Goal: Task Accomplishment & Management: Use online tool/utility

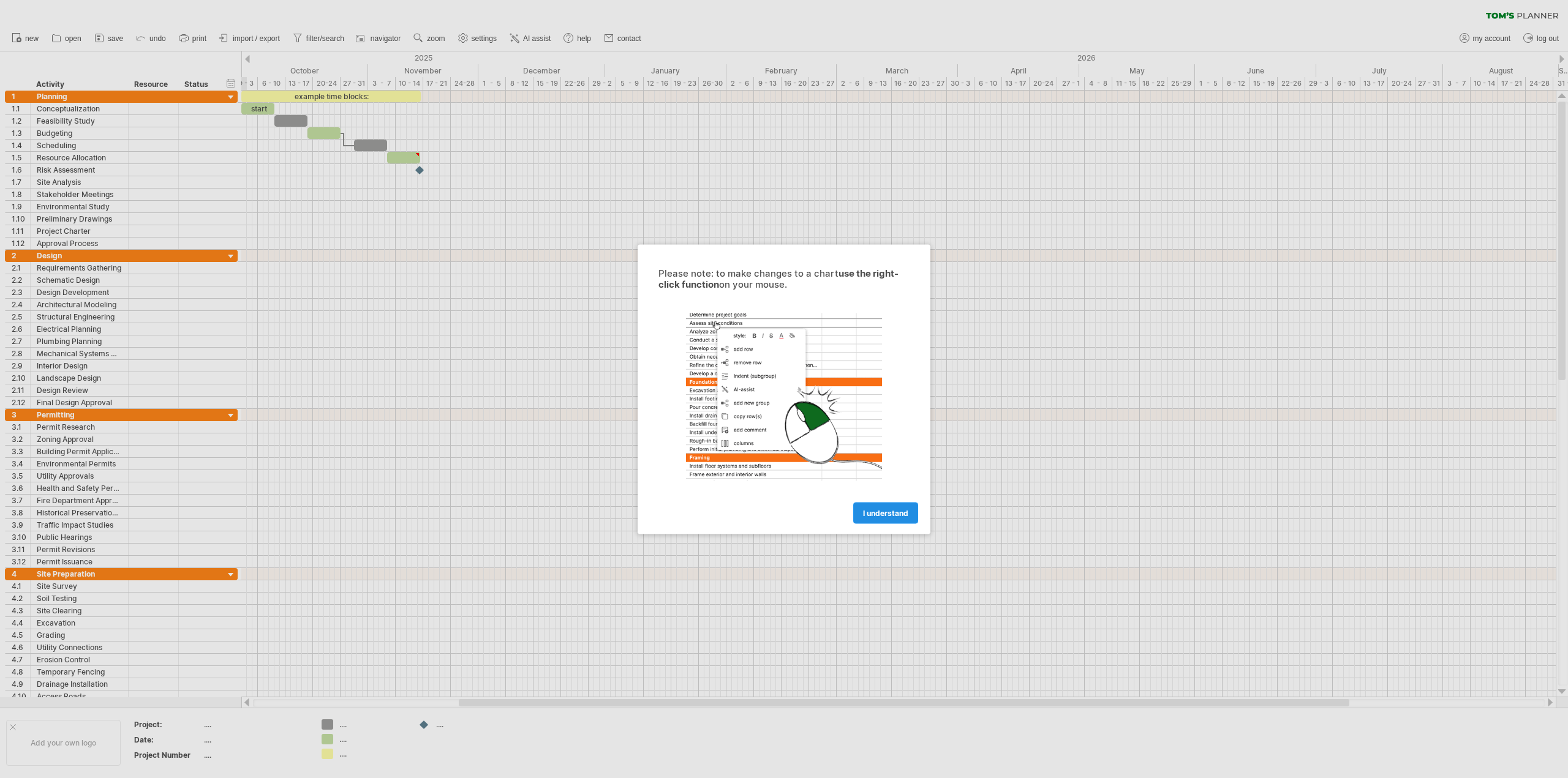
click at [898, 519] on link "I understand" at bounding box center [885, 513] width 65 height 21
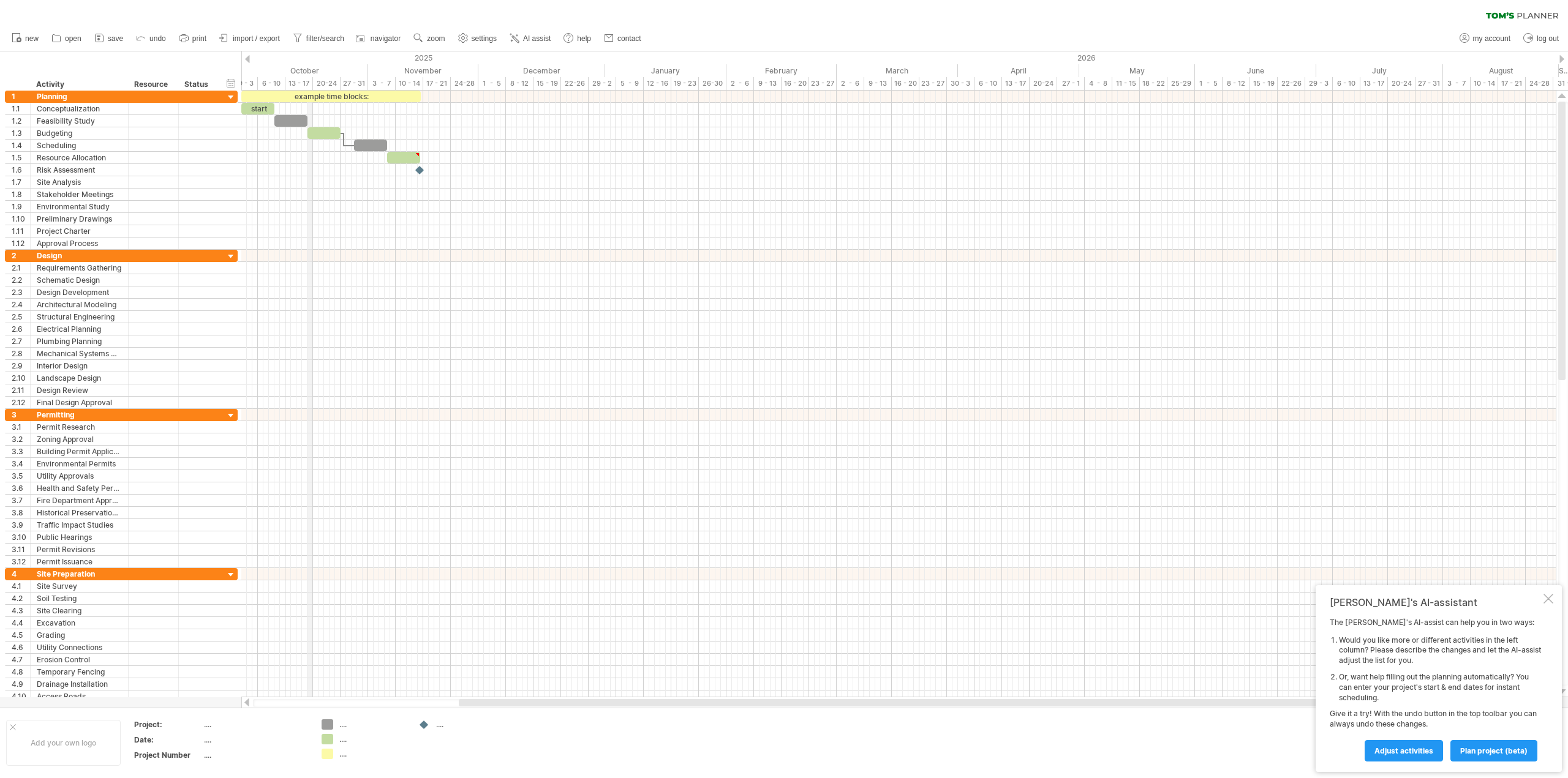
click at [311, 69] on div "October" at bounding box center [304, 71] width 127 height 13
click at [306, 69] on div "October" at bounding box center [304, 71] width 127 height 13
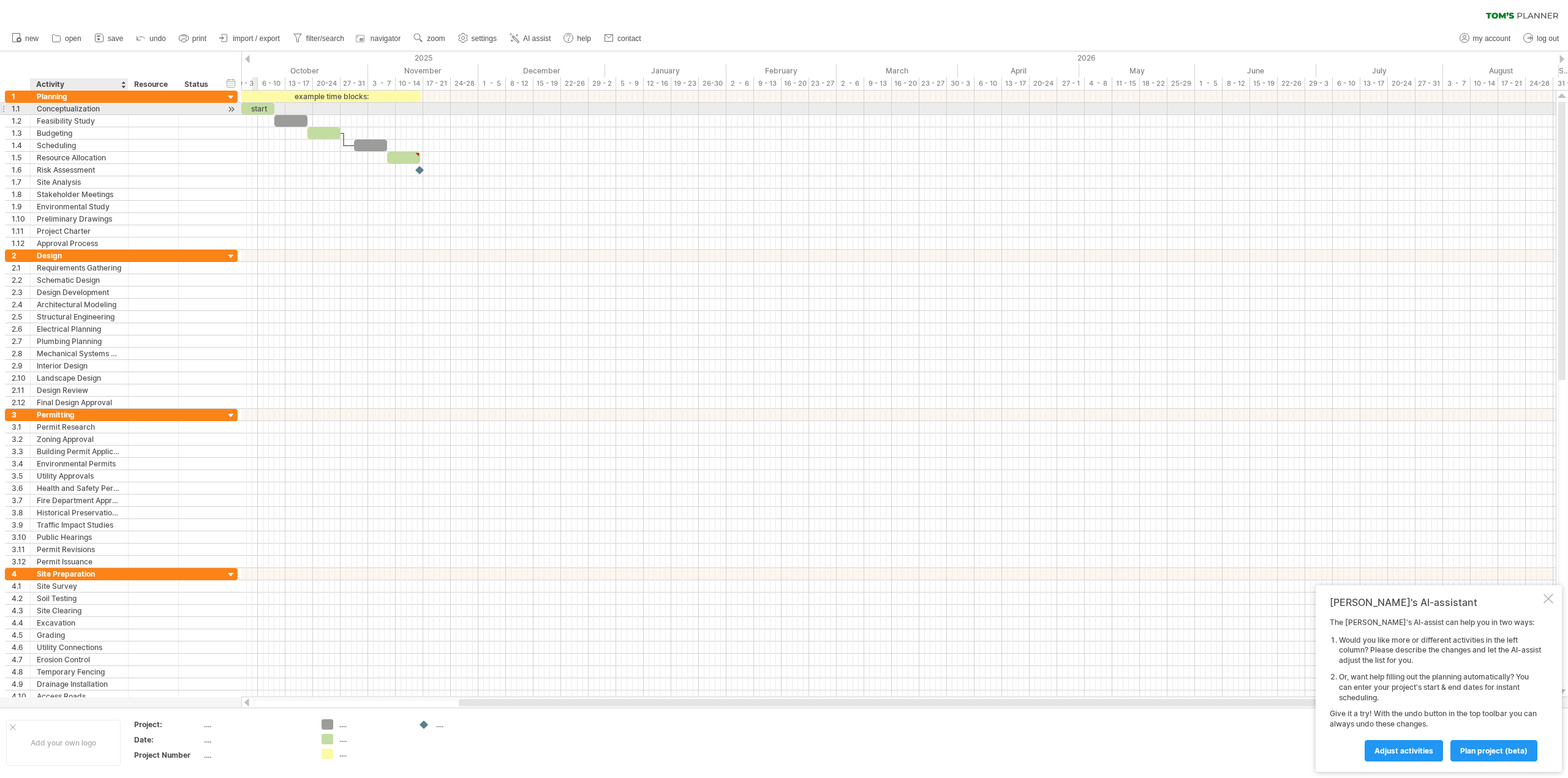
click at [91, 110] on div "Conceptualization" at bounding box center [79, 109] width 85 height 12
click at [91, 110] on input "**********" at bounding box center [79, 109] width 85 height 12
click at [185, 106] on div at bounding box center [198, 109] width 27 height 12
click at [228, 97] on div at bounding box center [231, 97] width 12 height 12
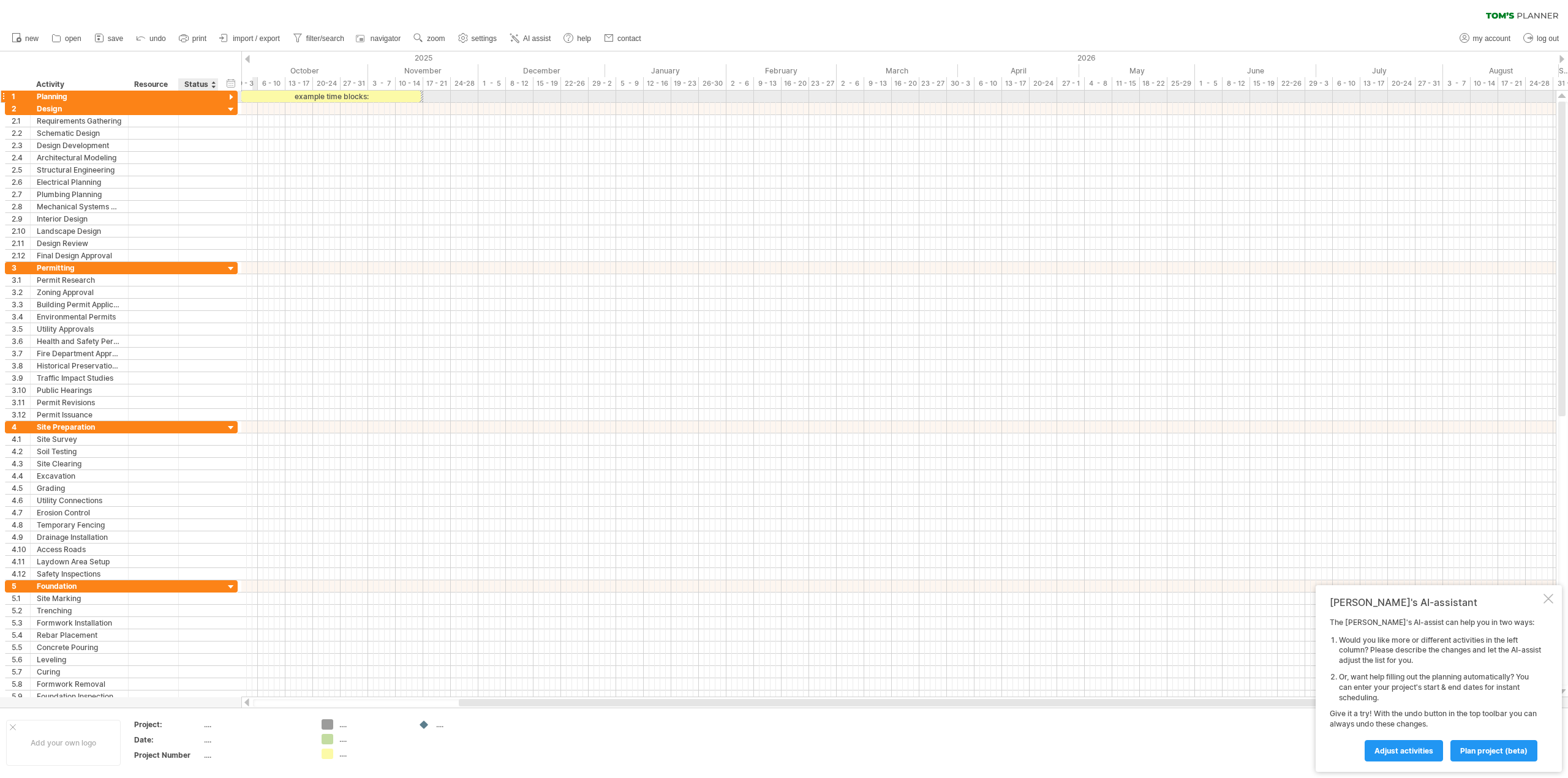
click at [228, 97] on div at bounding box center [231, 97] width 12 height 12
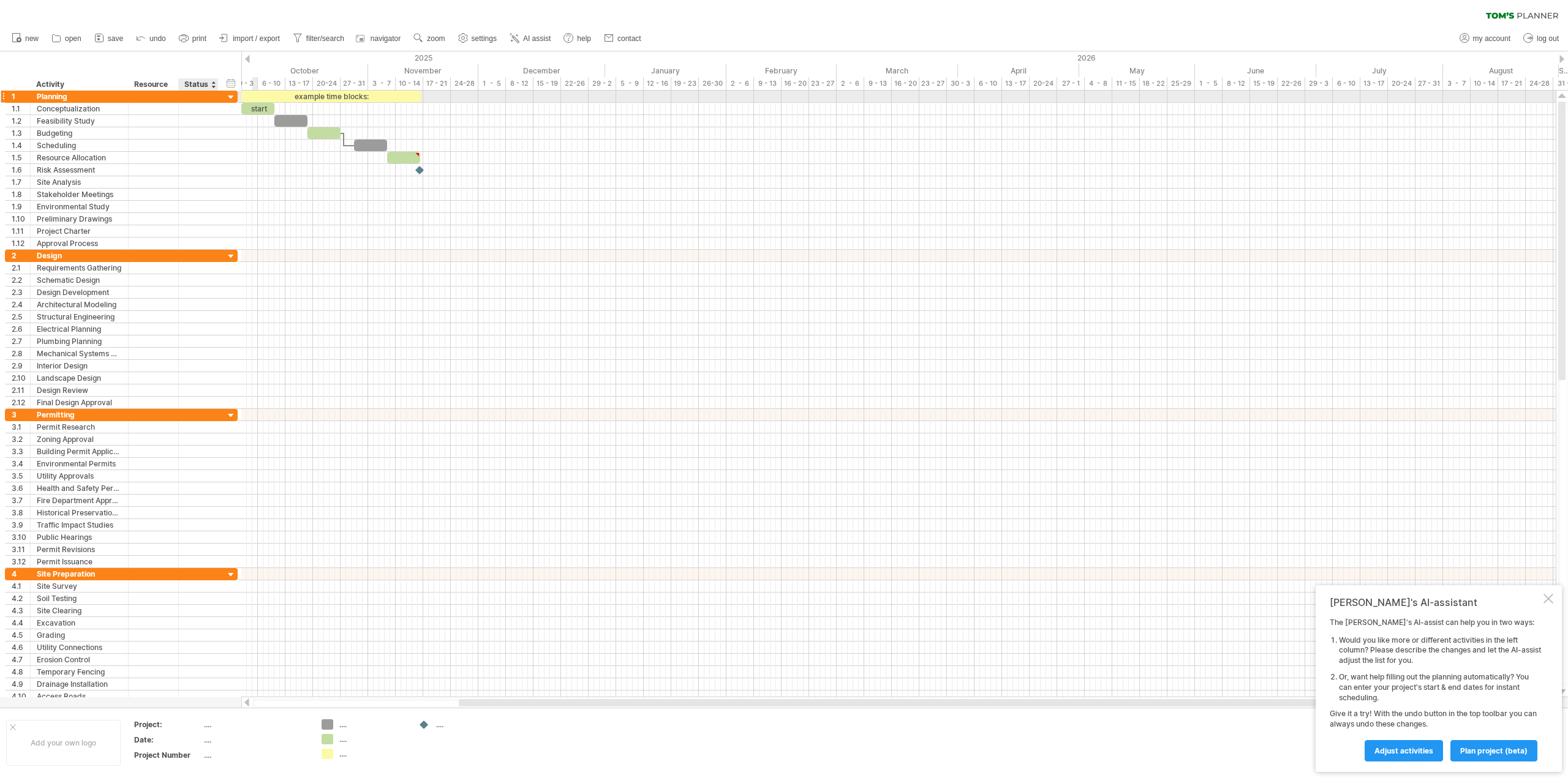
click at [228, 97] on div at bounding box center [231, 97] width 12 height 12
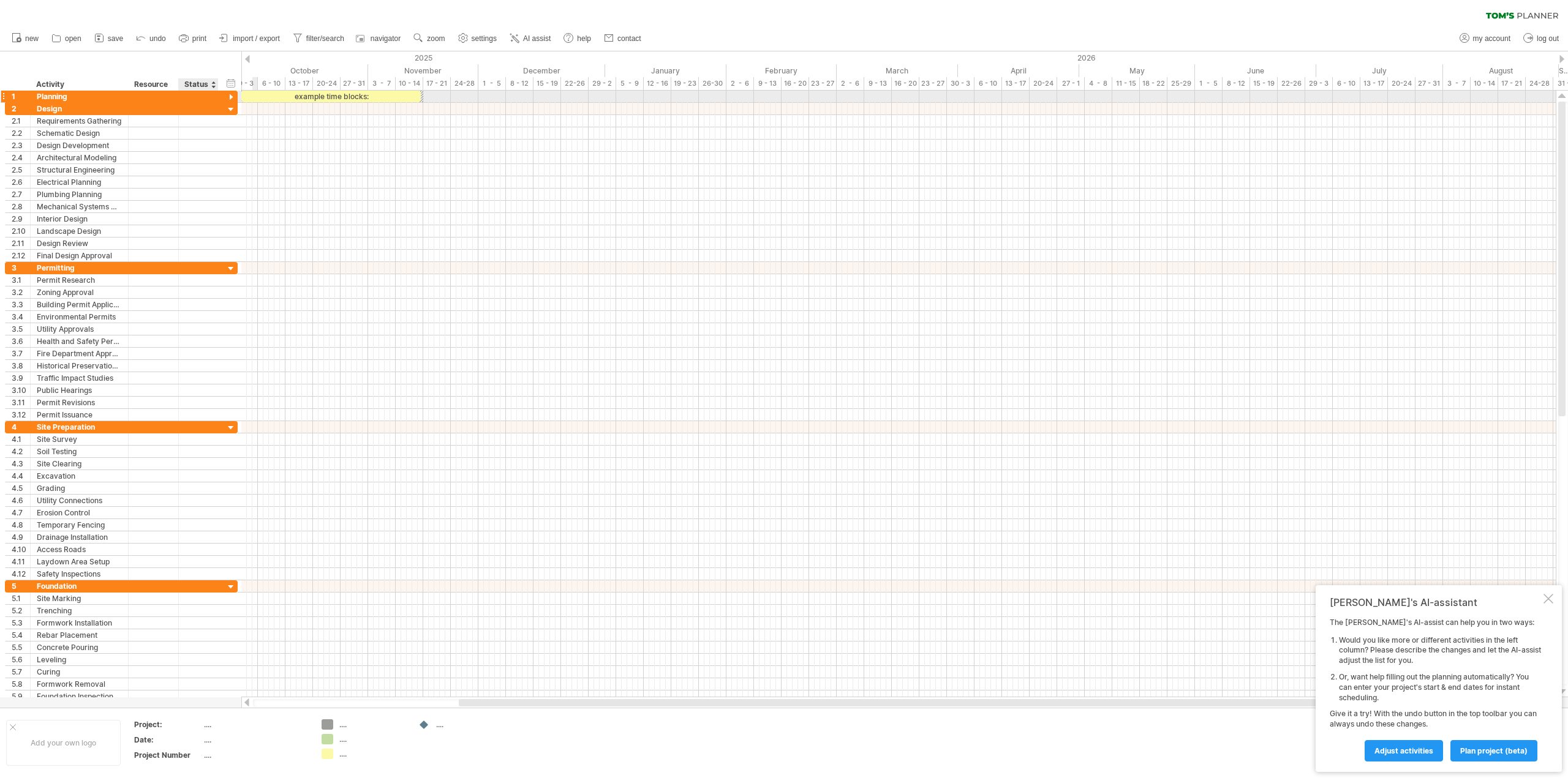
click at [228, 97] on div at bounding box center [231, 97] width 12 height 12
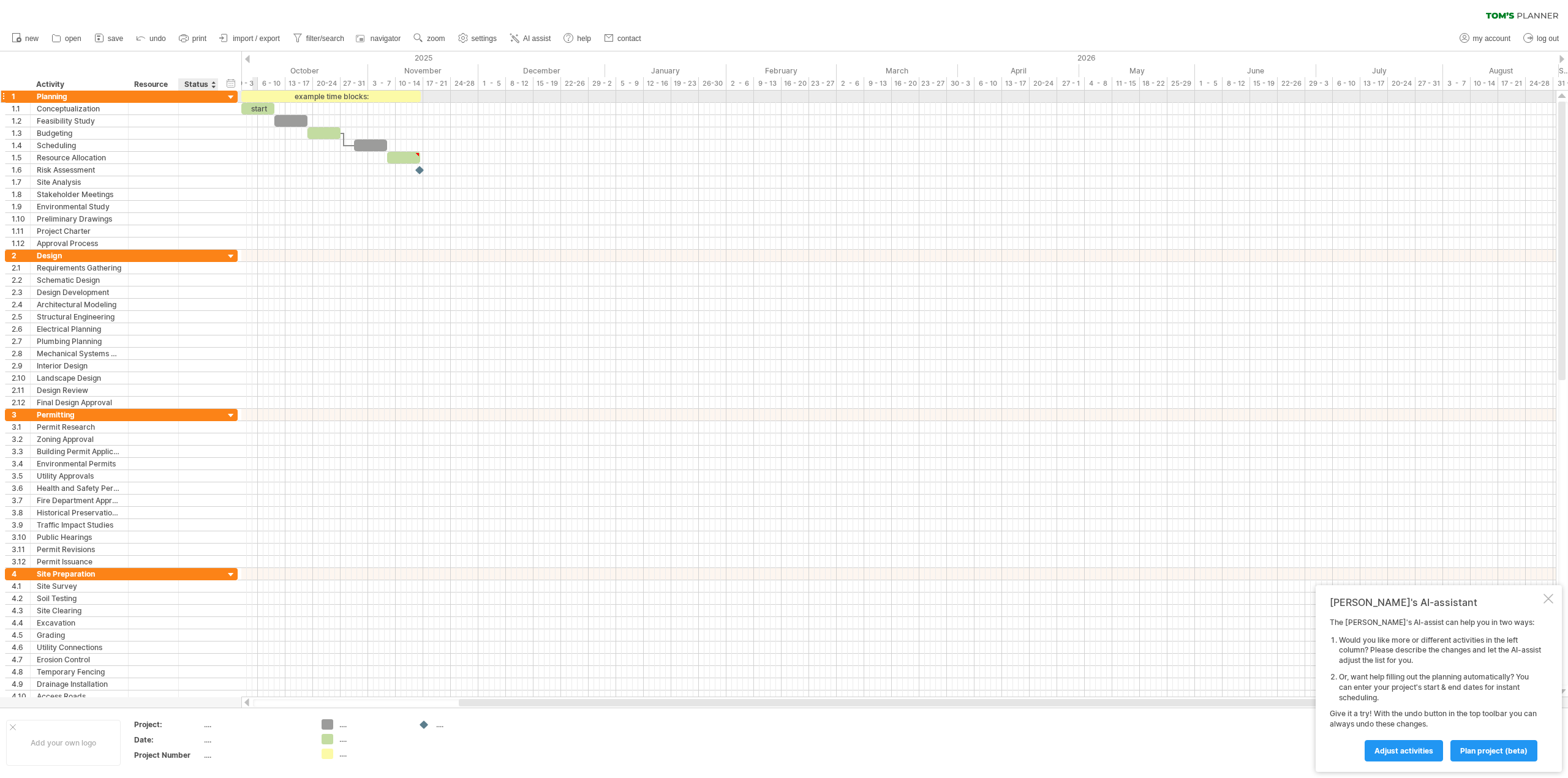
click at [228, 97] on div at bounding box center [231, 97] width 12 height 12
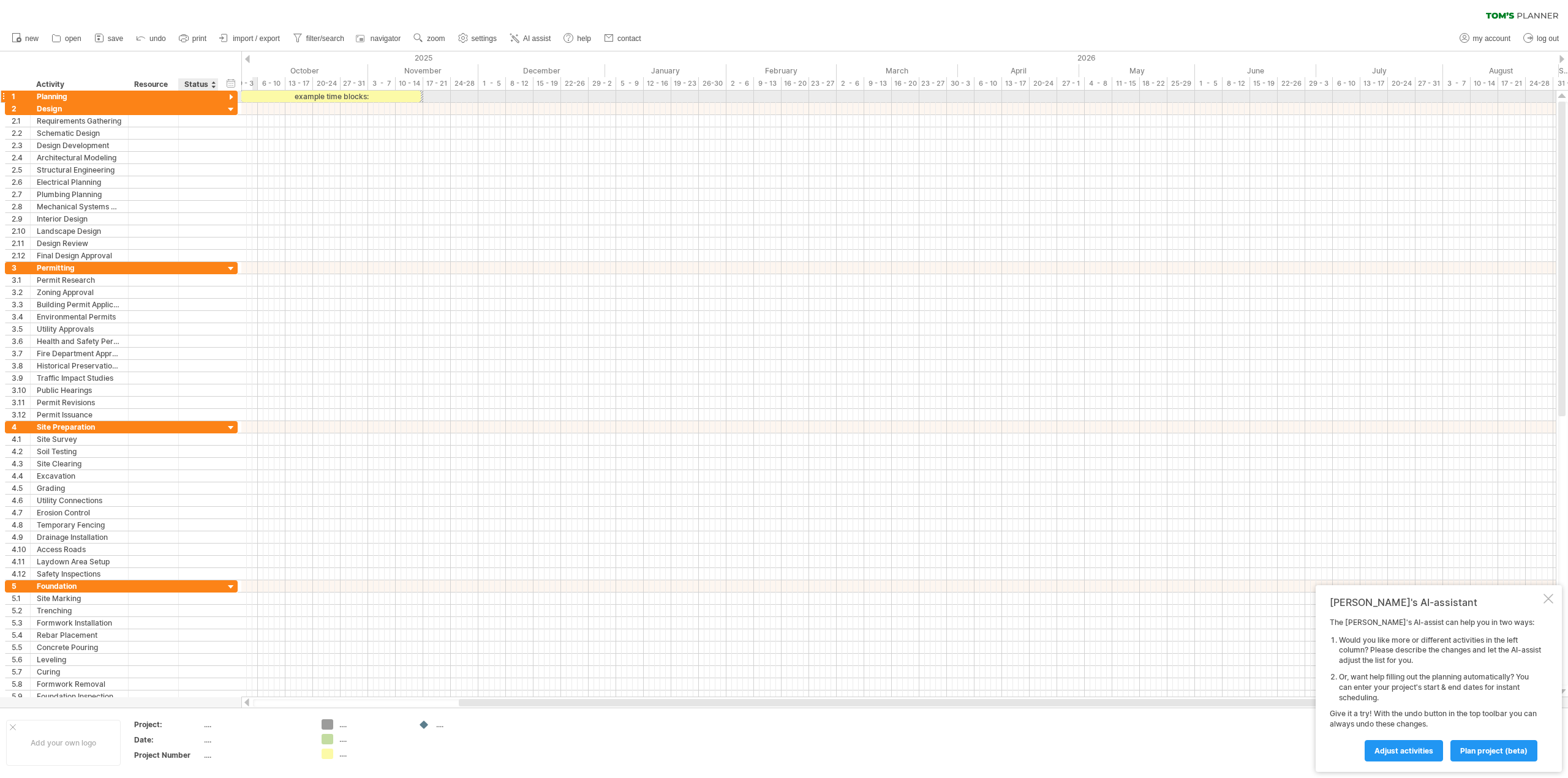
click at [228, 97] on div at bounding box center [231, 97] width 12 height 12
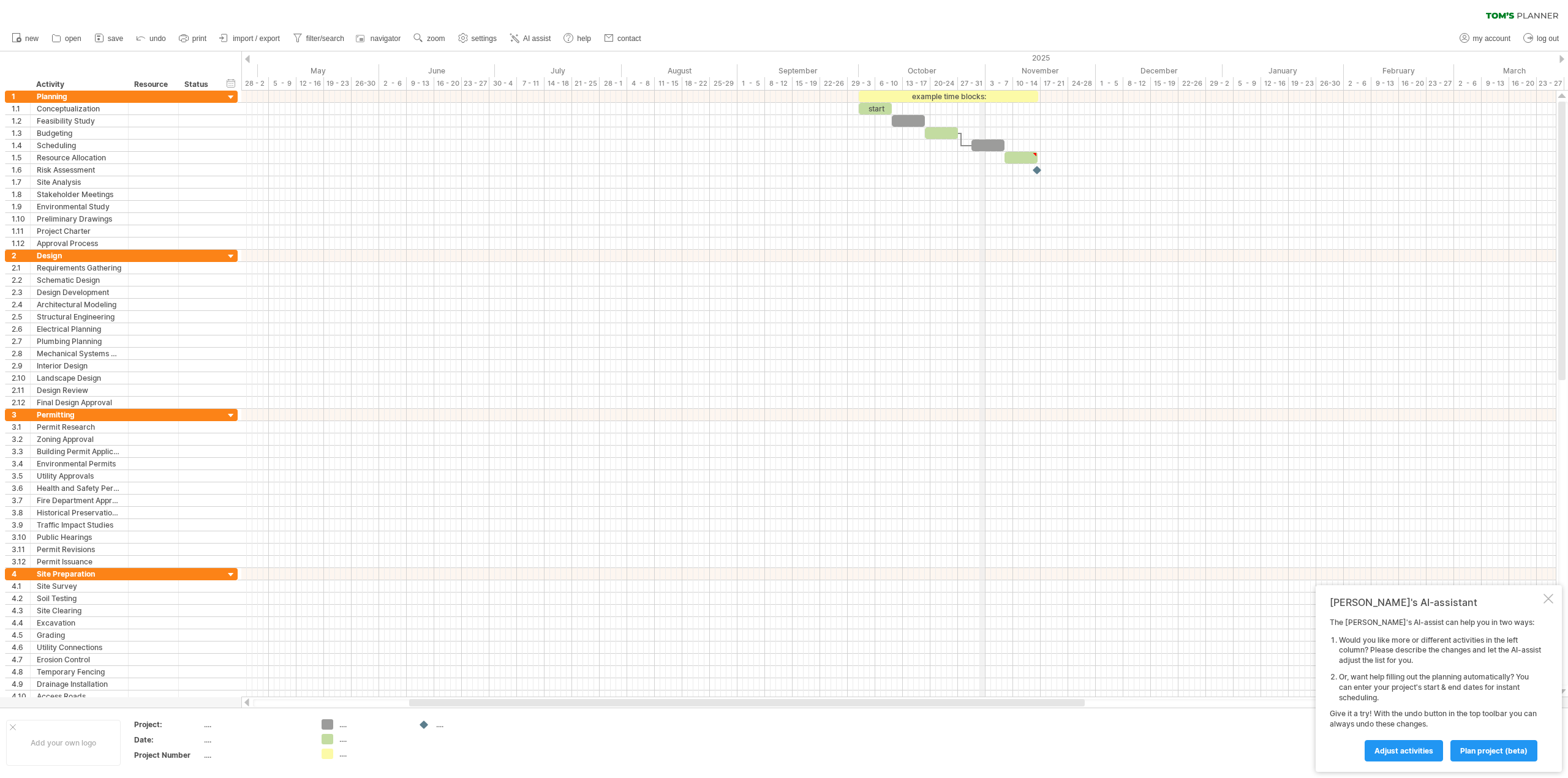
drag, startPoint x: 368, startPoint y: 70, endPoint x: 985, endPoint y: 90, distance: 617.3
drag, startPoint x: 880, startPoint y: 107, endPoint x: 593, endPoint y: 95, distance: 287.3
click at [601, 80] on div "28 - 1" at bounding box center [613, 84] width 27 height 13
click at [597, 80] on div "21 - 25" at bounding box center [586, 84] width 27 height 13
click at [590, 83] on div "21 - 25" at bounding box center [586, 84] width 27 height 13
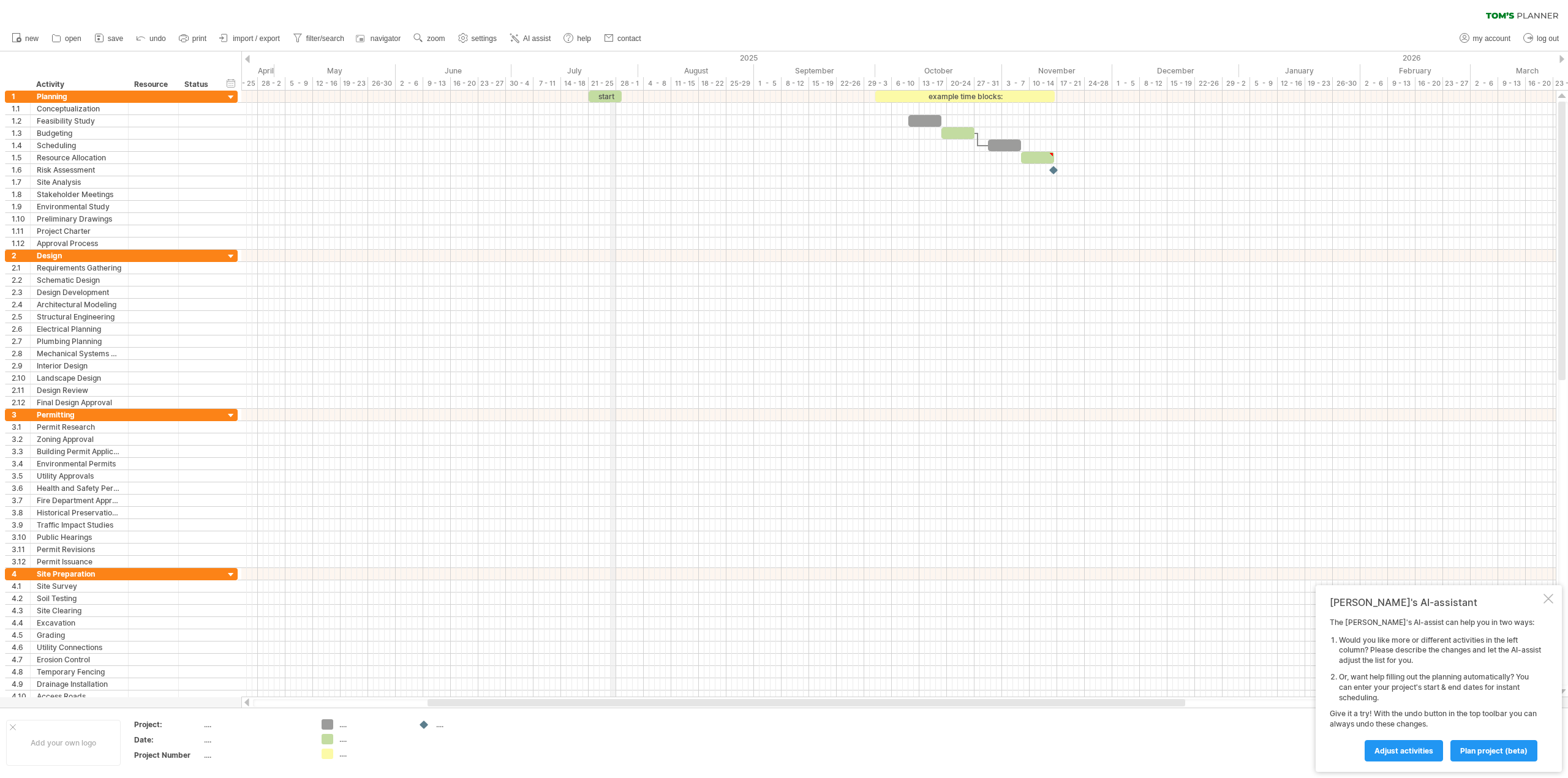
drag, startPoint x: 598, startPoint y: 80, endPoint x: 612, endPoint y: 79, distance: 14.0
click at [612, 79] on div "21 - 25" at bounding box center [602, 84] width 27 height 13
click at [615, 77] on div "July" at bounding box center [575, 71] width 127 height 13
click at [652, 96] on div "timeline settings" at bounding box center [660, 94] width 90 height 19
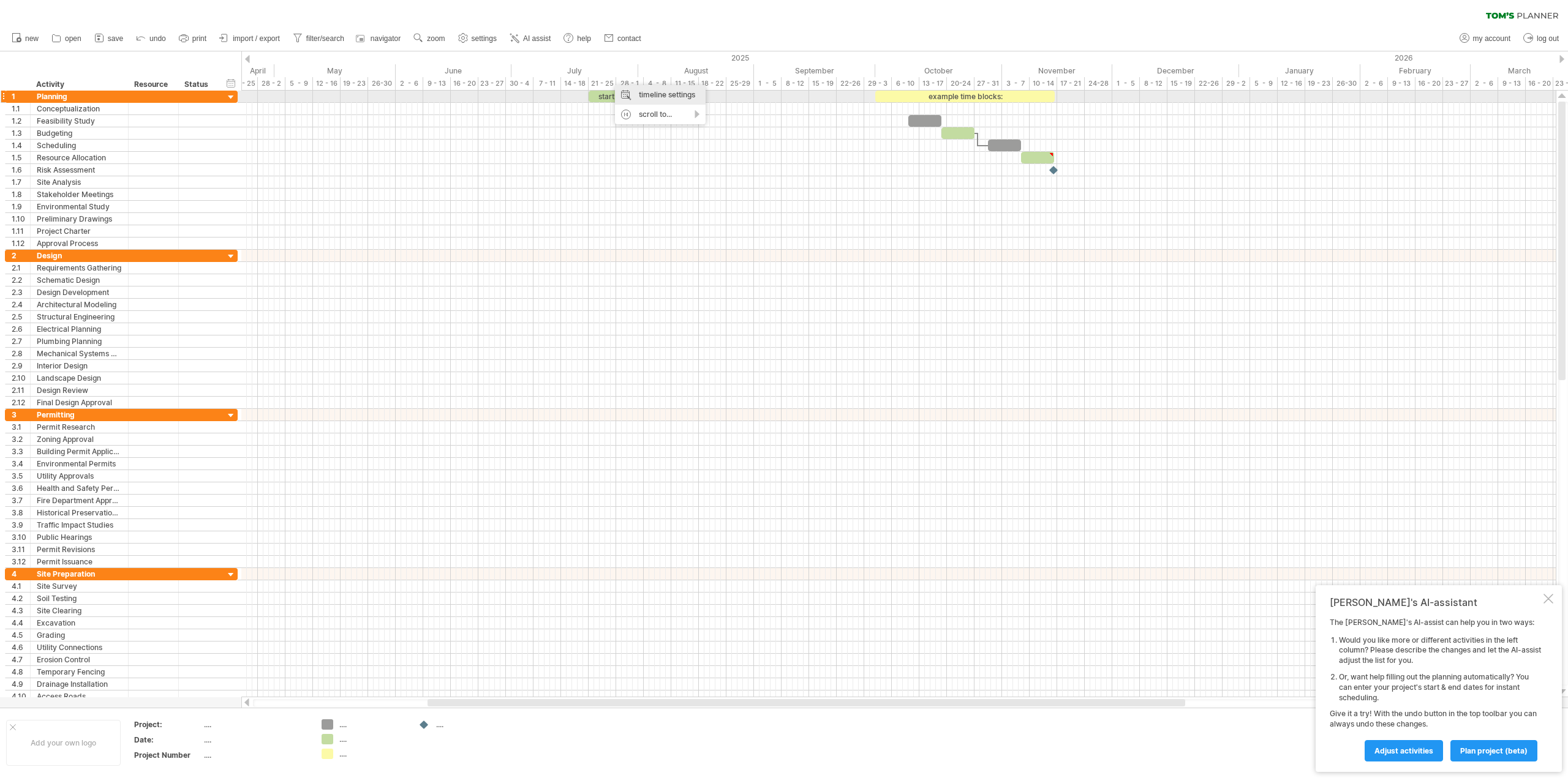
select select "*"
select select "**"
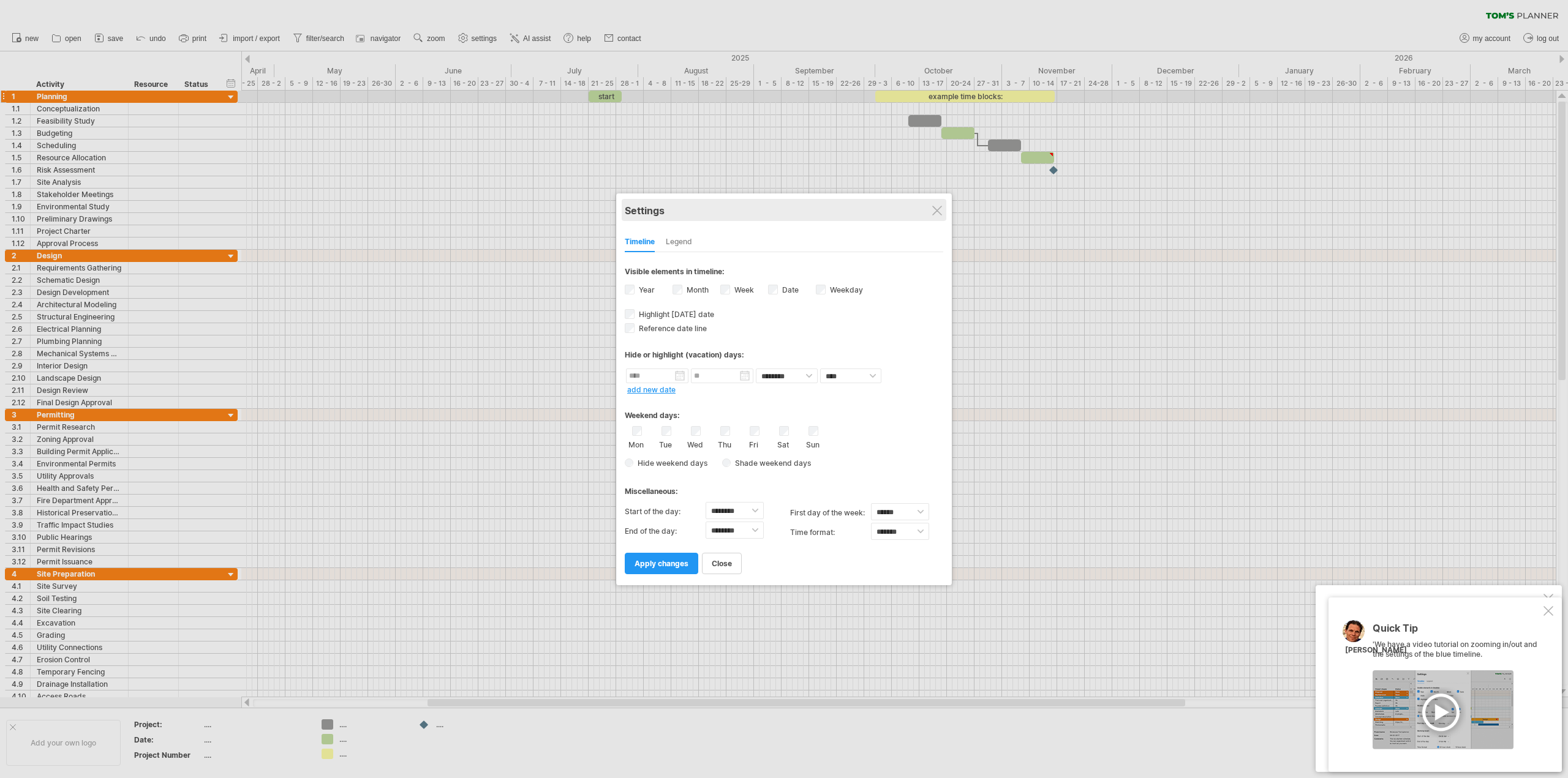
click at [940, 217] on div "Settings" at bounding box center [784, 210] width 318 height 22
click at [930, 213] on div "Settings" at bounding box center [784, 210] width 318 height 22
click at [937, 214] on div at bounding box center [937, 211] width 10 height 10
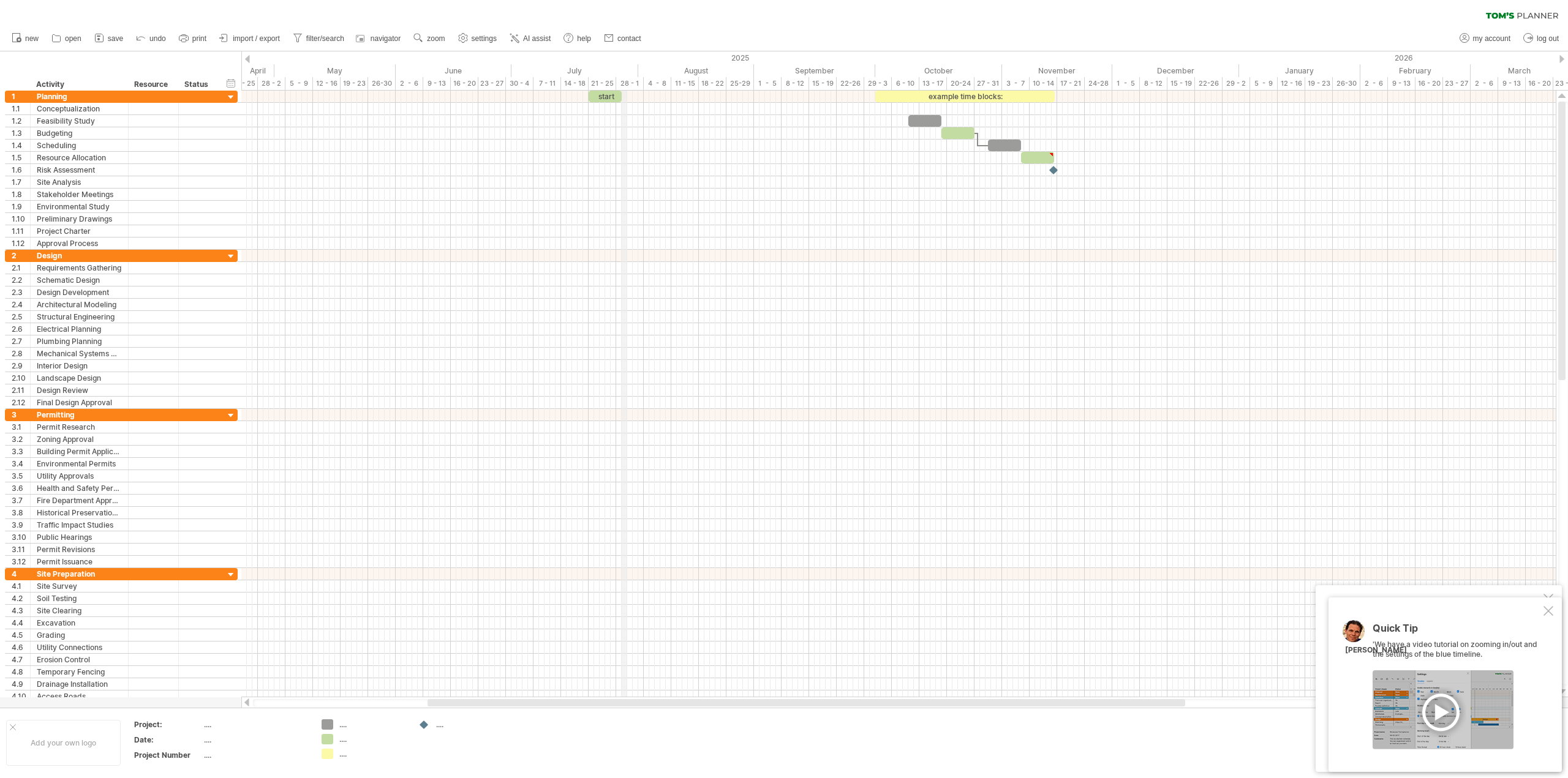
click at [621, 85] on div "28 - 1" at bounding box center [630, 84] width 27 height 13
click at [917, 93] on div "example time blocks:" at bounding box center [965, 96] width 180 height 12
drag, startPoint x: 917, startPoint y: 93, endPoint x: 850, endPoint y: 94, distance: 67.0
click at [850, 94] on div "**********" at bounding box center [899, 96] width 180 height 12
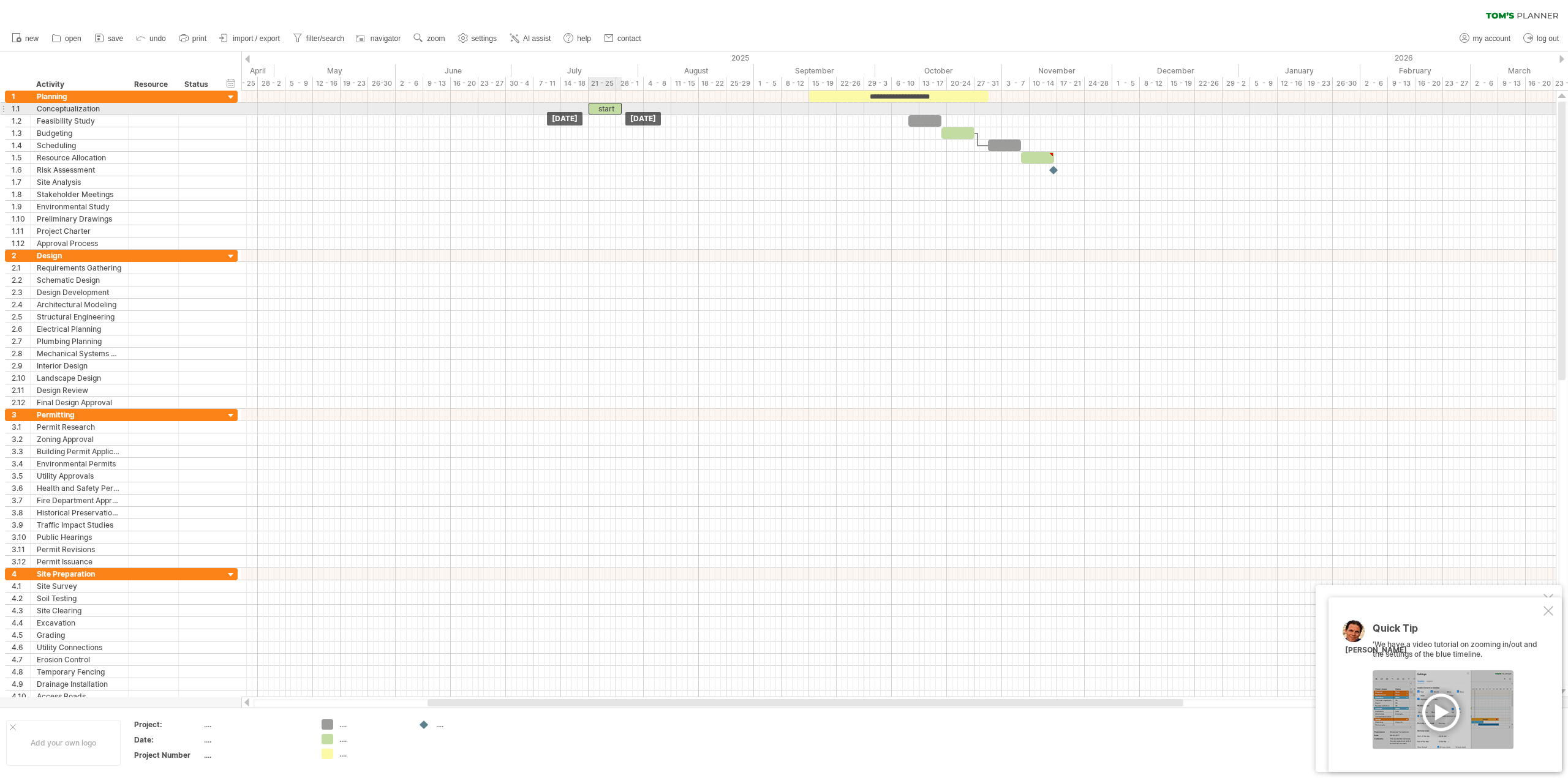
drag, startPoint x: 608, startPoint y: 95, endPoint x: 607, endPoint y: 108, distance: 13.0
click at [610, 111] on div "start" at bounding box center [605, 109] width 33 height 12
click at [610, 111] on div "*****" at bounding box center [605, 109] width 33 height 12
click at [603, 110] on div "*****" at bounding box center [605, 109] width 33 height 12
click at [615, 106] on div "*****" at bounding box center [605, 109] width 33 height 12
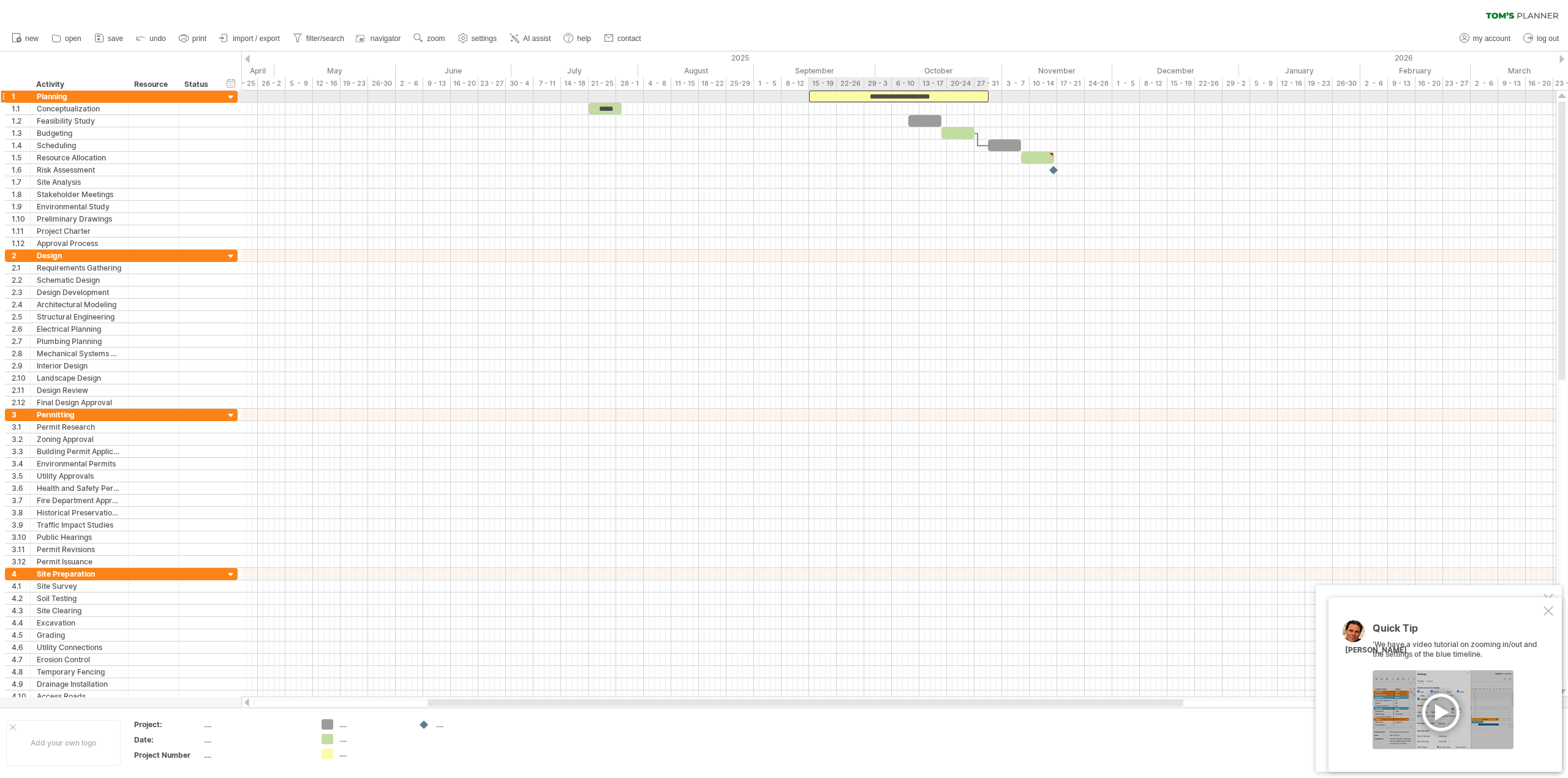
click at [855, 99] on div "**********" at bounding box center [899, 96] width 180 height 12
click at [830, 109] on div at bounding box center [898, 109] width 1314 height 12
click at [834, 94] on div "**********" at bounding box center [899, 96] width 180 height 12
click at [819, 96] on div "**********" at bounding box center [899, 96] width 180 height 12
click at [811, 93] on div "**********" at bounding box center [899, 96] width 180 height 12
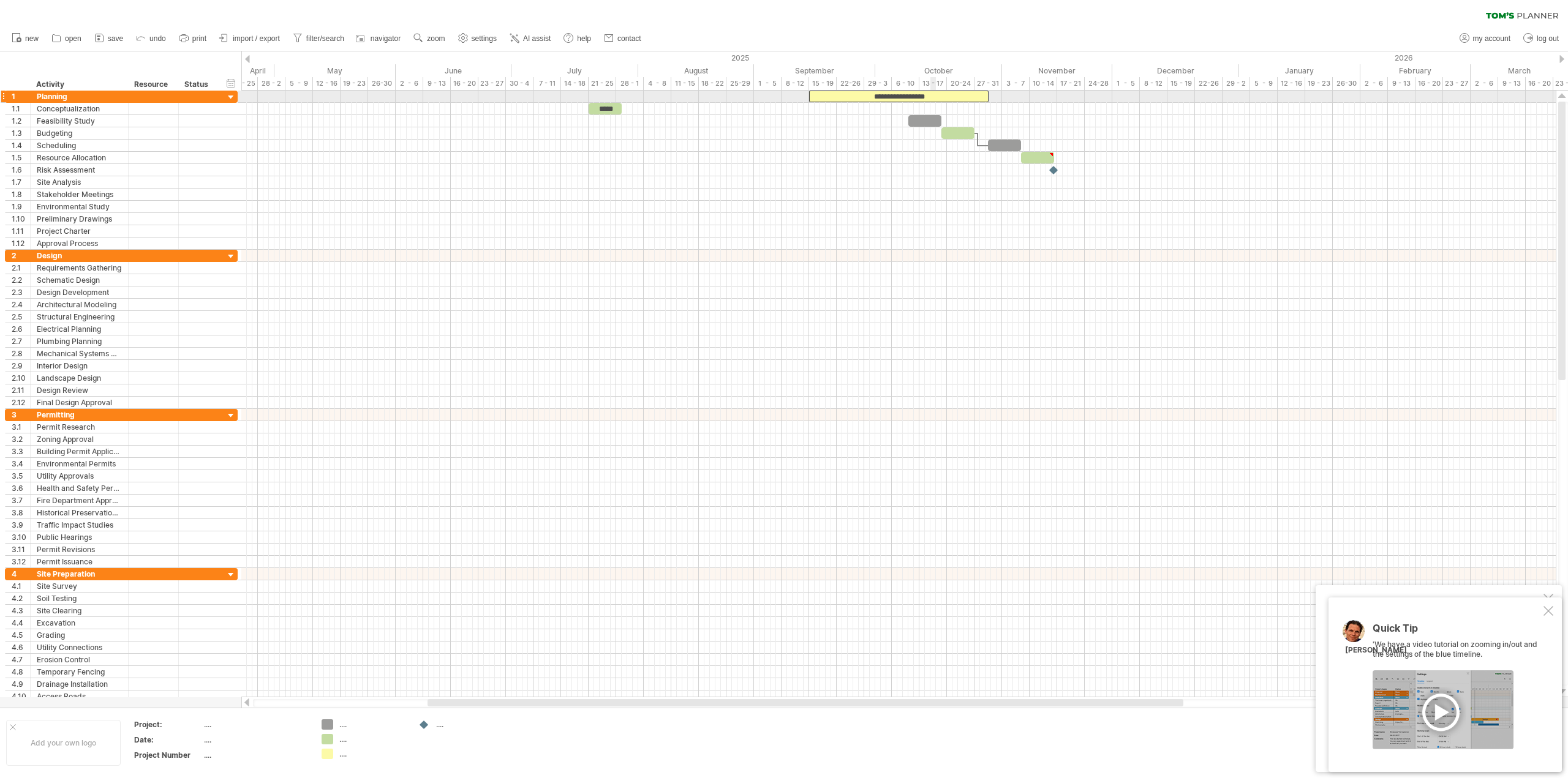
click at [937, 92] on div "**********" at bounding box center [899, 96] width 180 height 12
click at [962, 92] on div "**********" at bounding box center [899, 96] width 180 height 12
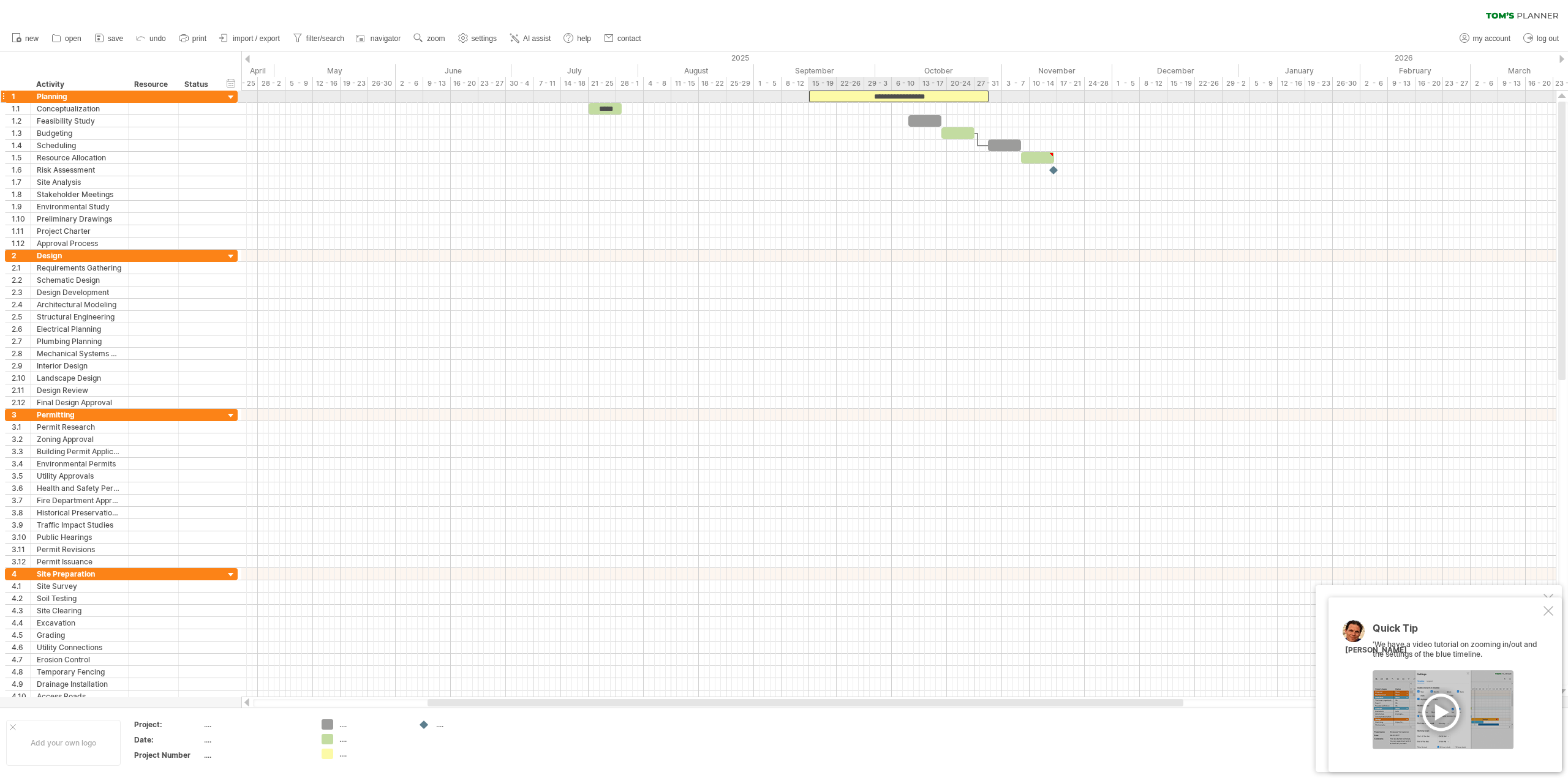
click at [962, 92] on div "**********" at bounding box center [899, 96] width 180 height 12
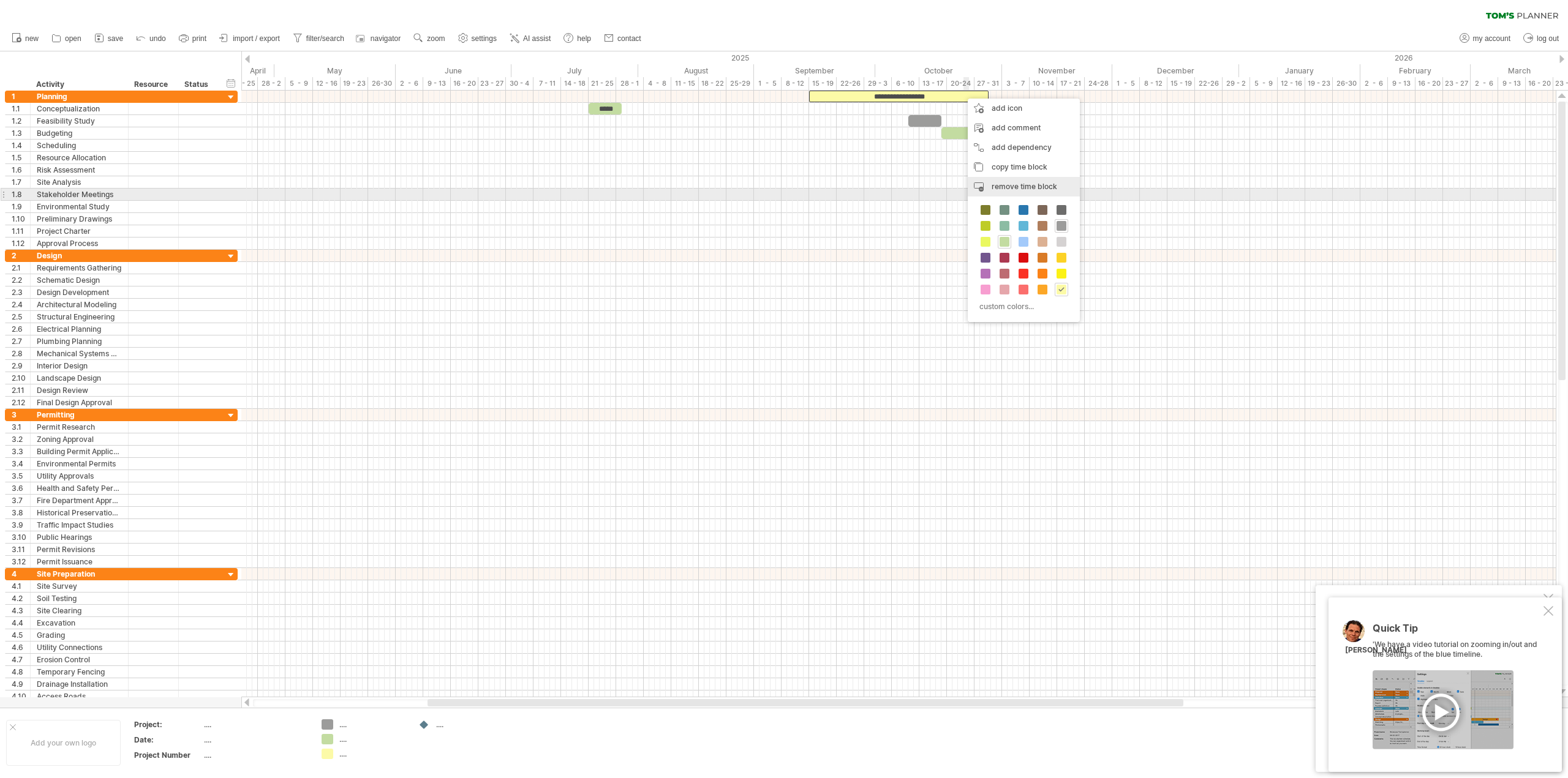
click at [1010, 195] on div "remove time block remove selected items" at bounding box center [1024, 187] width 112 height 19
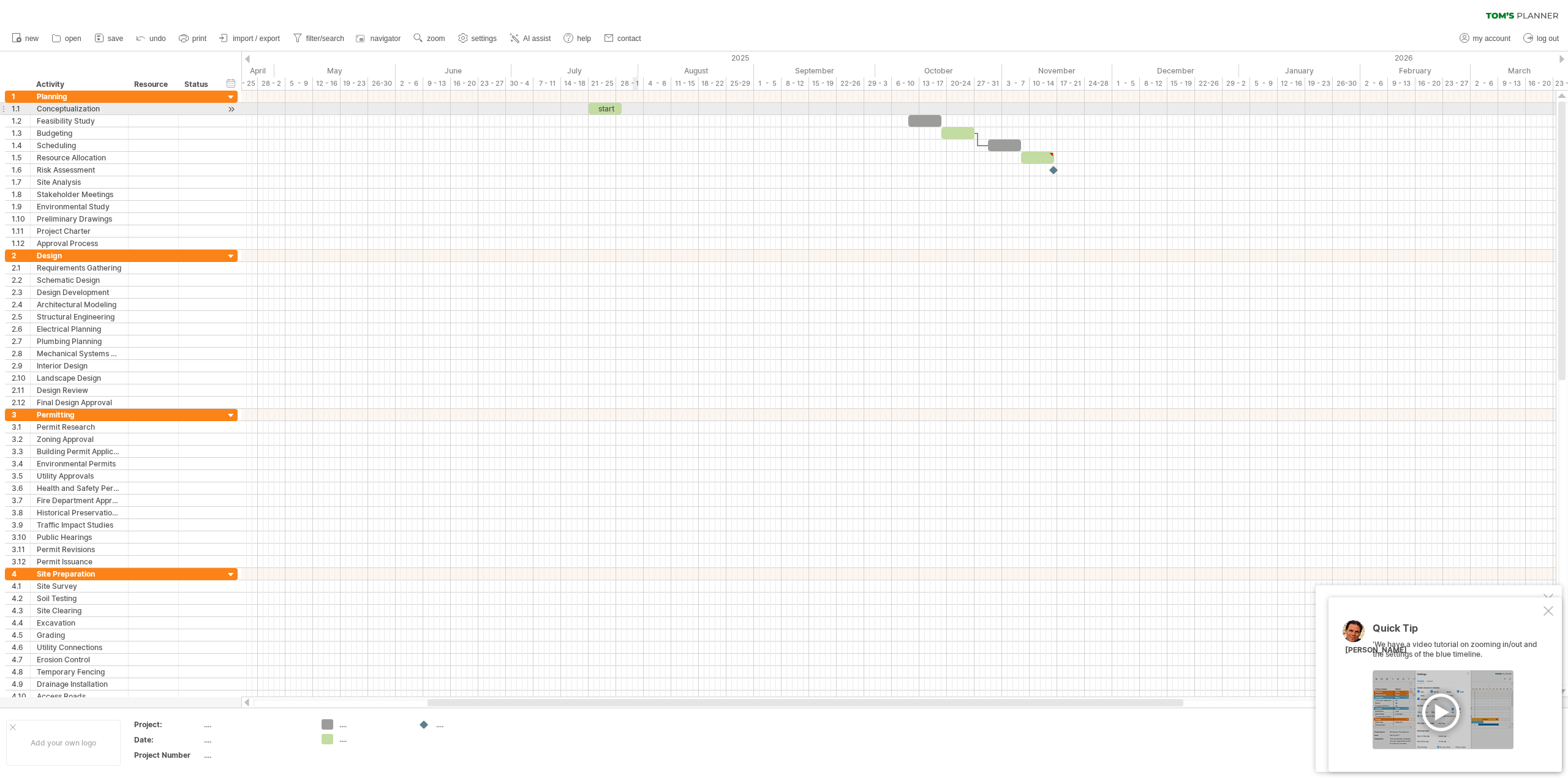
click at [634, 109] on div at bounding box center [898, 109] width 1314 height 12
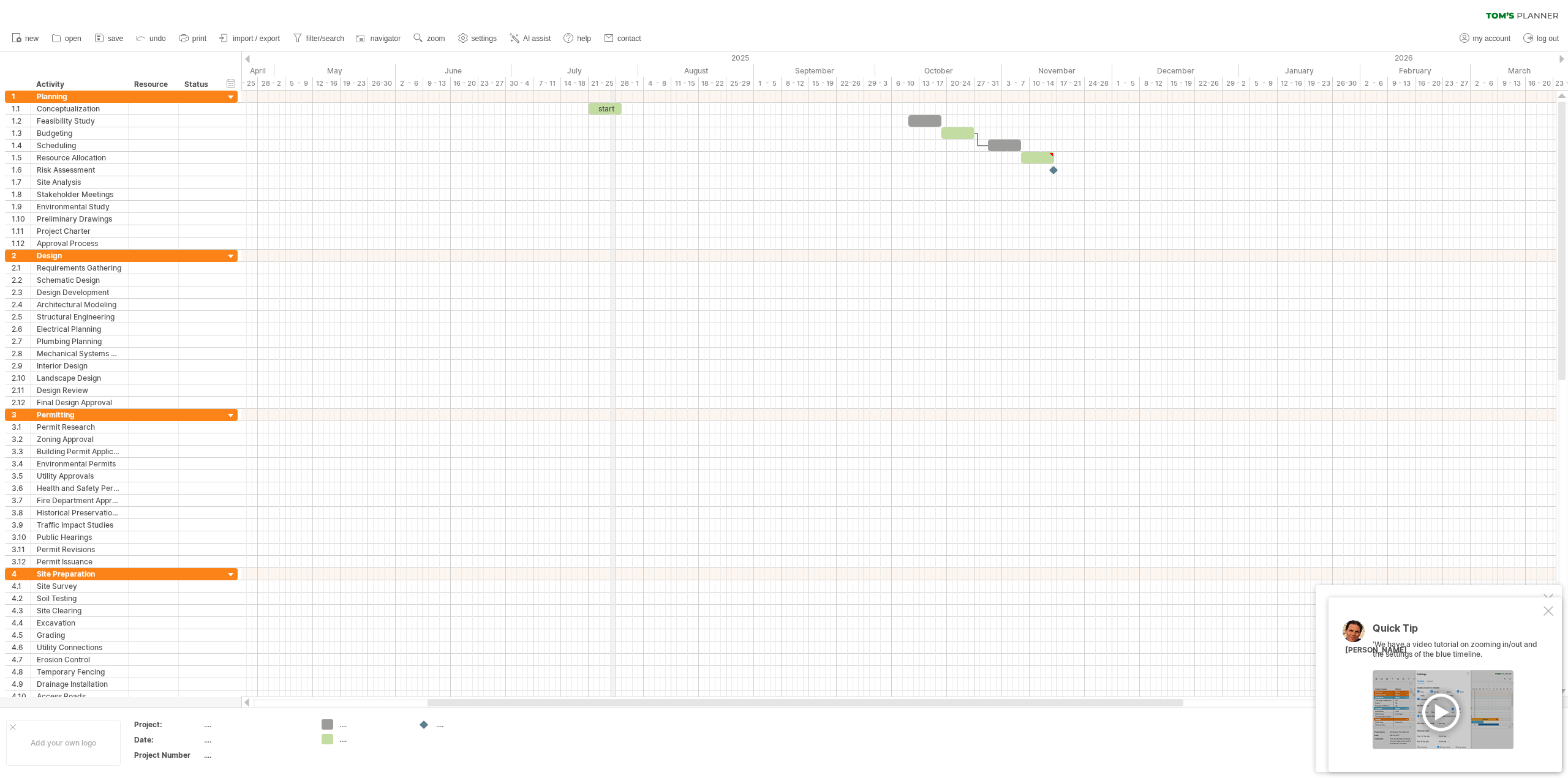
click at [613, 82] on div "21 - 25" at bounding box center [602, 84] width 27 height 13
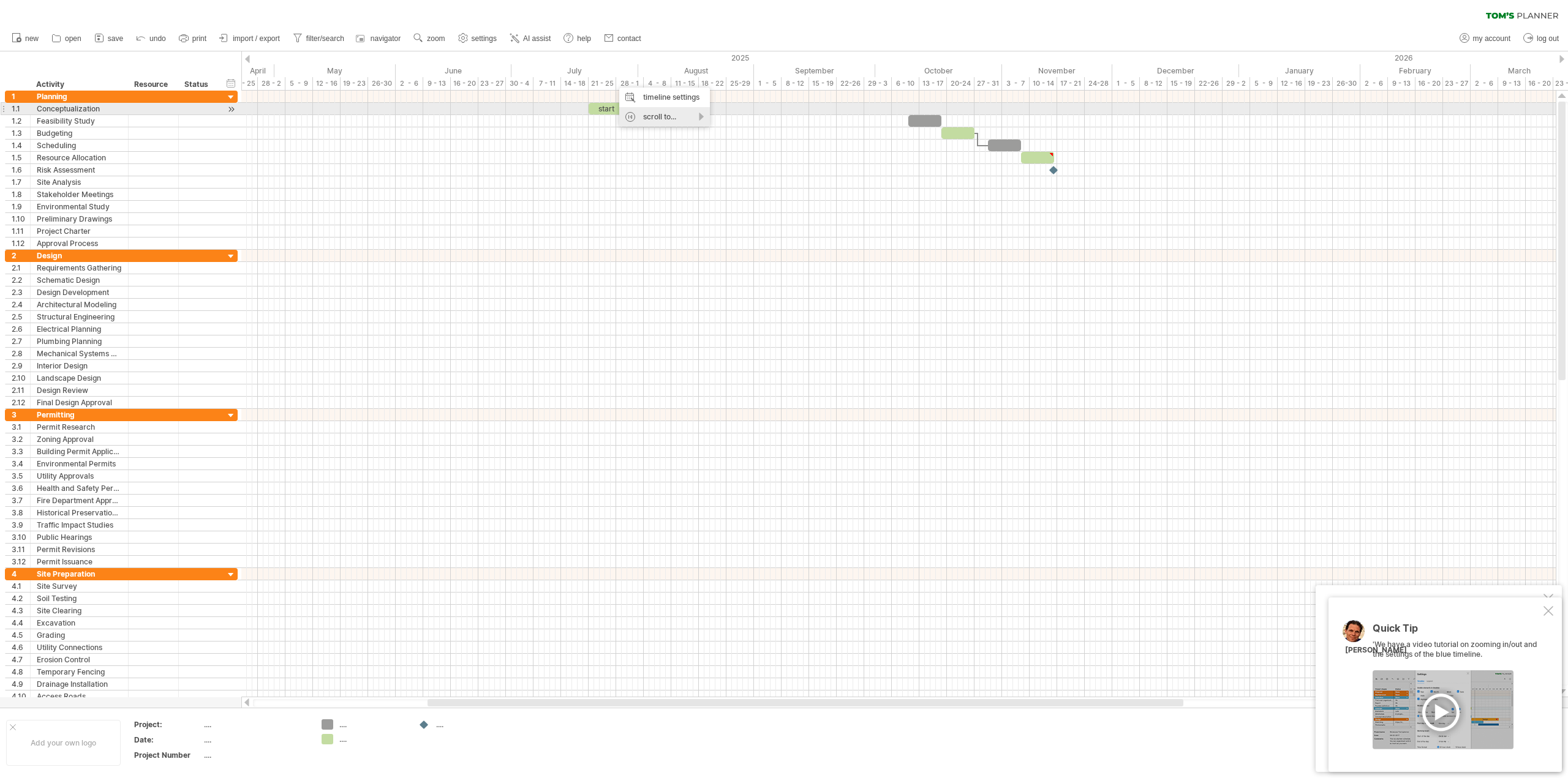
click at [690, 115] on div "scroll to..." at bounding box center [664, 117] width 90 height 19
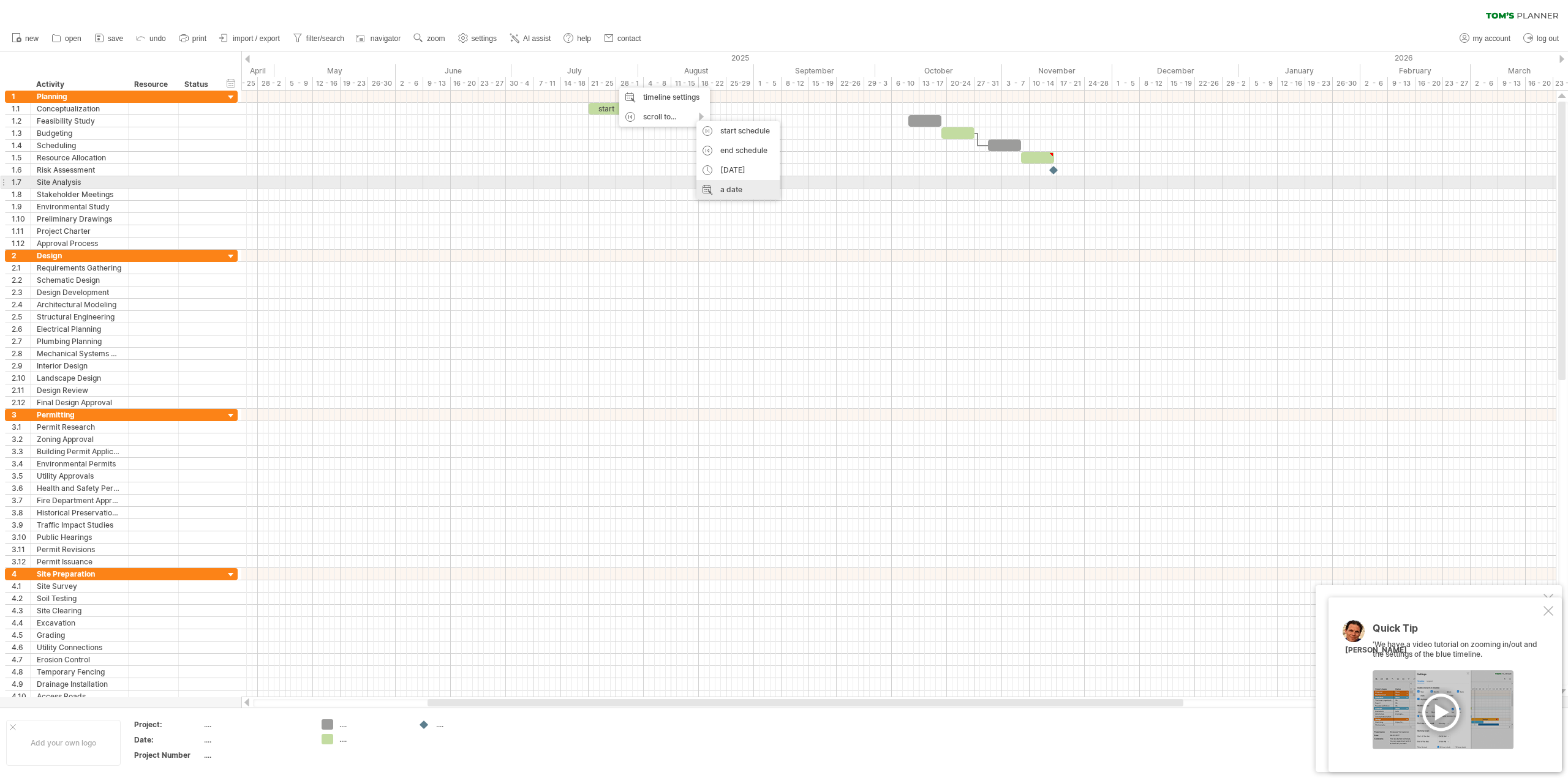
click at [746, 187] on div "a date" at bounding box center [738, 190] width 83 height 19
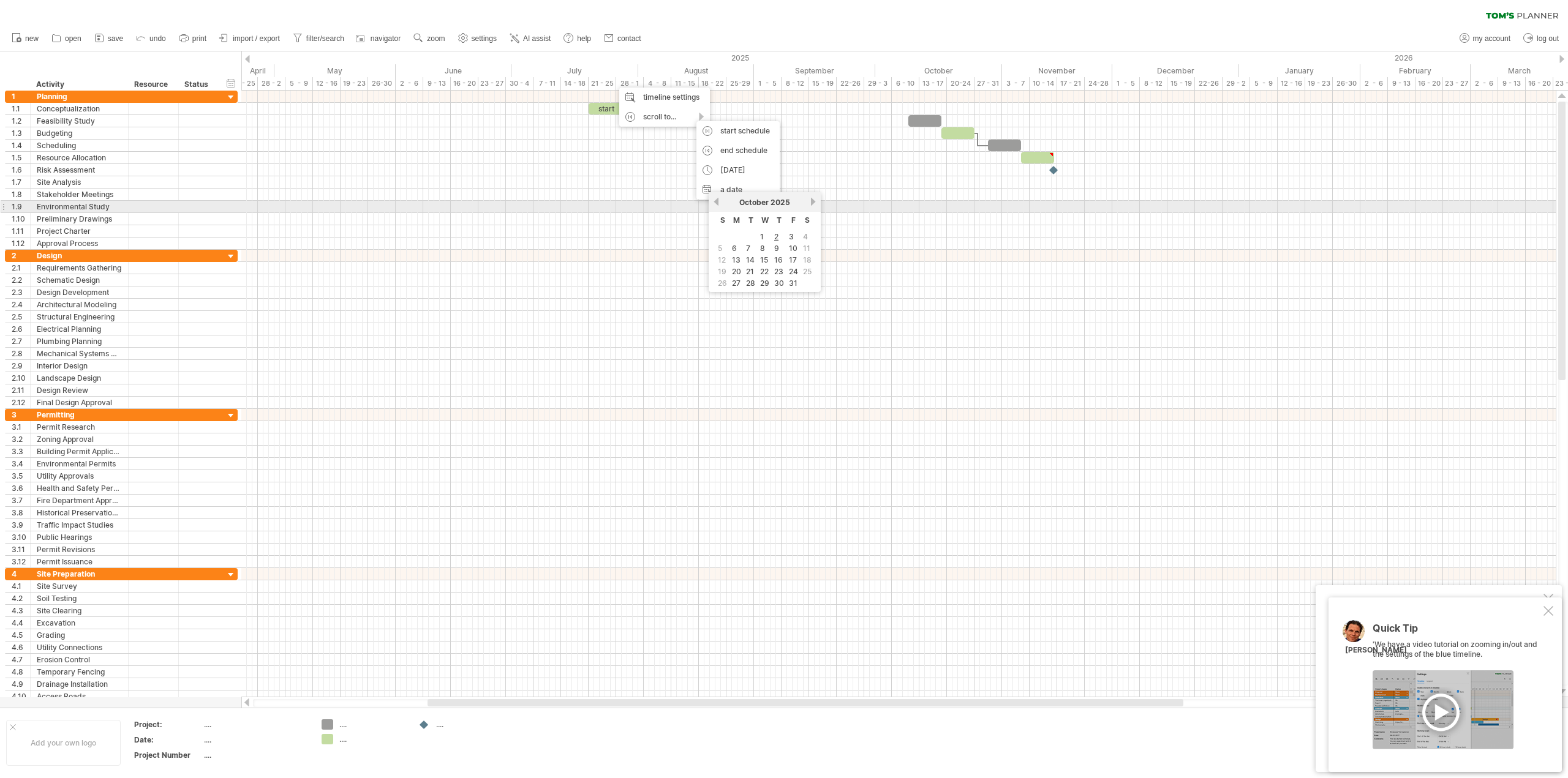
click at [715, 205] on link "previous" at bounding box center [716, 202] width 9 height 9
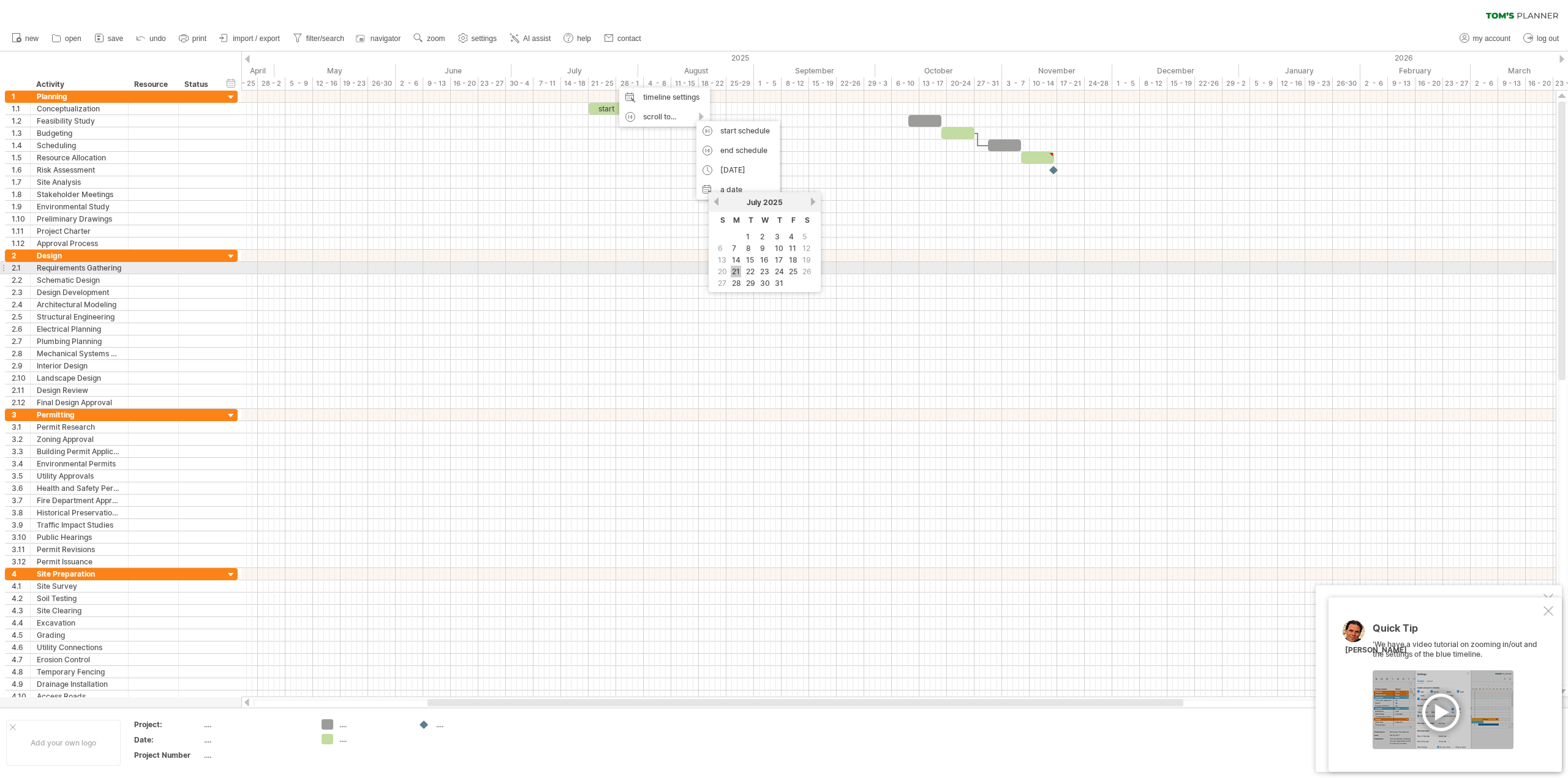
click at [738, 273] on link "21" at bounding box center [736, 271] width 11 height 12
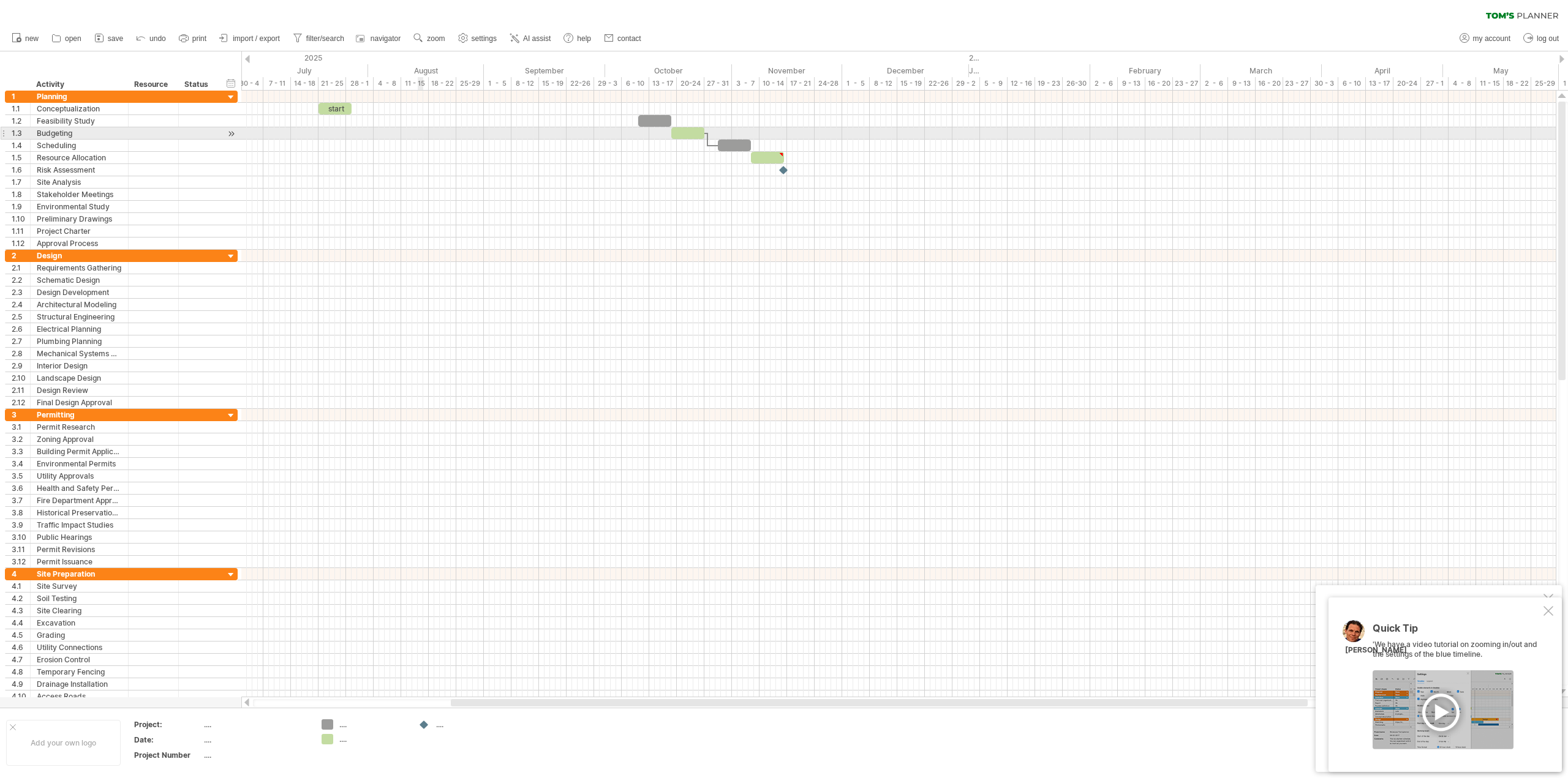
drag, startPoint x: 1005, startPoint y: 70, endPoint x: 421, endPoint y: 127, distance: 586.8
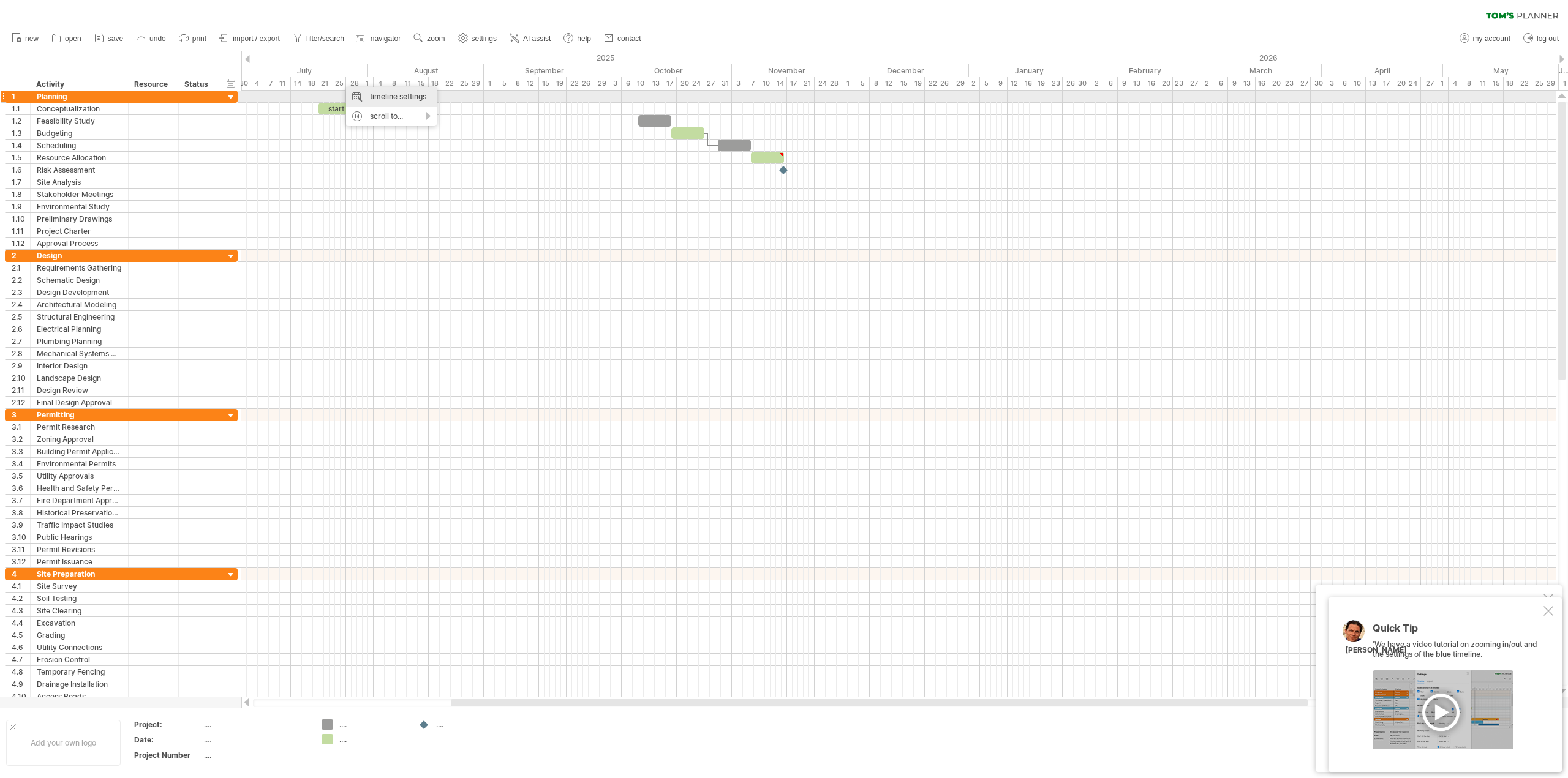
click at [364, 92] on div "timeline settings" at bounding box center [391, 96] width 90 height 19
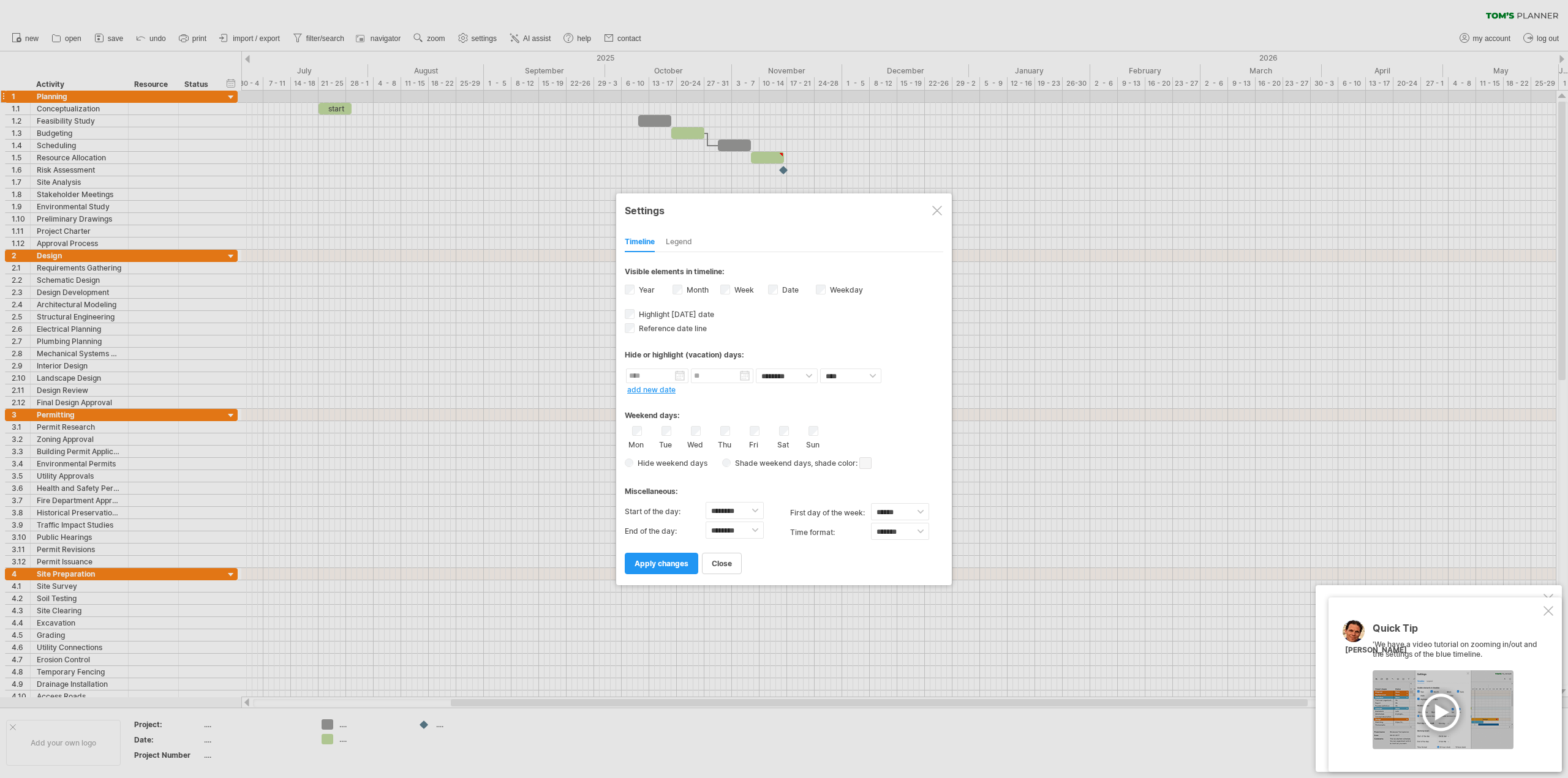
click at [655, 462] on span "Hide weekend days" at bounding box center [670, 463] width 74 height 9
click at [681, 233] on div "Legend" at bounding box center [679, 242] width 26 height 19
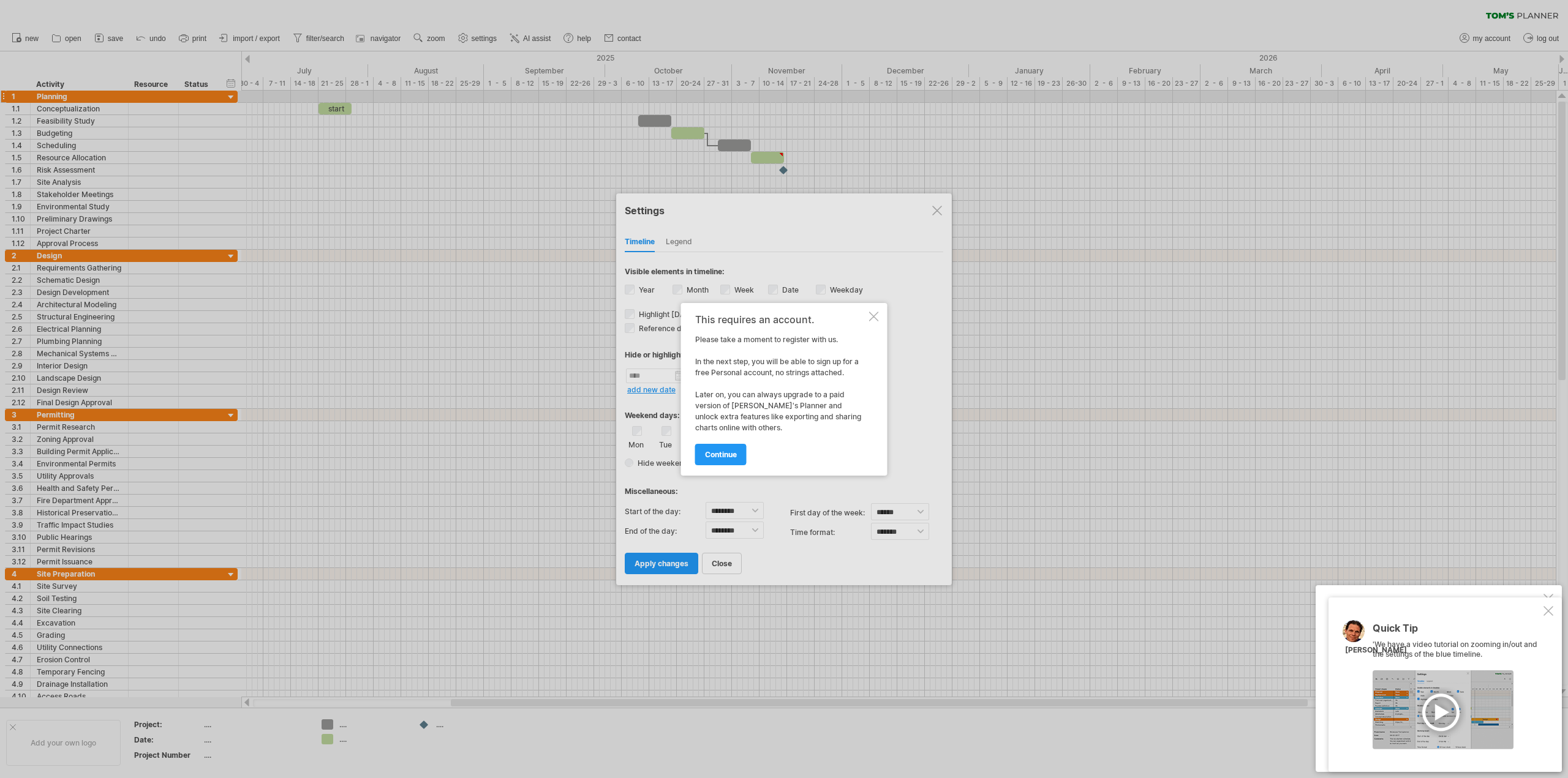
click at [867, 314] on div "This requires an account. Please take a moment to register with us. In the next…" at bounding box center [784, 389] width 207 height 173
drag, startPoint x: 706, startPoint y: 444, endPoint x: 704, endPoint y: 452, distance: 8.2
click at [705, 449] on link "continue" at bounding box center [721, 455] width 51 height 21
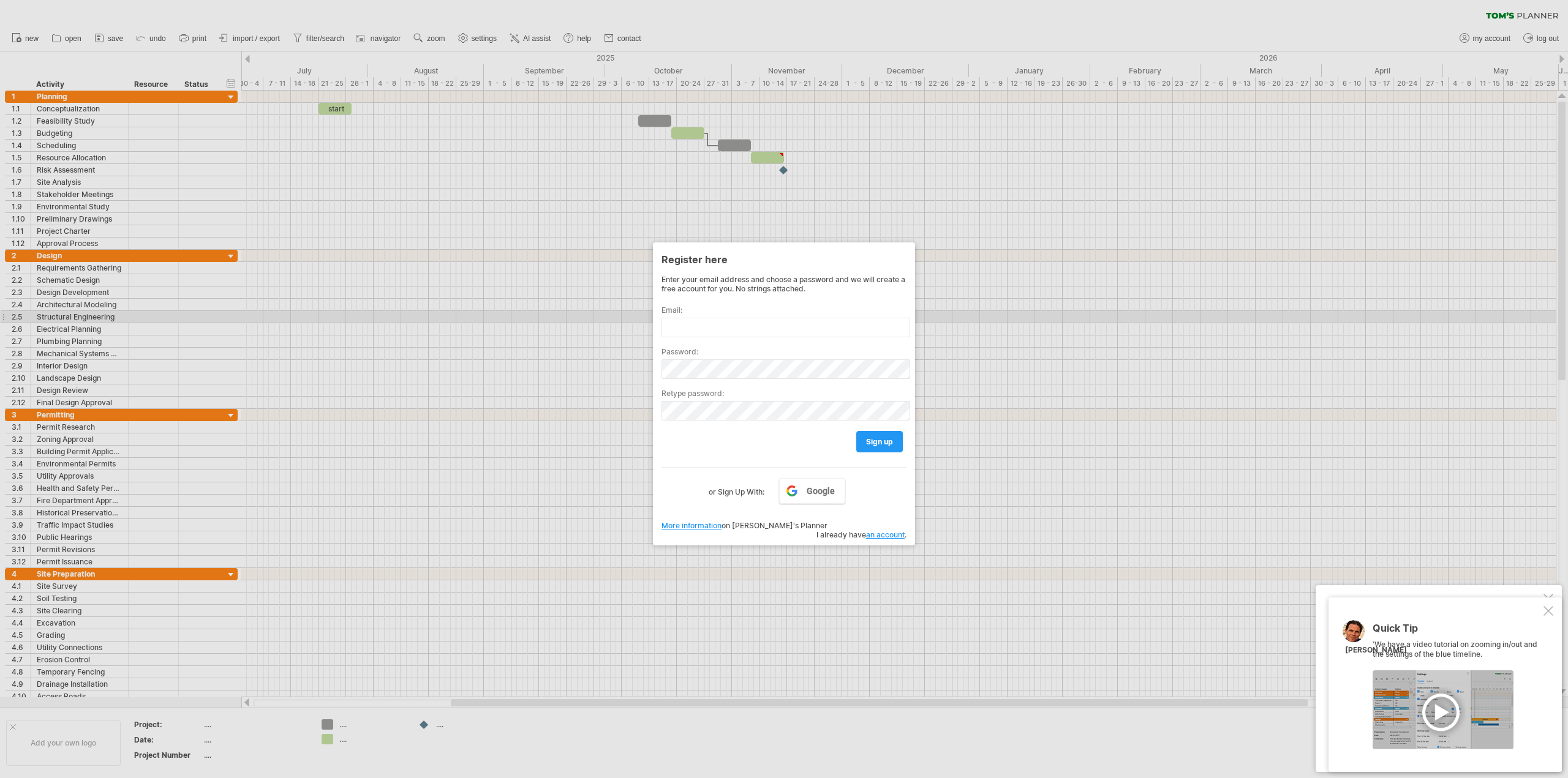
click at [1045, 316] on div at bounding box center [784, 389] width 1568 height 778
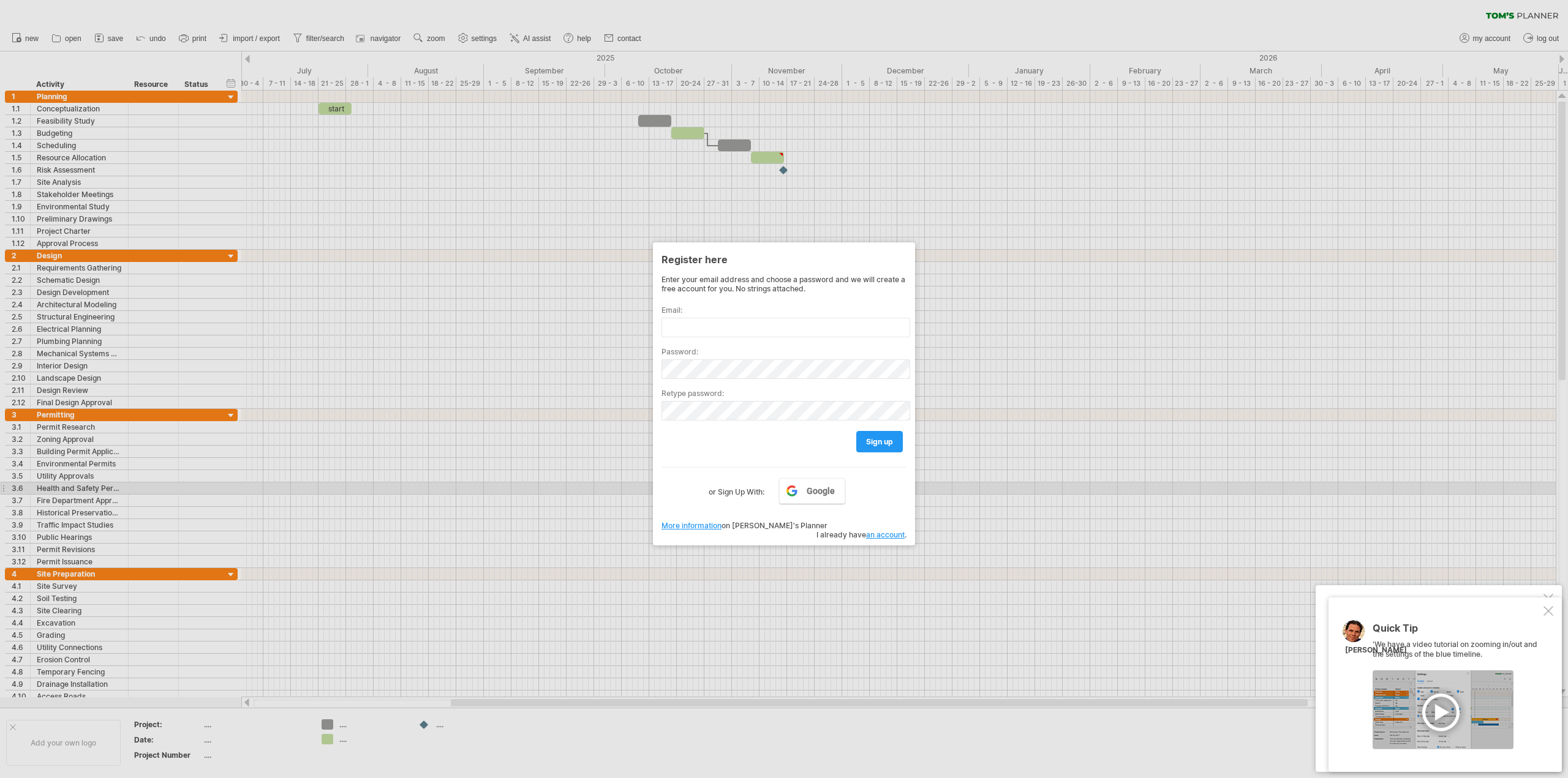
click at [960, 491] on div at bounding box center [784, 389] width 1568 height 778
click at [389, 77] on div at bounding box center [784, 389] width 1568 height 778
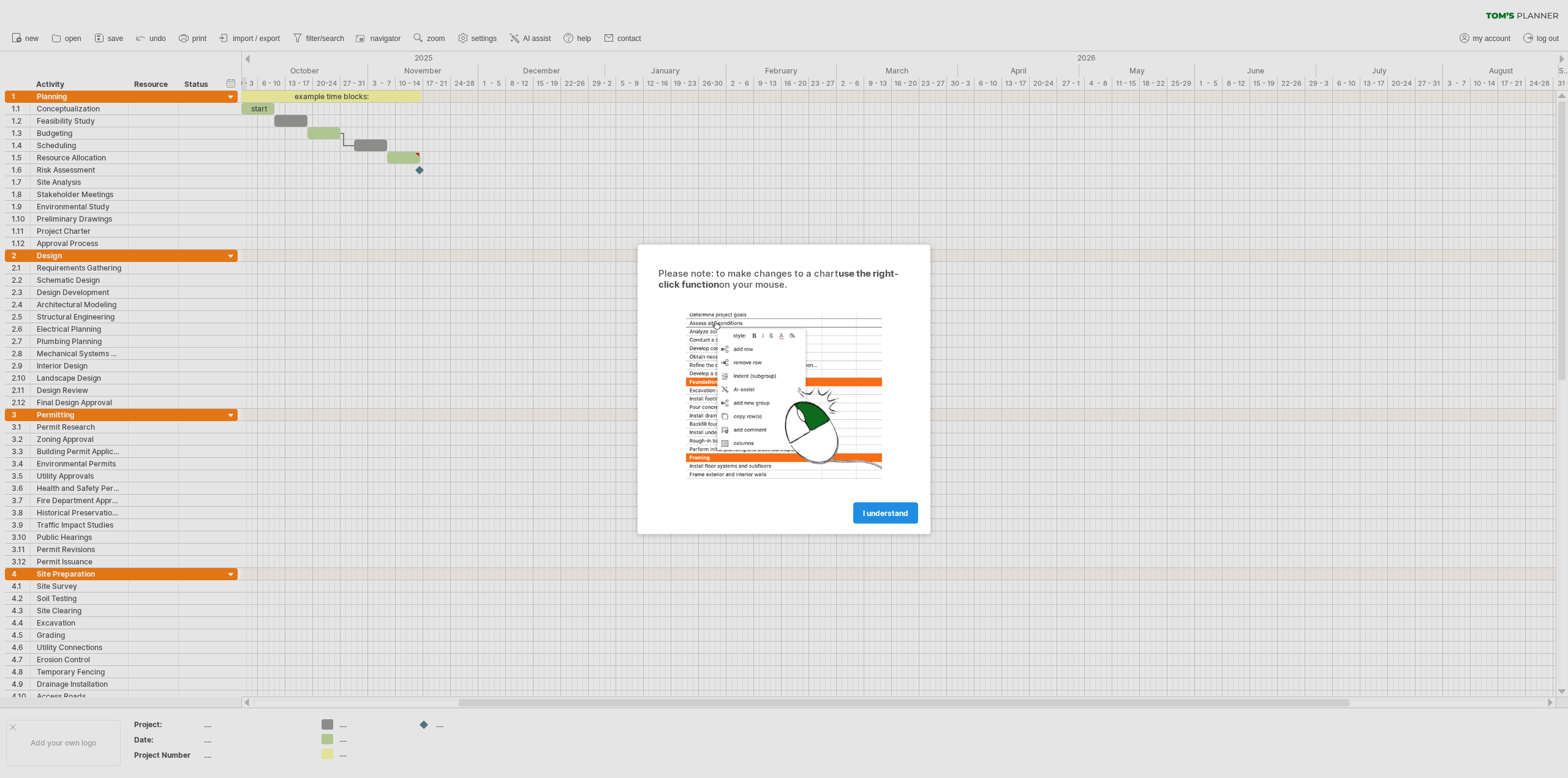
click at [872, 507] on link "I understand" at bounding box center [885, 513] width 65 height 21
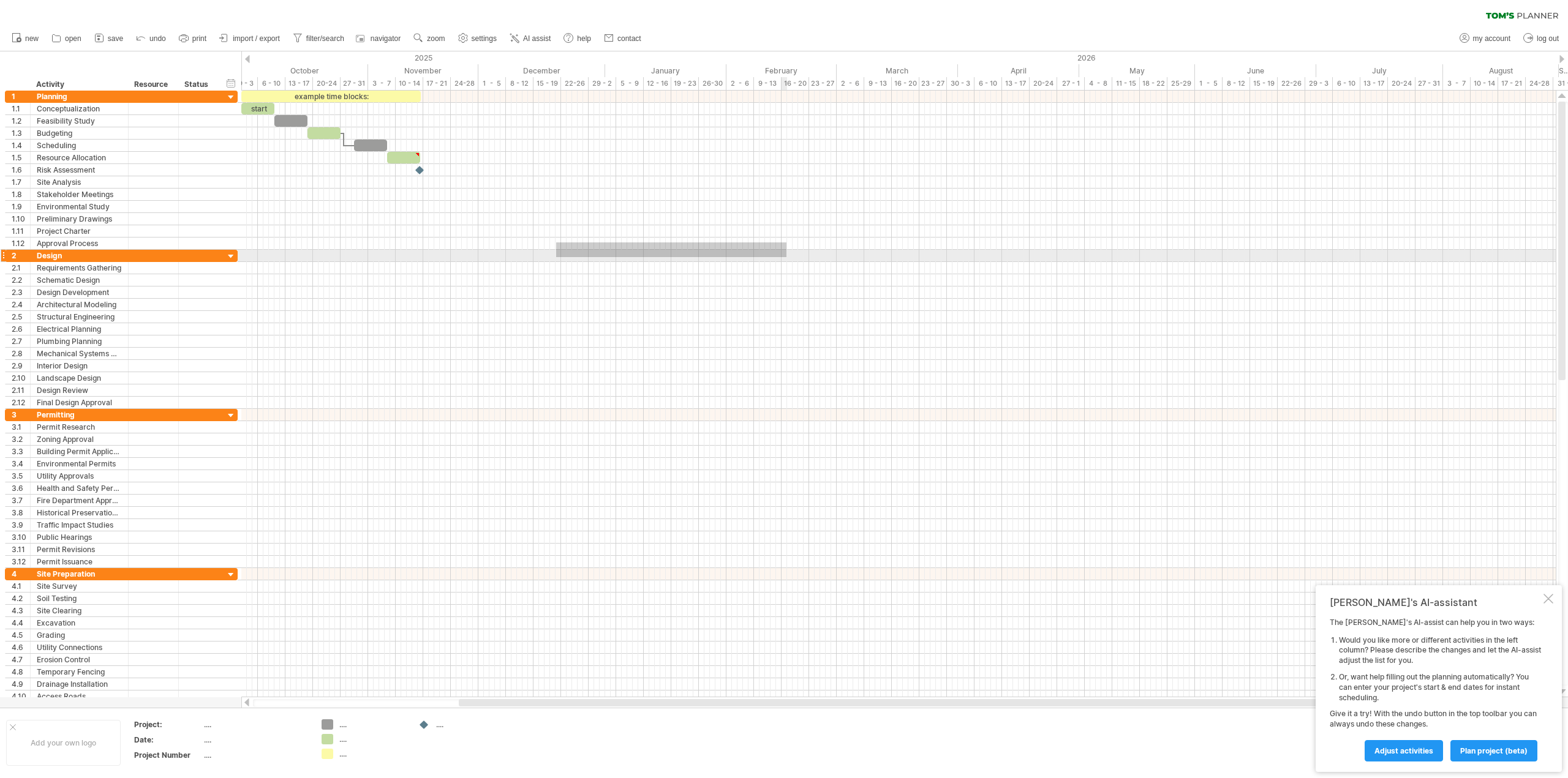
drag, startPoint x: 556, startPoint y: 243, endPoint x: 786, endPoint y: 257, distance: 230.4
click at [786, 257] on div at bounding box center [898, 397] width 1314 height 613
click at [471, 34] on link "settings" at bounding box center [477, 39] width 46 height 16
select select "*"
select select "**"
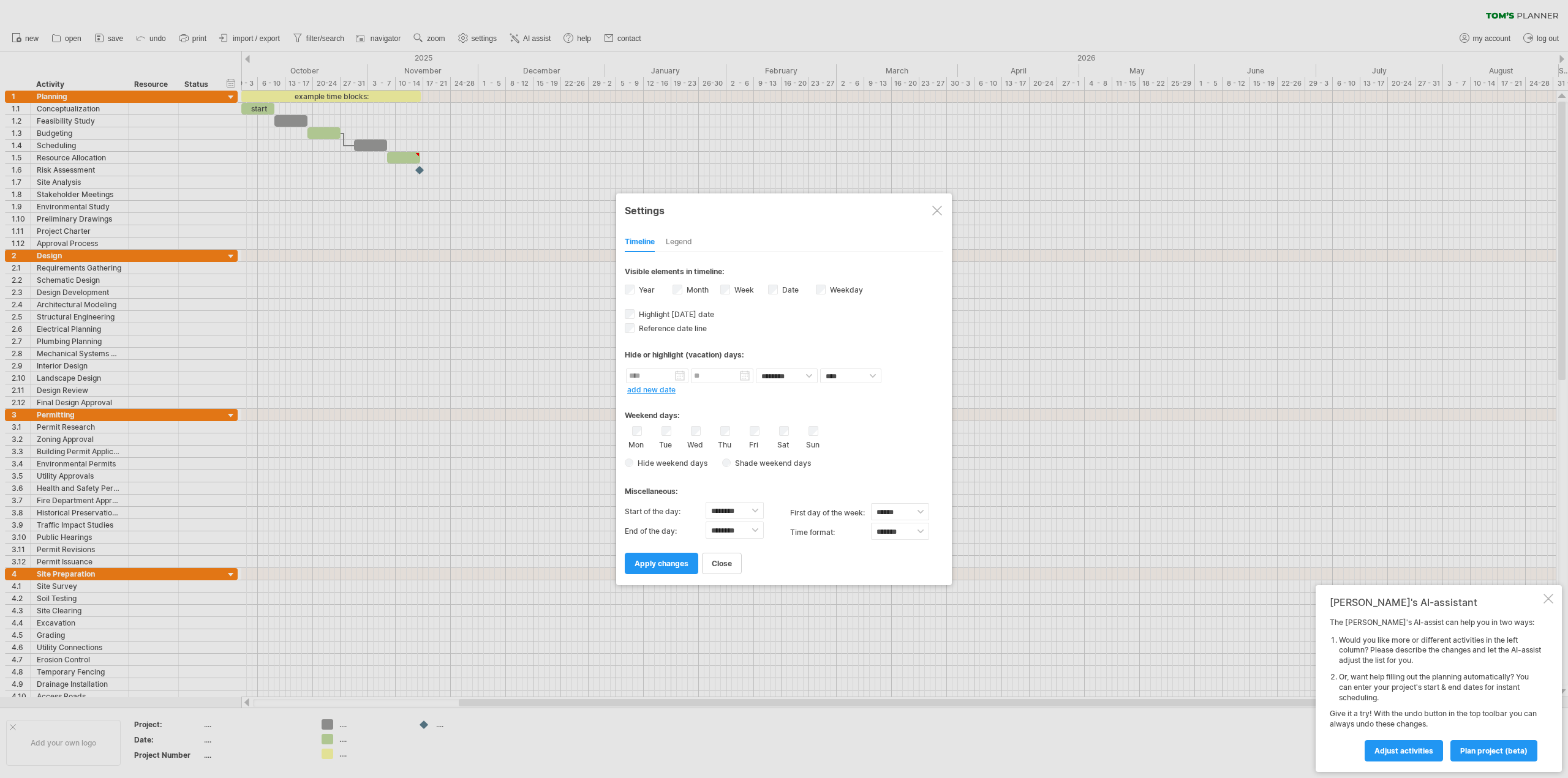
click at [935, 213] on div at bounding box center [937, 211] width 10 height 10
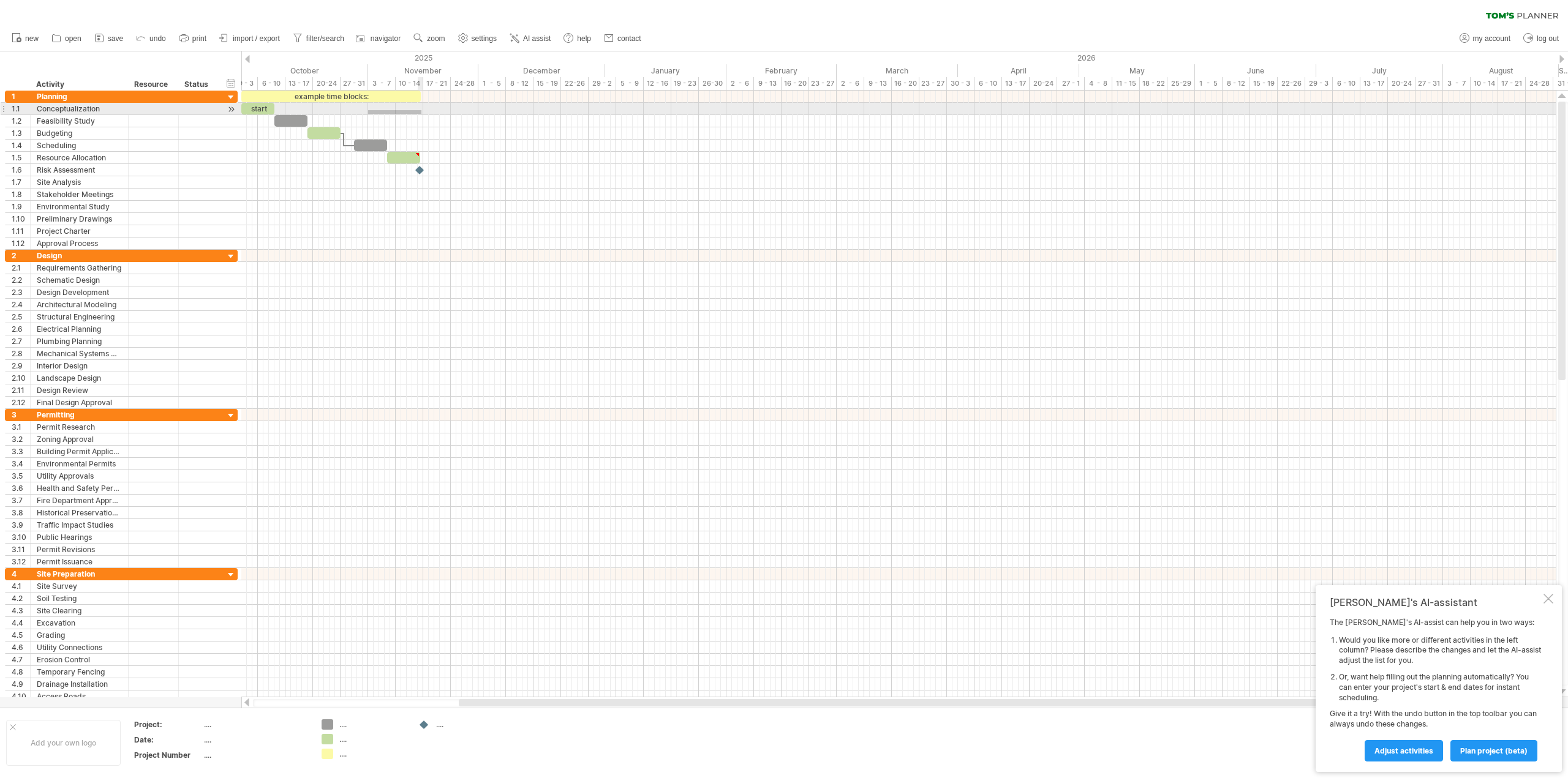
drag, startPoint x: 368, startPoint y: 110, endPoint x: 427, endPoint y: 114, distance: 59.1
click at [427, 114] on div at bounding box center [898, 109] width 1314 height 12
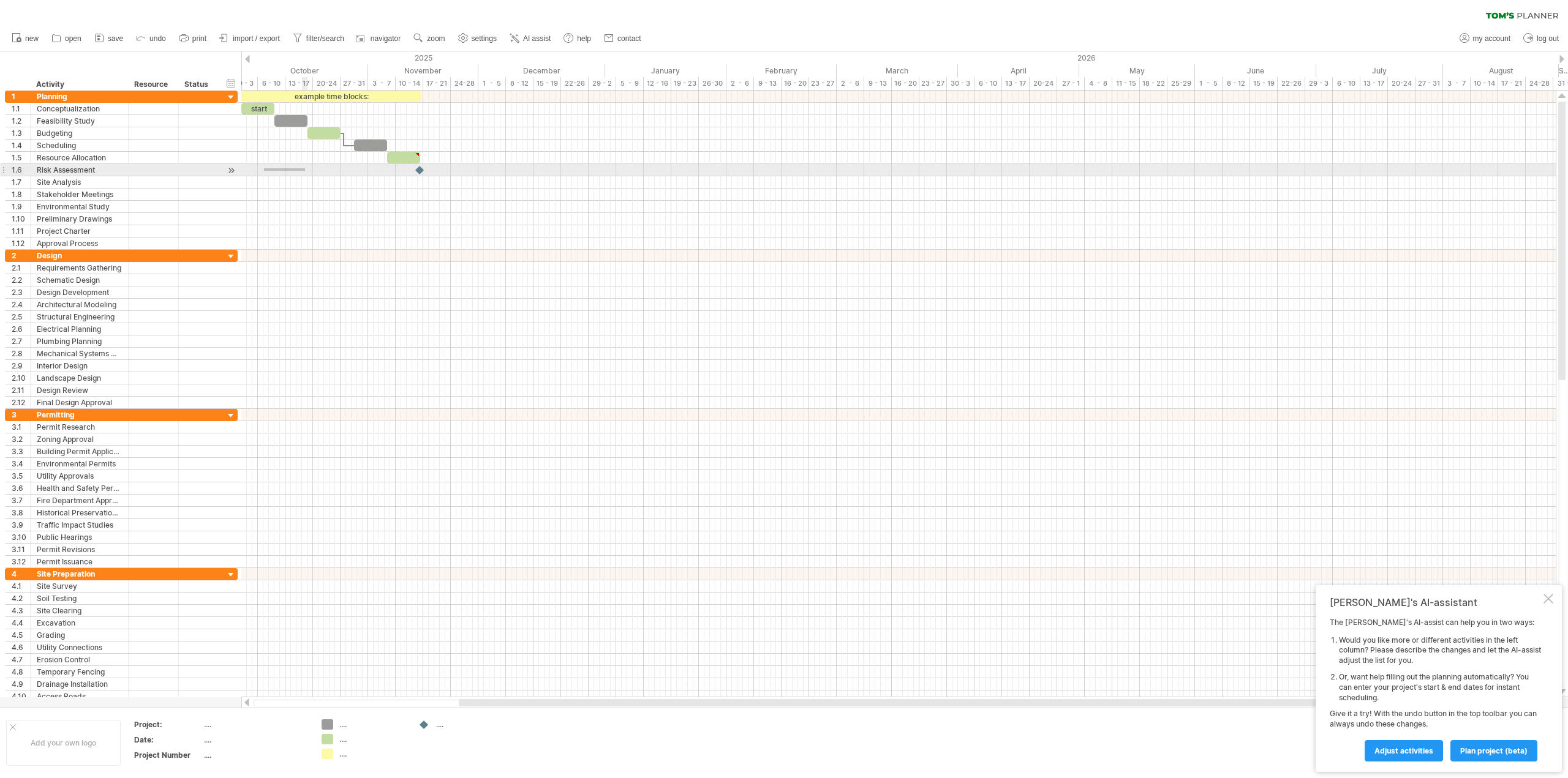
drag, startPoint x: 264, startPoint y: 168, endPoint x: 358, endPoint y: 172, distance: 94.1
click at [353, 173] on div at bounding box center [898, 170] width 1314 height 12
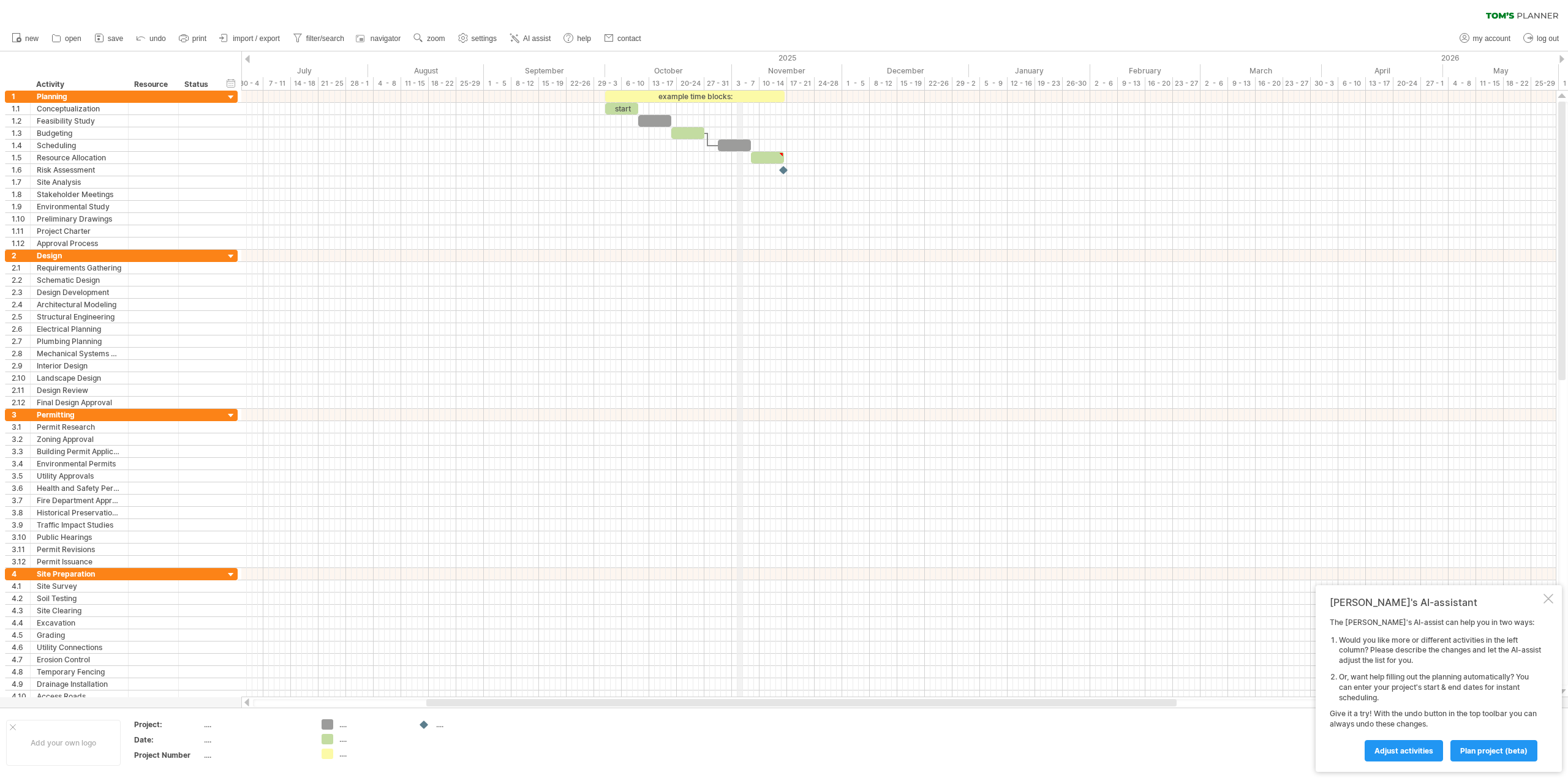
drag, startPoint x: 380, startPoint y: 80, endPoint x: 743, endPoint y: 88, distance: 363.1
drag, startPoint x: 746, startPoint y: 87, endPoint x: 756, endPoint y: 86, distance: 10.0
click at [756, 86] on div "3 - 7" at bounding box center [757, 84] width 27 height 13
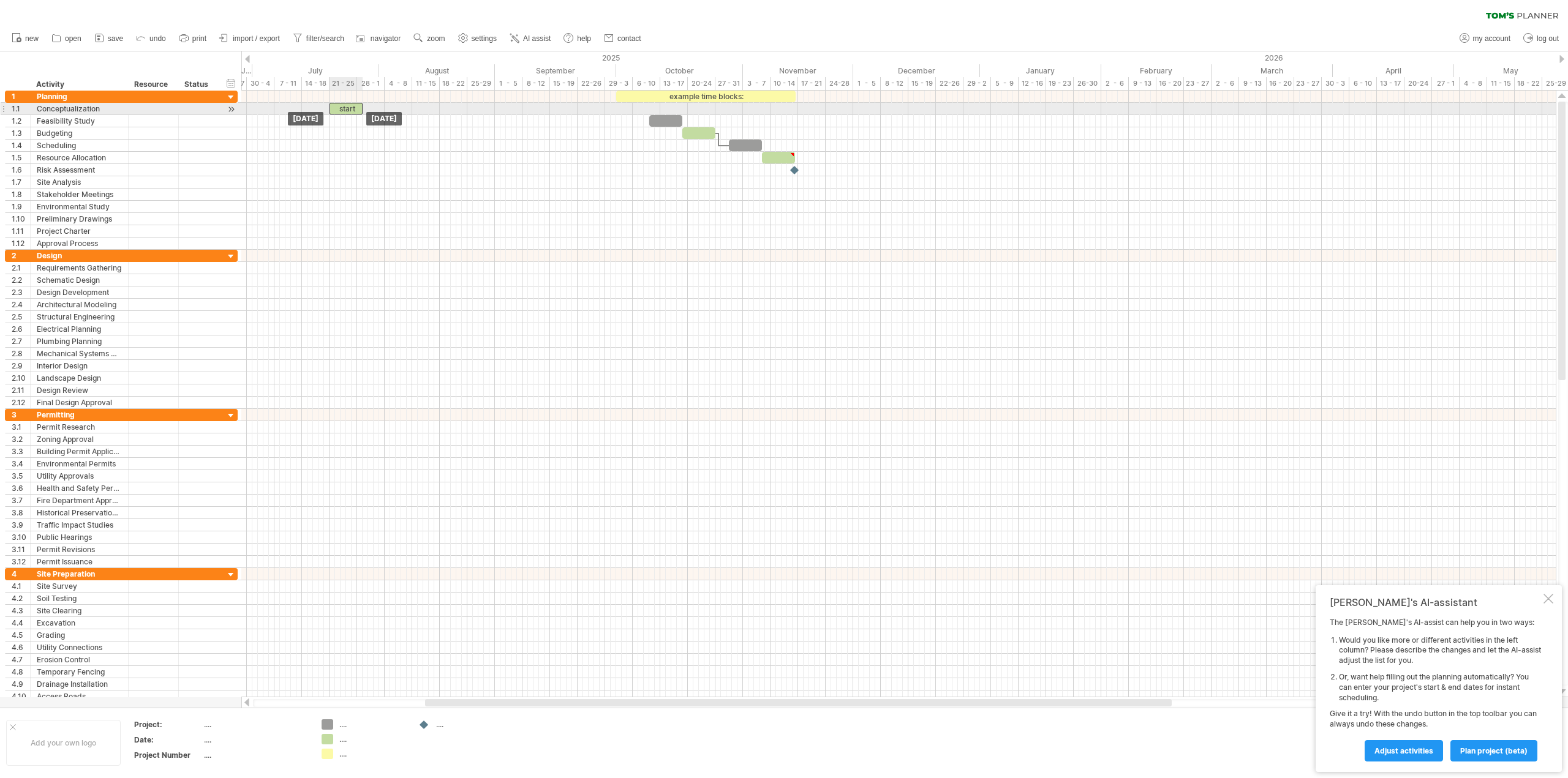
drag, startPoint x: 637, startPoint y: 107, endPoint x: 350, endPoint y: 106, distance: 287.0
click at [350, 106] on div "start" at bounding box center [346, 109] width 33 height 12
click at [349, 108] on div "start" at bounding box center [346, 109] width 33 height 12
click at [358, 111] on span at bounding box center [357, 109] width 5 height 12
click at [365, 111] on div at bounding box center [898, 109] width 1314 height 12
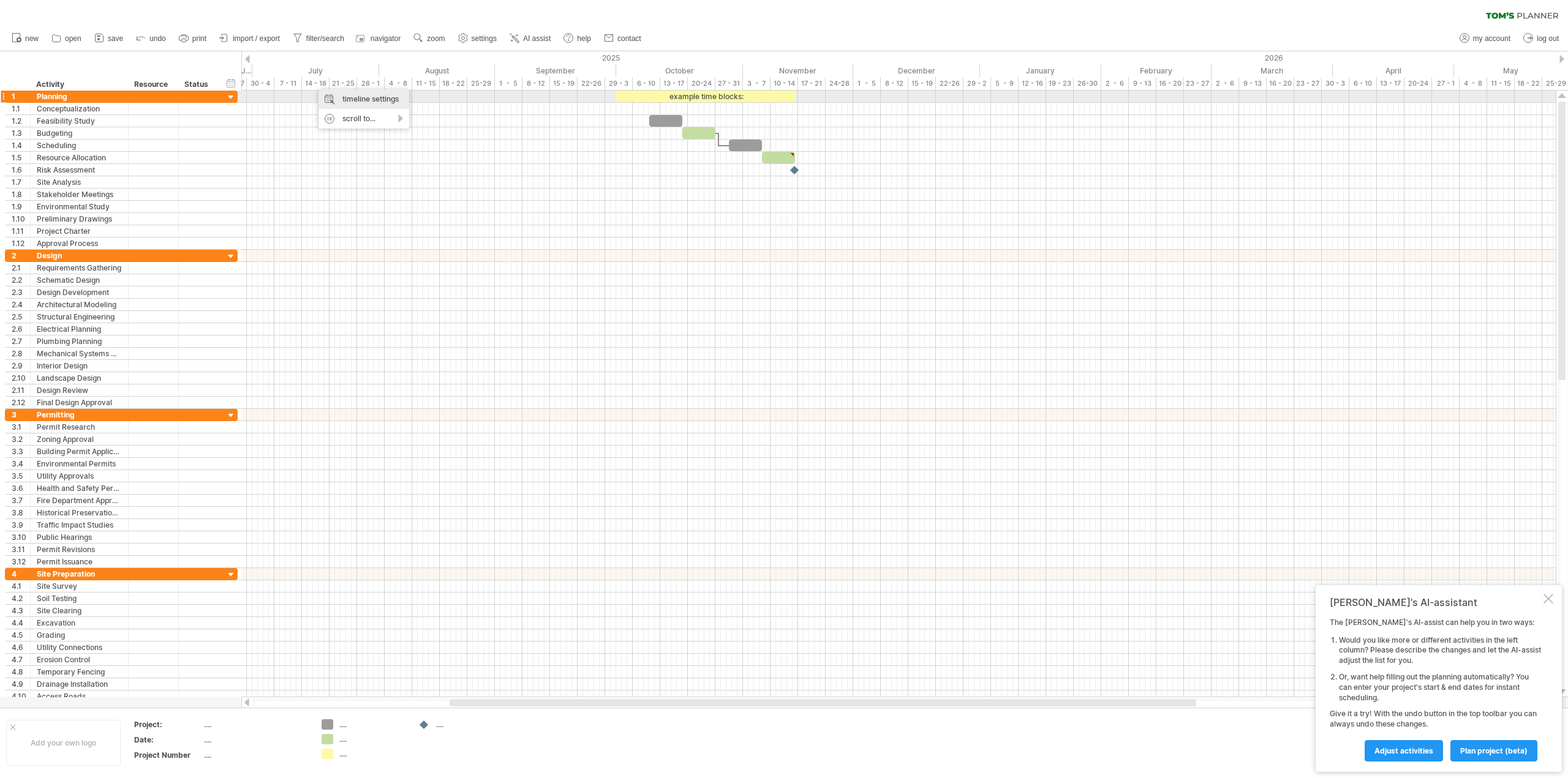
click at [373, 97] on div "timeline settings" at bounding box center [363, 99] width 90 height 19
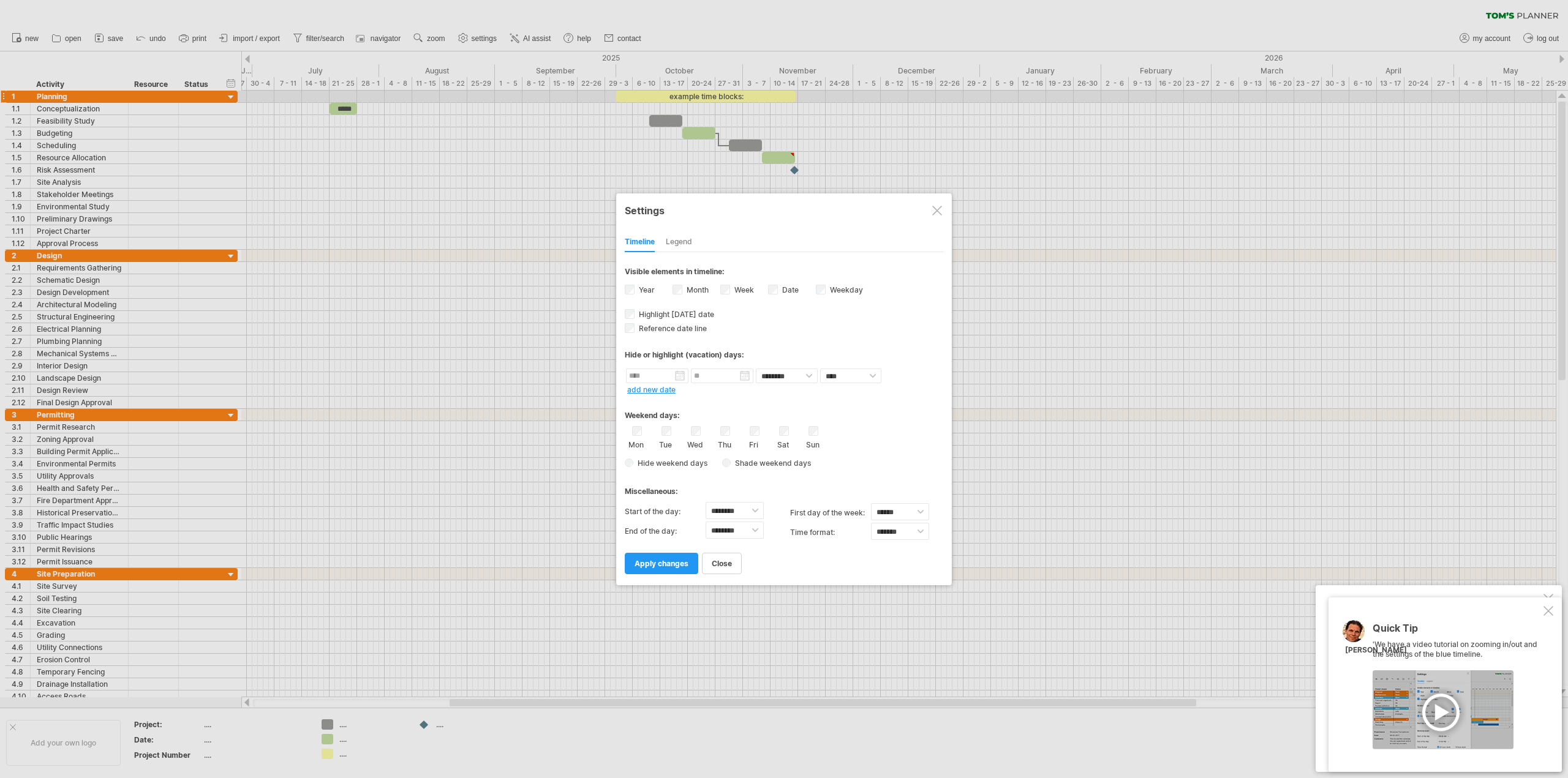
click at [831, 296] on div "Weekday visibility of weekday Currently there is not enough space horizontally …" at bounding box center [839, 291] width 48 height 17
click at [830, 288] on label "Weekday visibility of weekday Currently there is not enough space horizontally …" at bounding box center [845, 289] width 36 height 9
click at [851, 289] on label "Weekday visibility of weekday Currently there is not enough space horizontally …" at bounding box center [845, 289] width 36 height 9
click at [678, 557] on link "apply changes" at bounding box center [661, 563] width 74 height 21
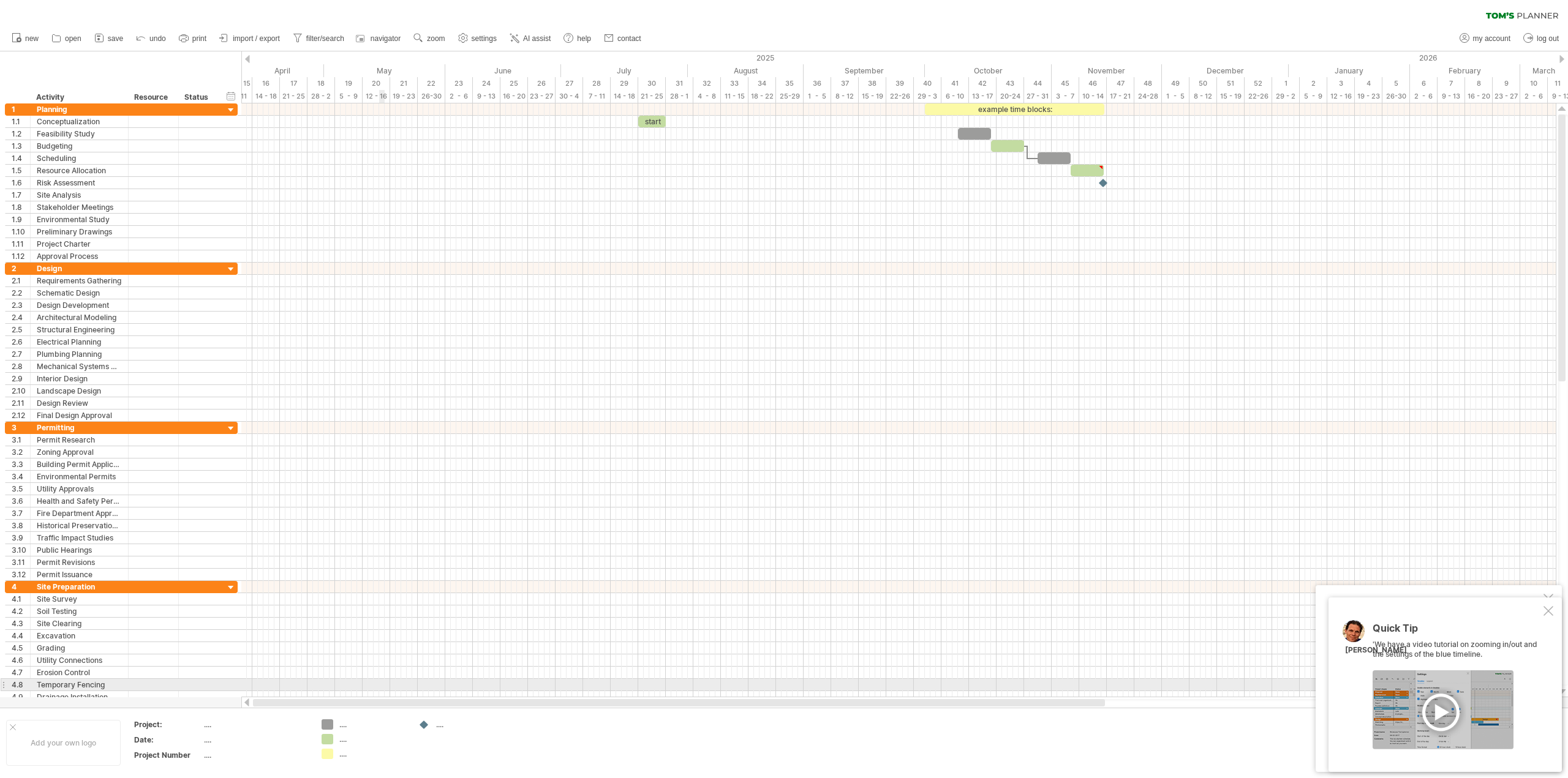
drag, startPoint x: 580, startPoint y: 703, endPoint x: 381, endPoint y: 679, distance: 200.4
click at [381, 679] on div "Trying to reach [DOMAIN_NAME] Connected again... 0% clear filter new 1" at bounding box center [784, 389] width 1568 height 778
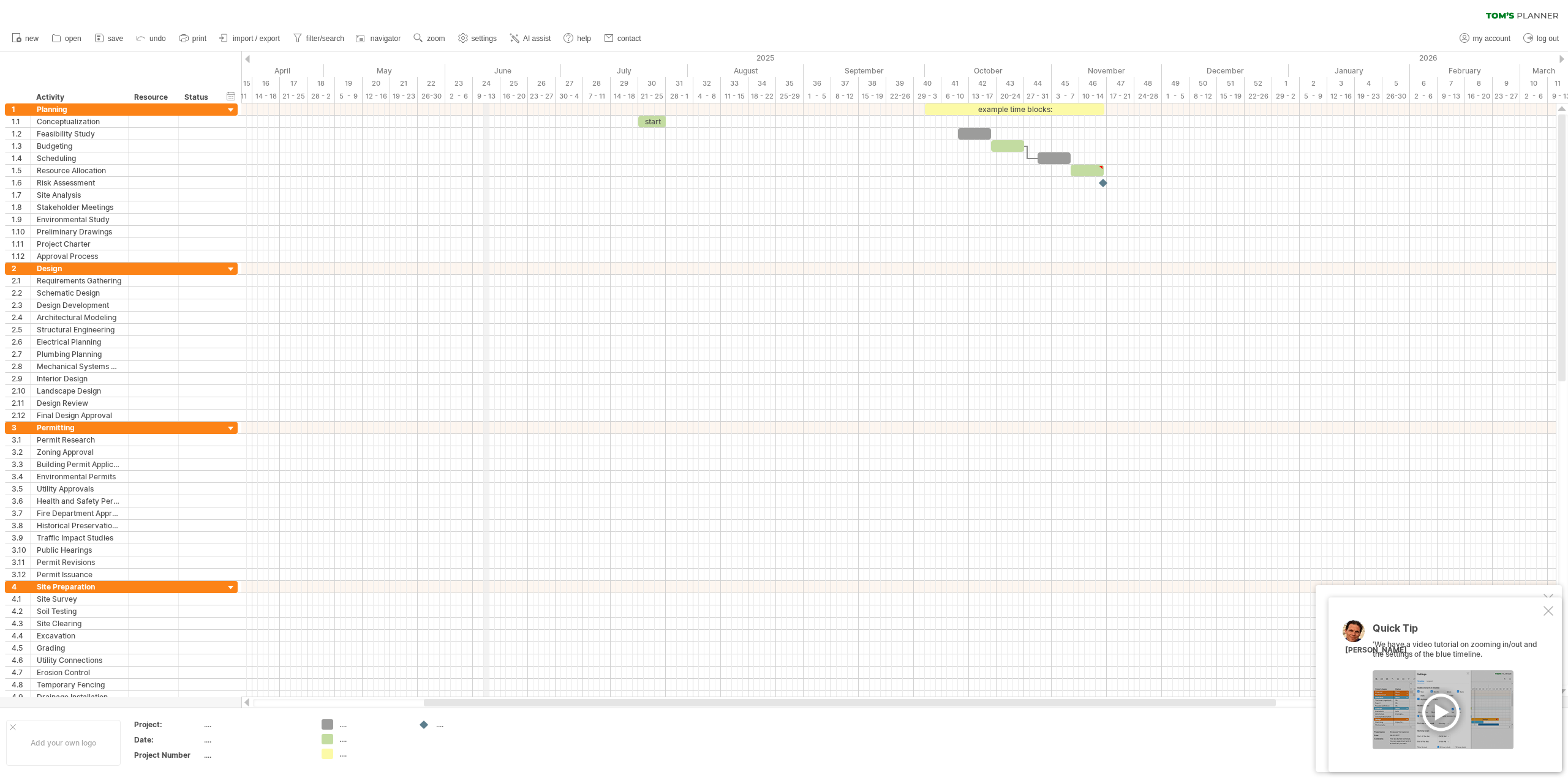
click at [486, 82] on div "24" at bounding box center [487, 84] width 27 height 13
click at [672, 96] on div "timeline settings" at bounding box center [681, 95] width 90 height 19
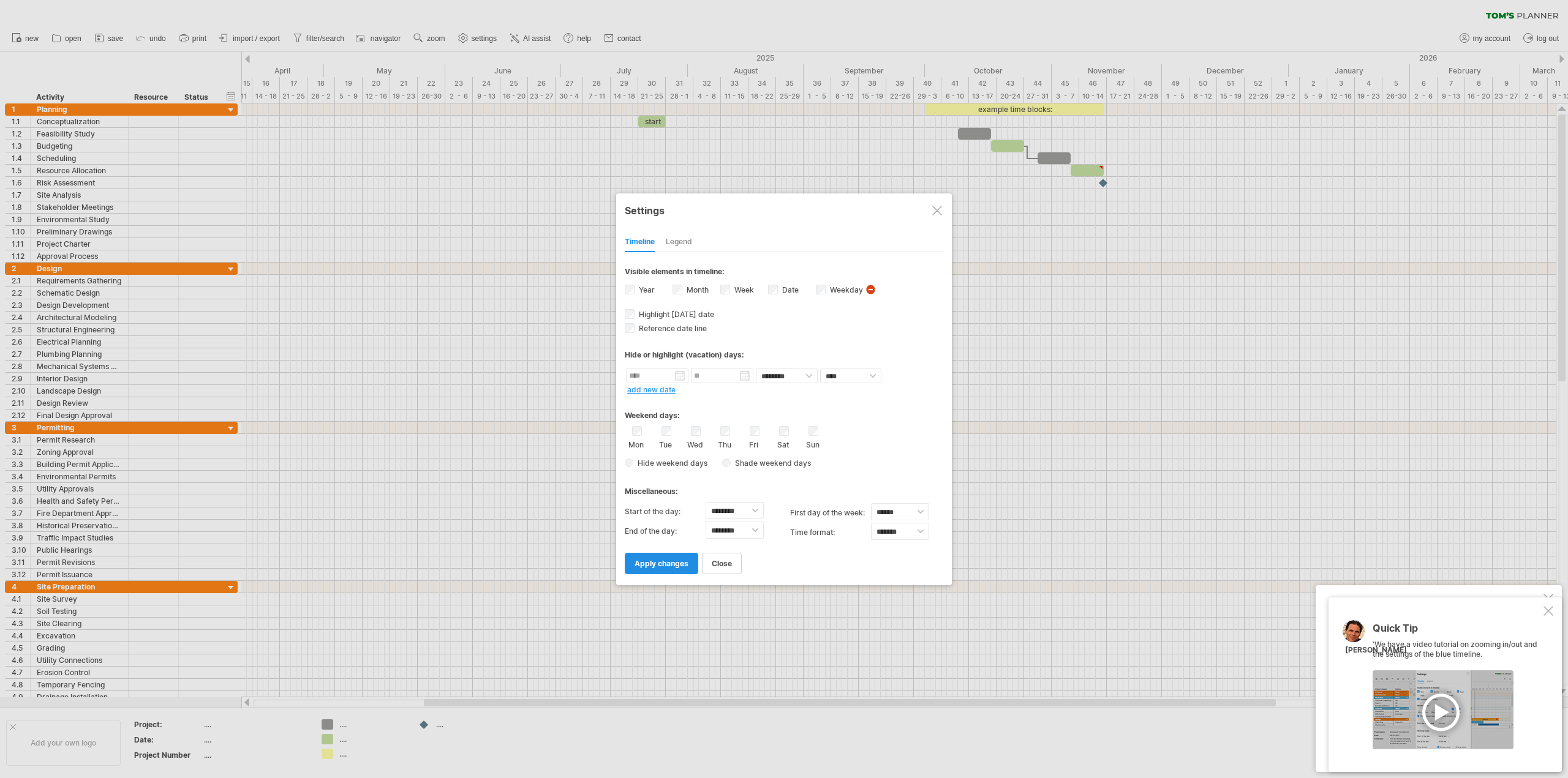
click at [670, 562] on span "apply changes" at bounding box center [661, 563] width 54 height 9
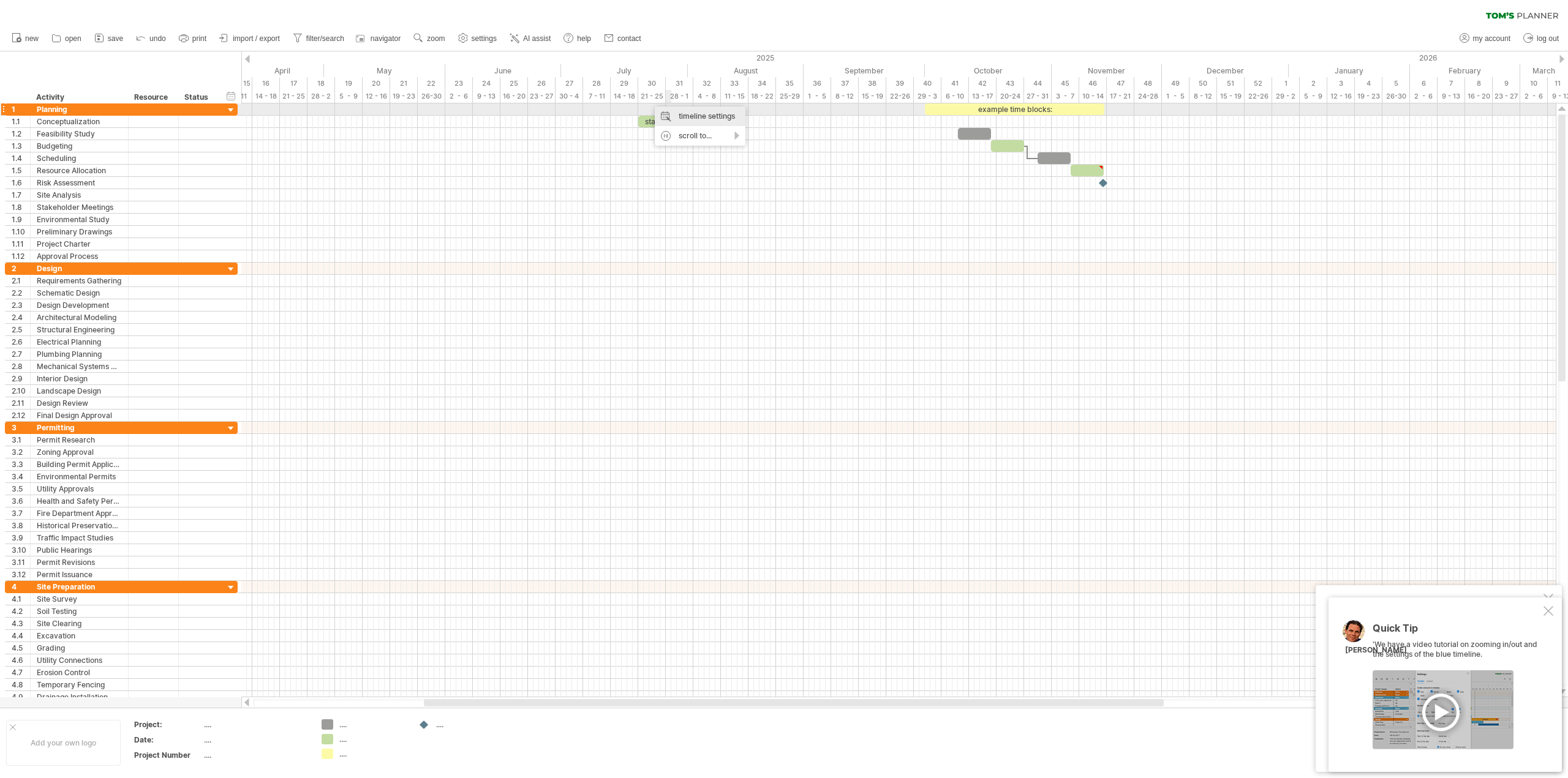
click at [674, 114] on div "timeline settings" at bounding box center [699, 116] width 90 height 19
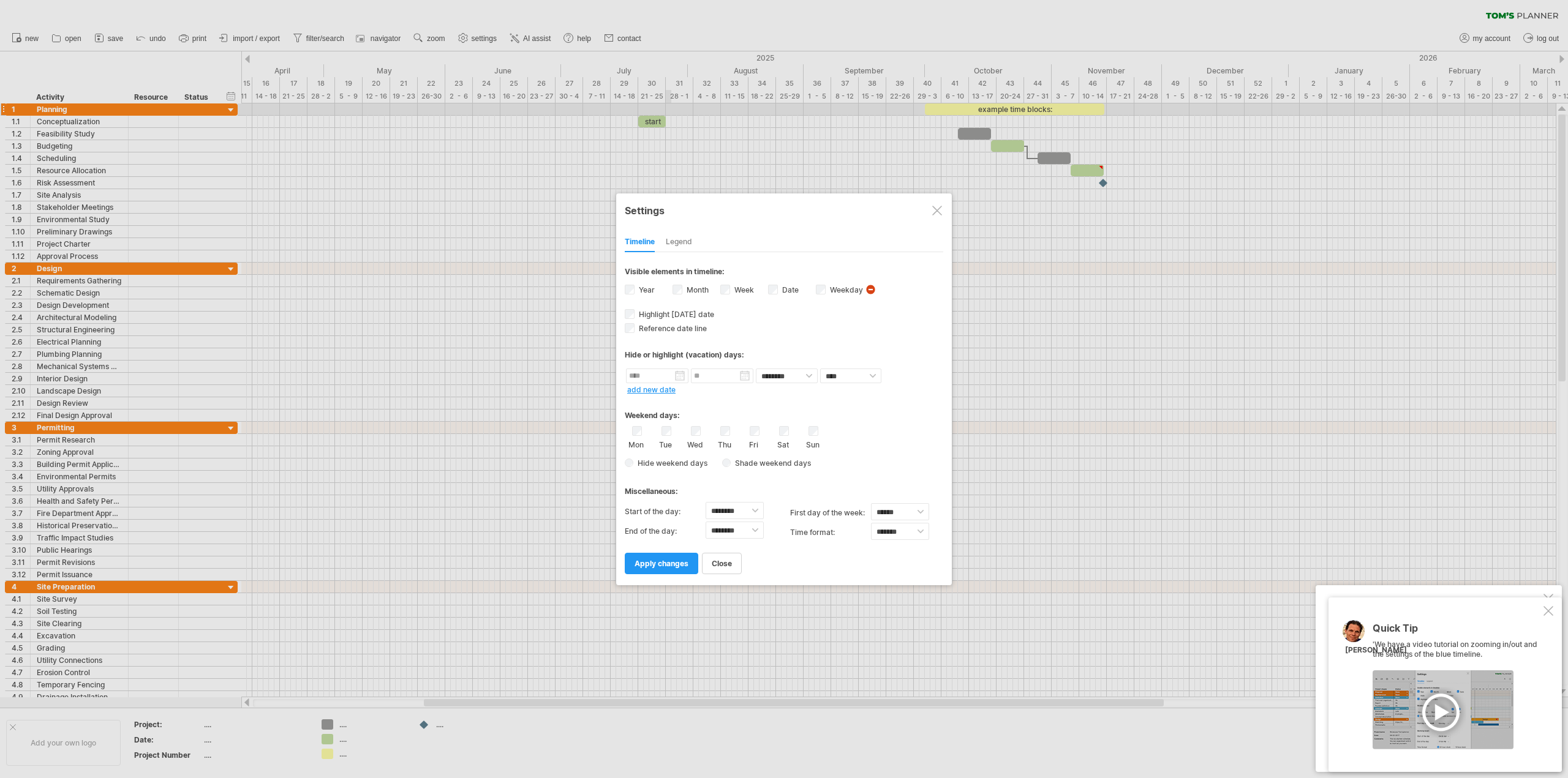
click at [690, 283] on div "Month" at bounding box center [696, 291] width 48 height 17
click at [692, 289] on label "Month" at bounding box center [696, 289] width 24 height 9
click at [677, 566] on span "apply changes" at bounding box center [661, 563] width 54 height 9
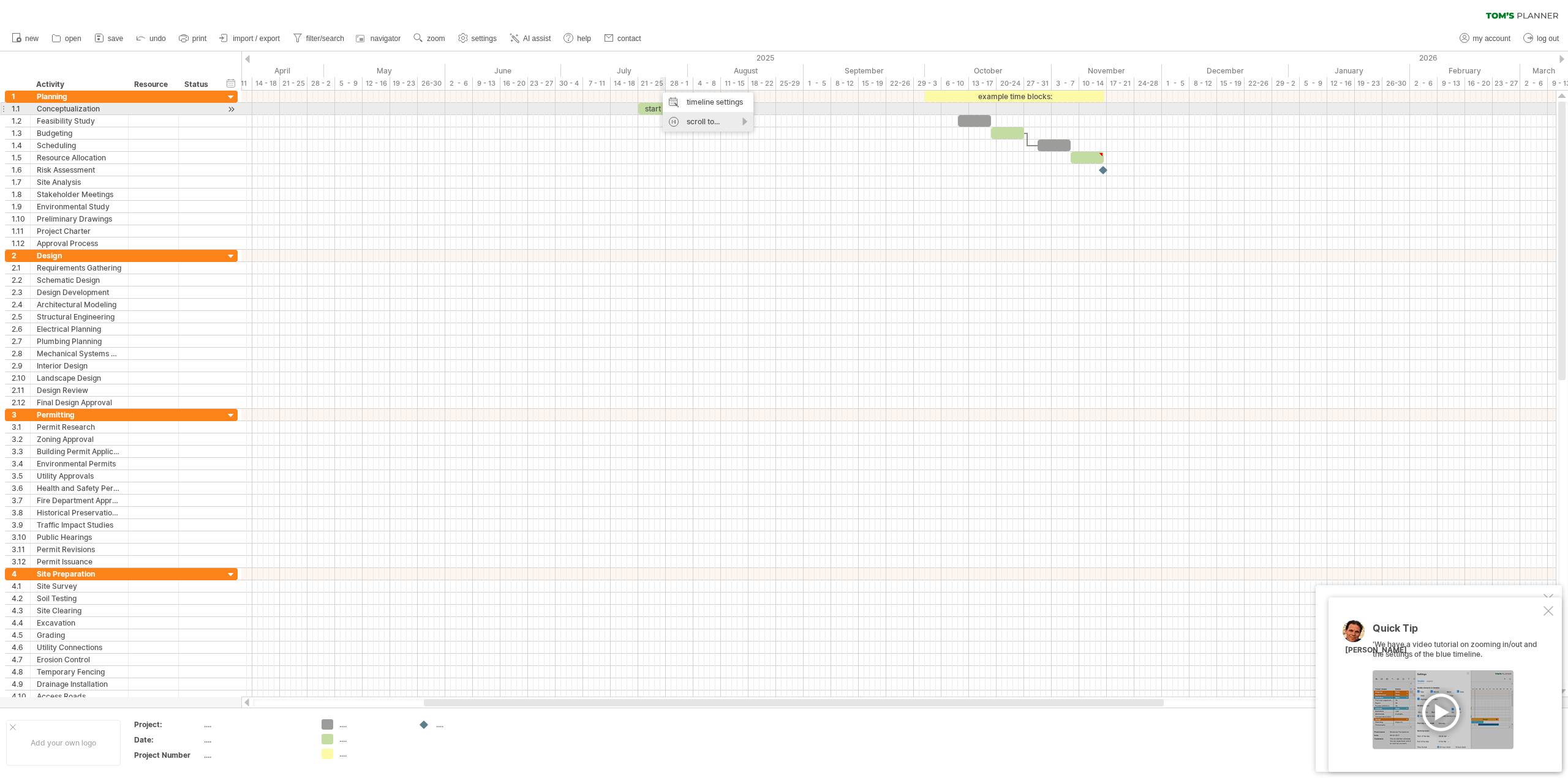
click at [678, 104] on div "timeline settings" at bounding box center [708, 102] width 90 height 19
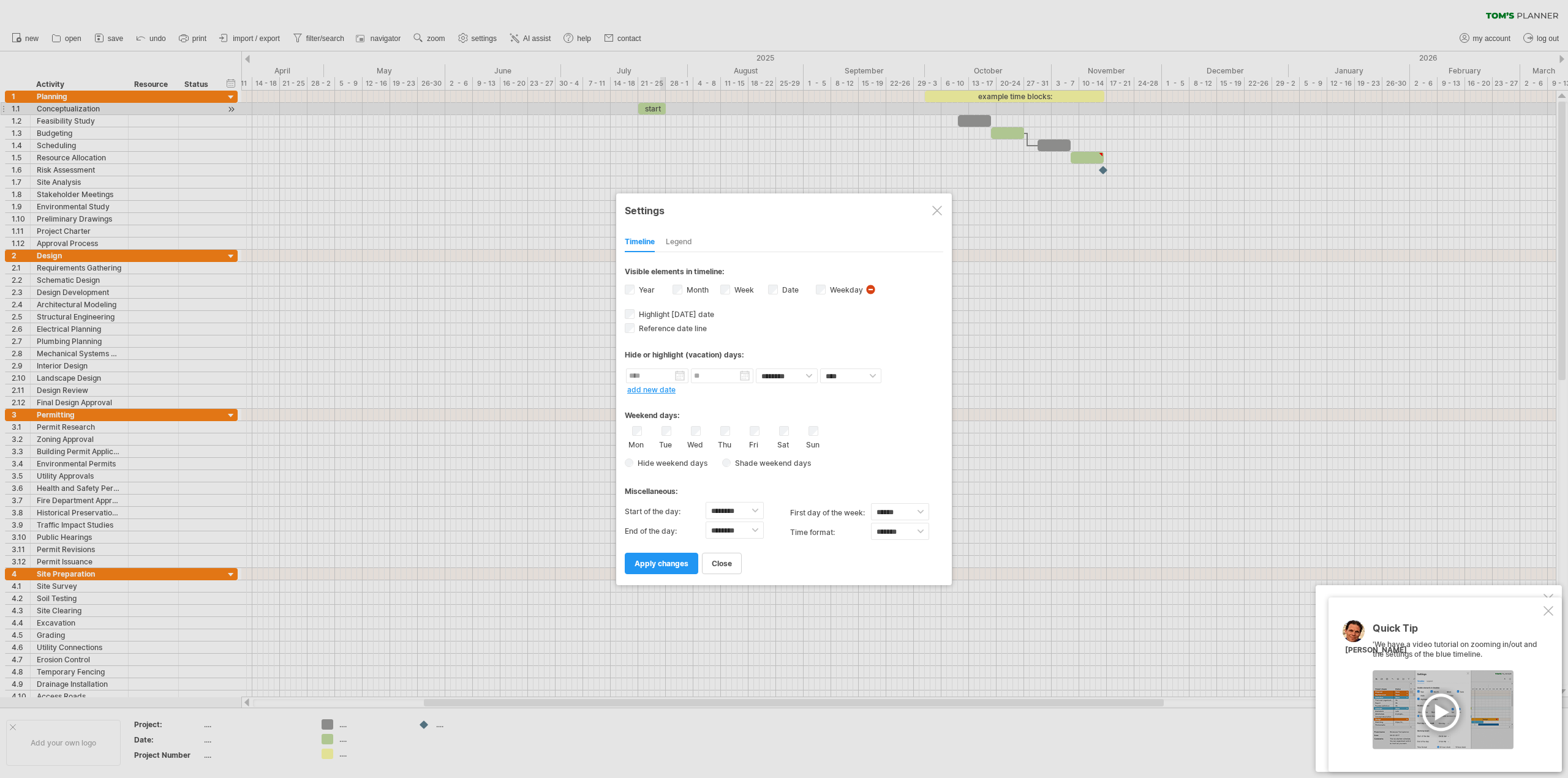
click at [828, 293] on label "Weekday visibility of weekday Currently there is not enough space horizontally …" at bounding box center [845, 289] width 36 height 9
click at [687, 570] on link "apply changes" at bounding box center [661, 563] width 74 height 21
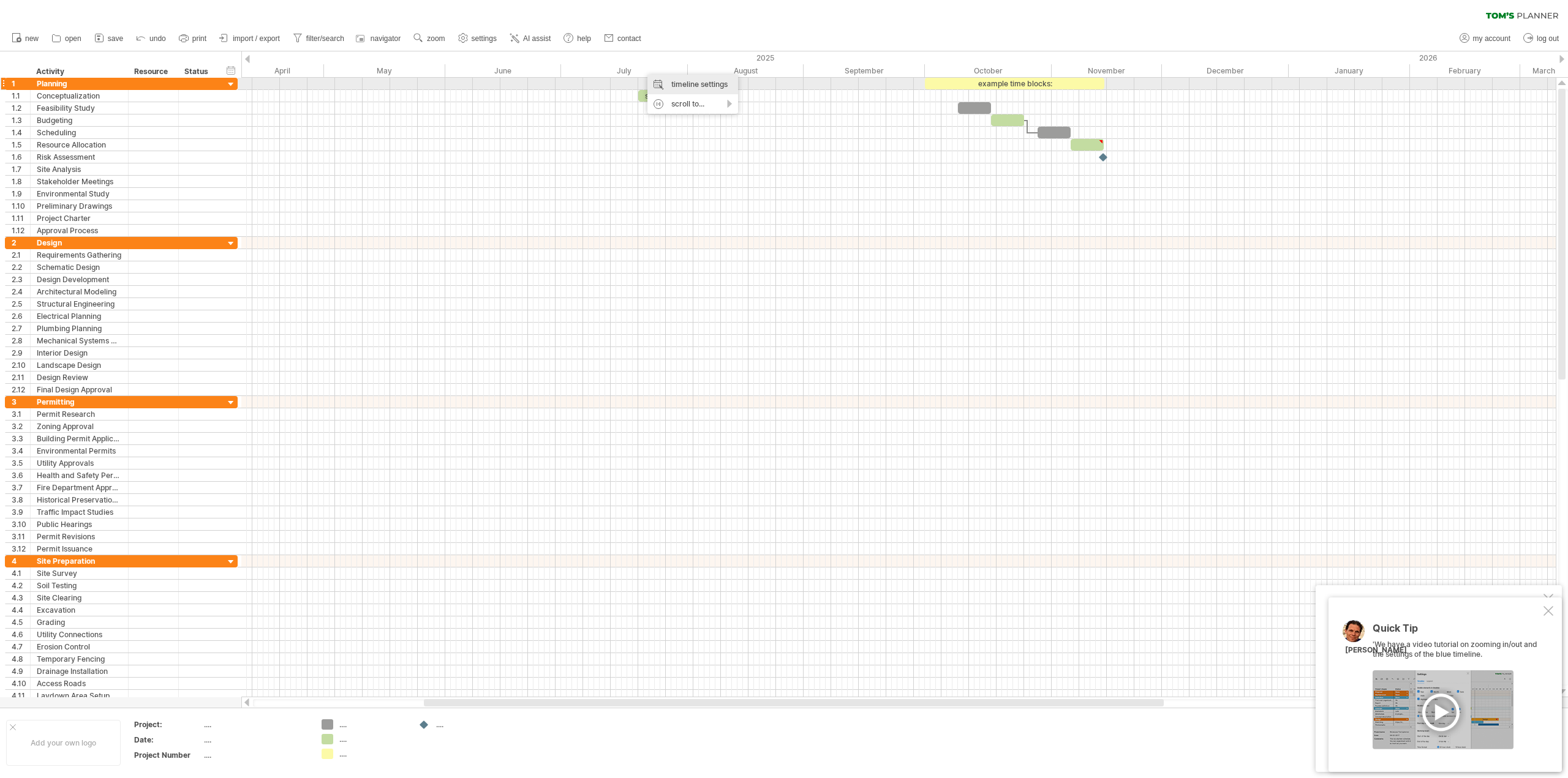
click at [663, 86] on div "timeline settings" at bounding box center [692, 84] width 90 height 19
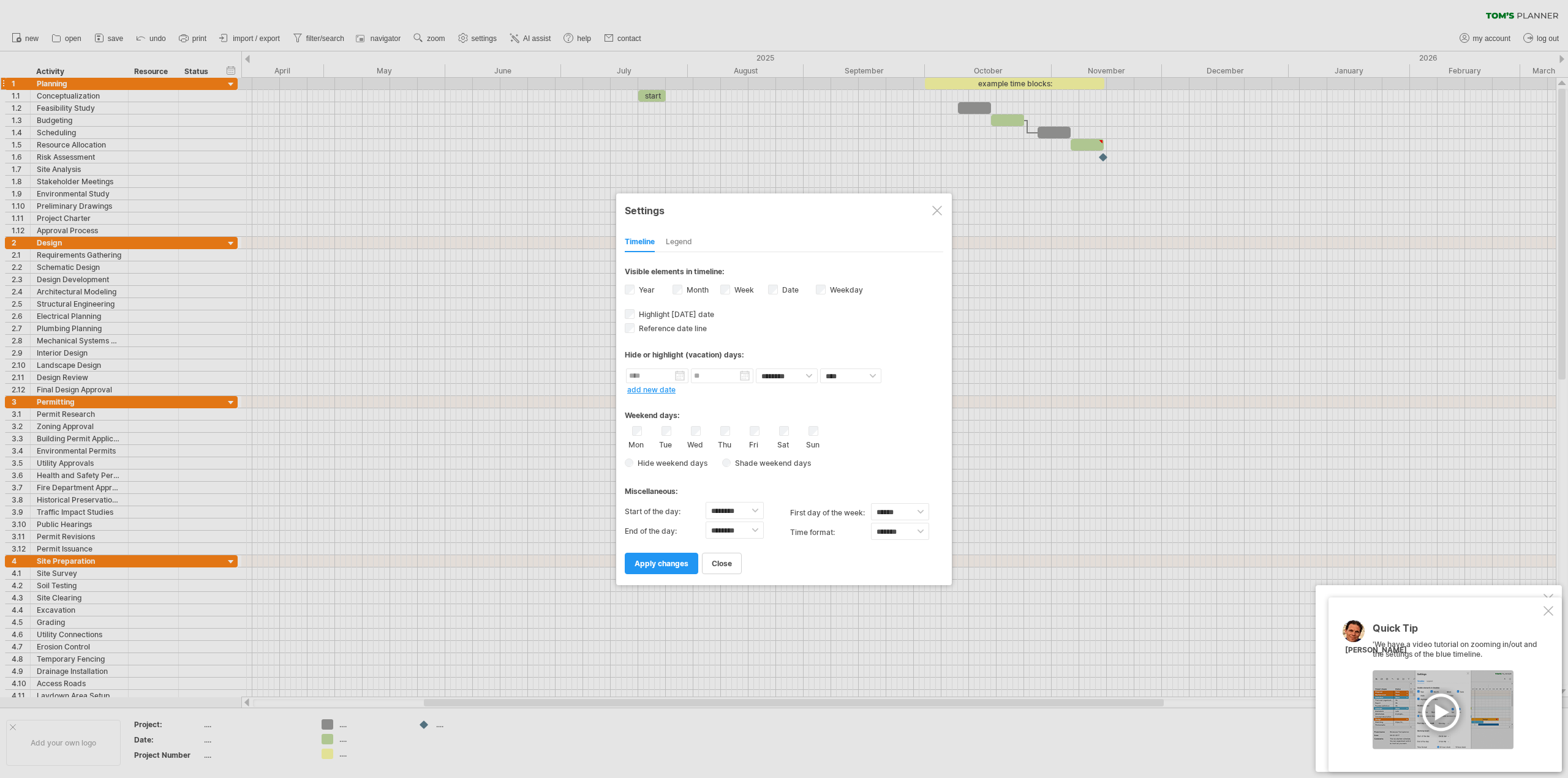
click at [746, 286] on label "Week visibility of weeknumbers Currently there is not enough space horizontally…" at bounding box center [743, 289] width 22 height 9
click at [674, 570] on link "apply changes" at bounding box center [661, 563] width 74 height 21
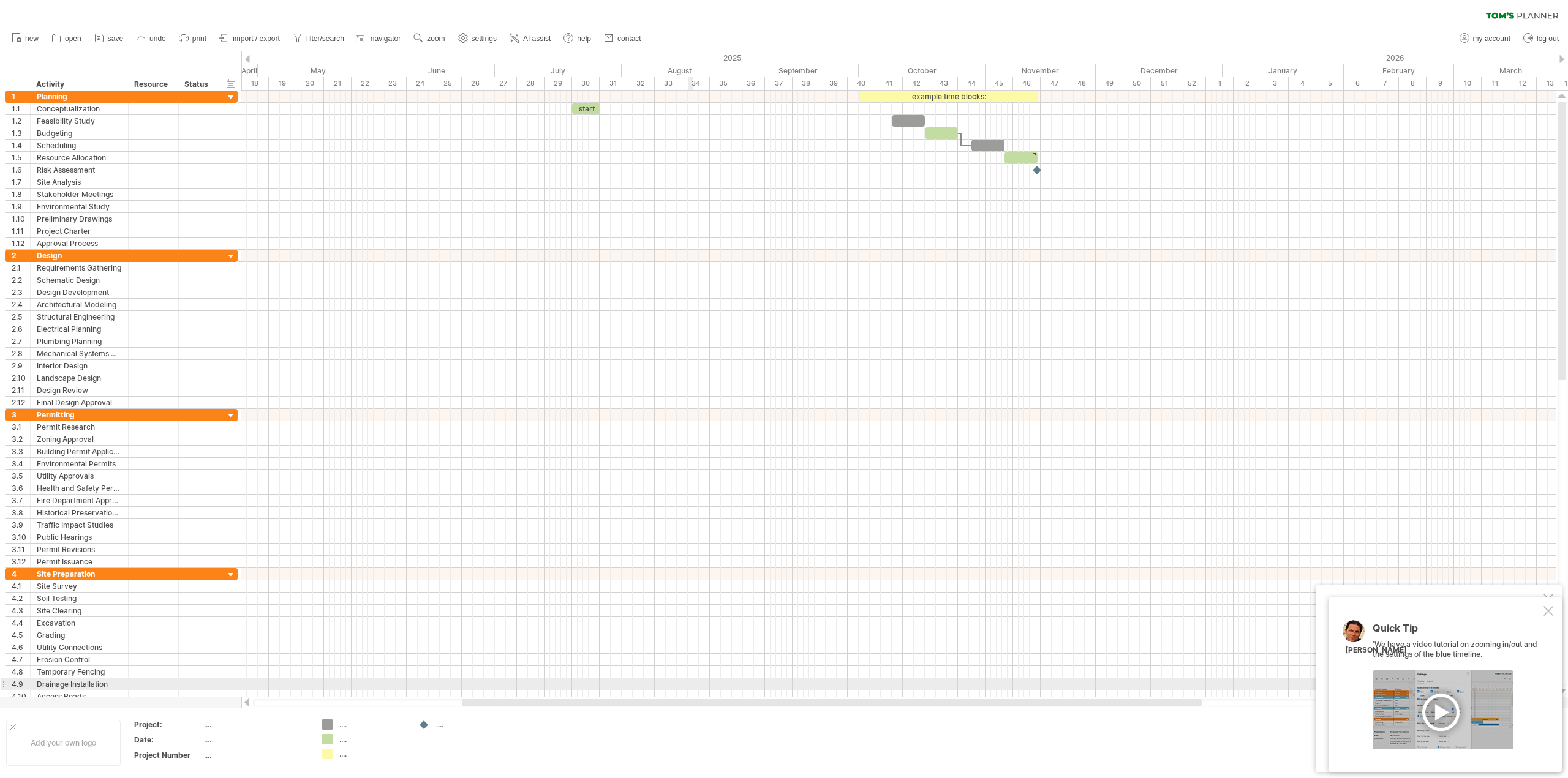
drag, startPoint x: 654, startPoint y: 705, endPoint x: 693, endPoint y: 688, distance: 42.5
click at [693, 688] on div "Trying to reach [DOMAIN_NAME] Connected again... 0% clear filter new 1" at bounding box center [784, 389] width 1568 height 778
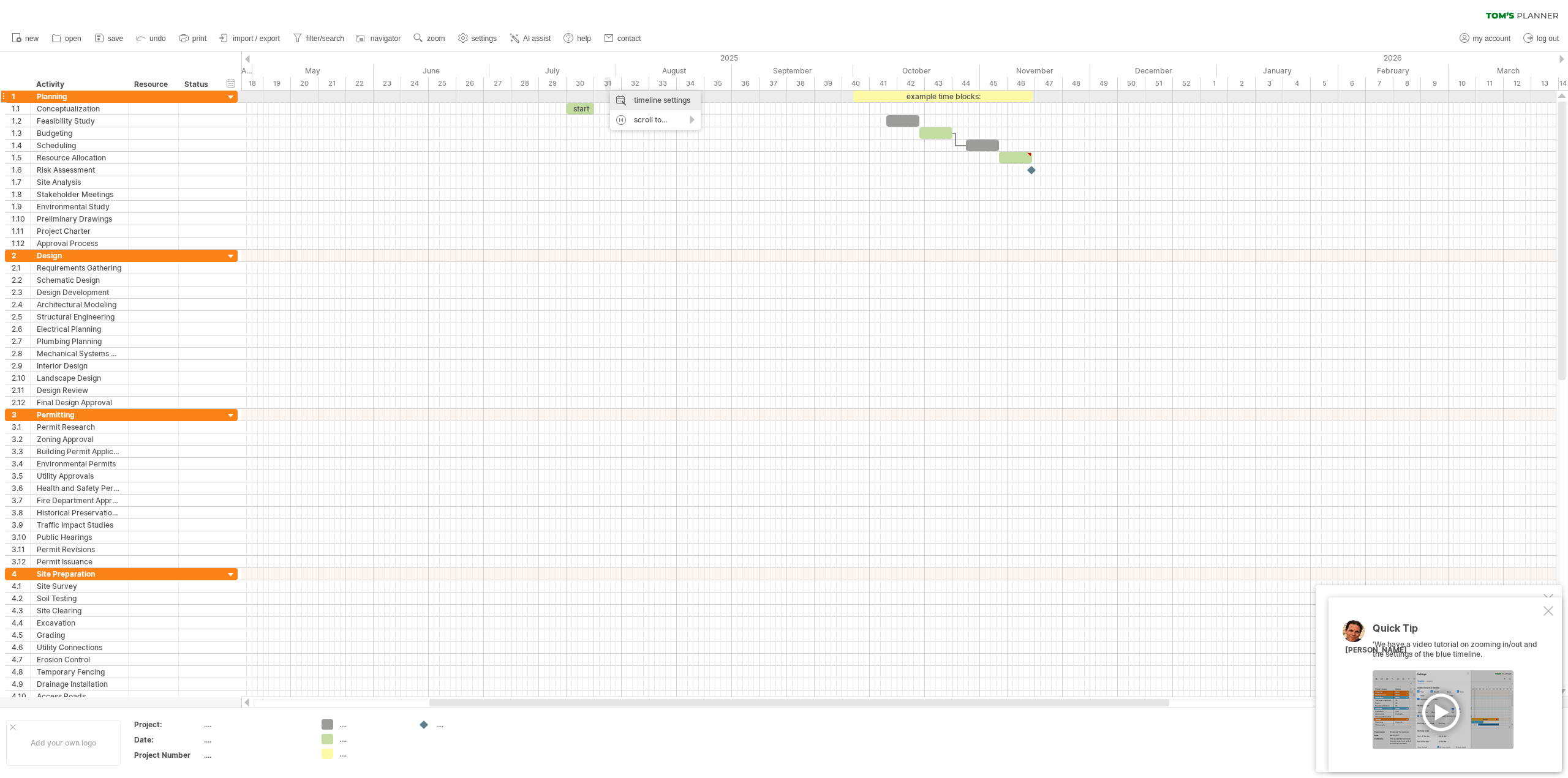
click at [619, 99] on div "timeline settings" at bounding box center [655, 100] width 90 height 19
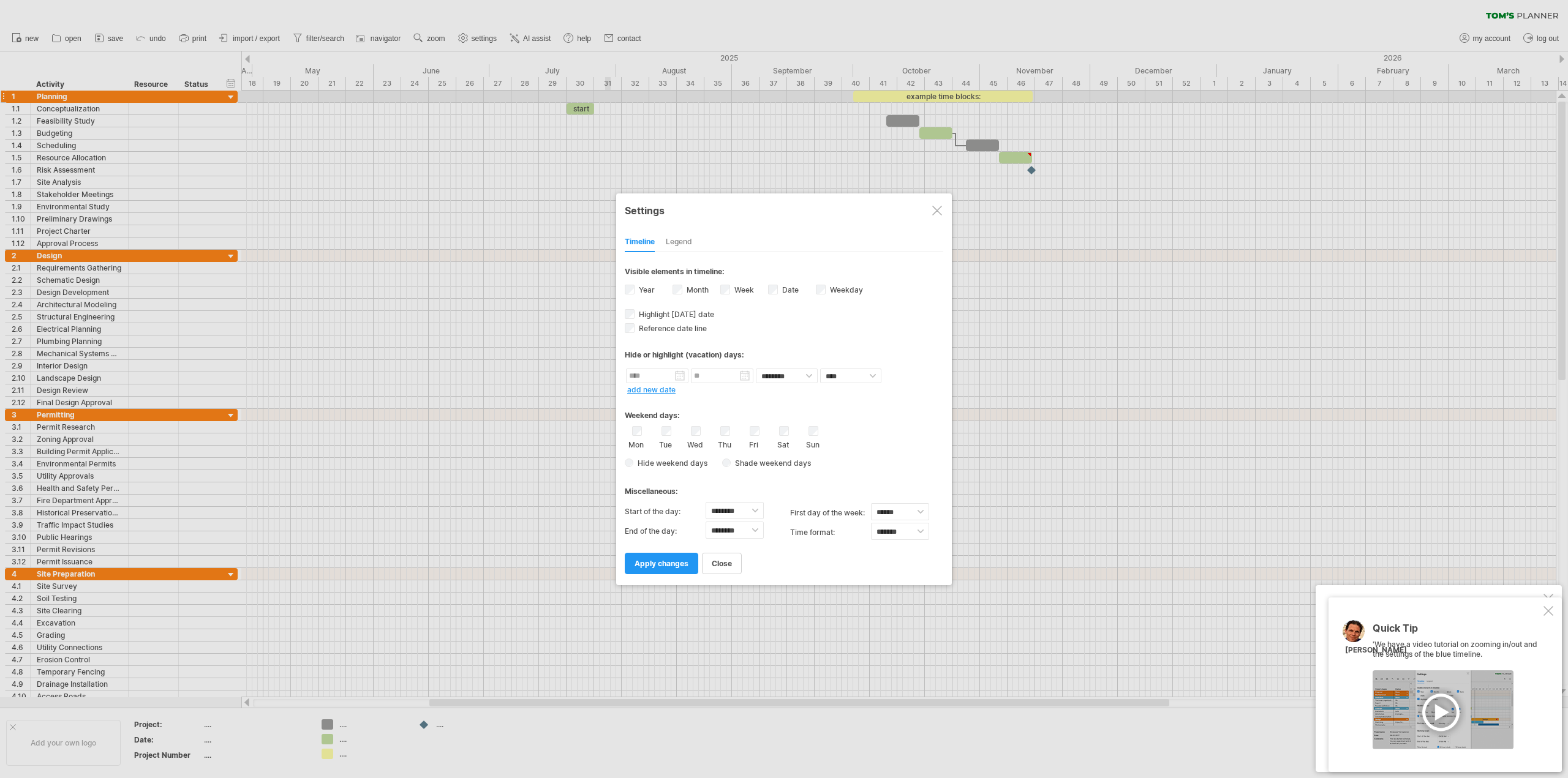
click at [789, 287] on label "Date visibility of date Currently there is not enough space horizontally to dis…" at bounding box center [789, 289] width 19 height 9
click at [744, 289] on label "Week visibility of weeknumbers Currently there is not enough space horizontally…" at bounding box center [743, 289] width 22 height 9
click at [666, 330] on span "Reference date line" at bounding box center [671, 328] width 71 height 9
click at [683, 562] on span "apply changes" at bounding box center [661, 563] width 54 height 9
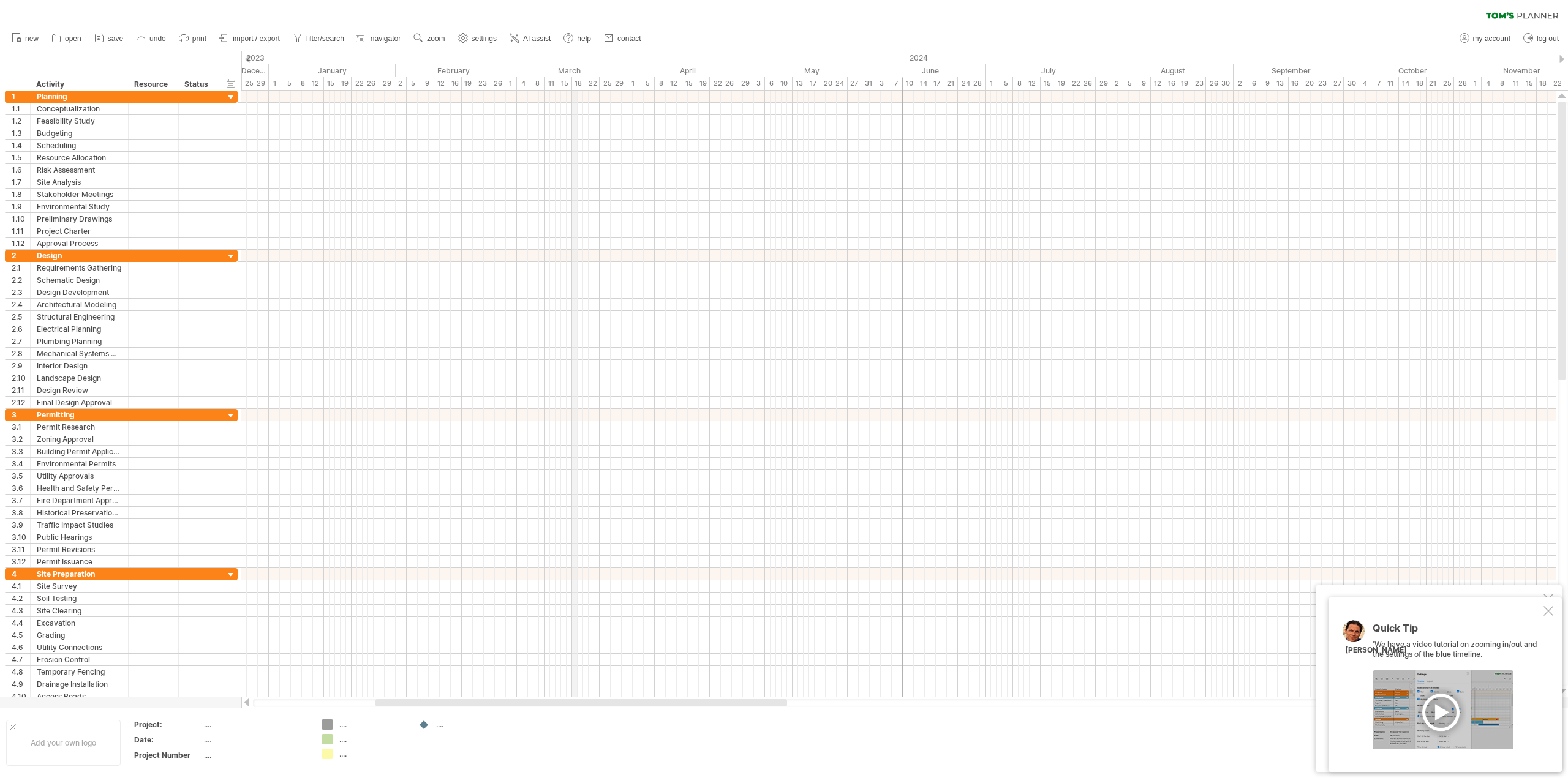
click at [572, 85] on div "18 - 22" at bounding box center [586, 84] width 27 height 13
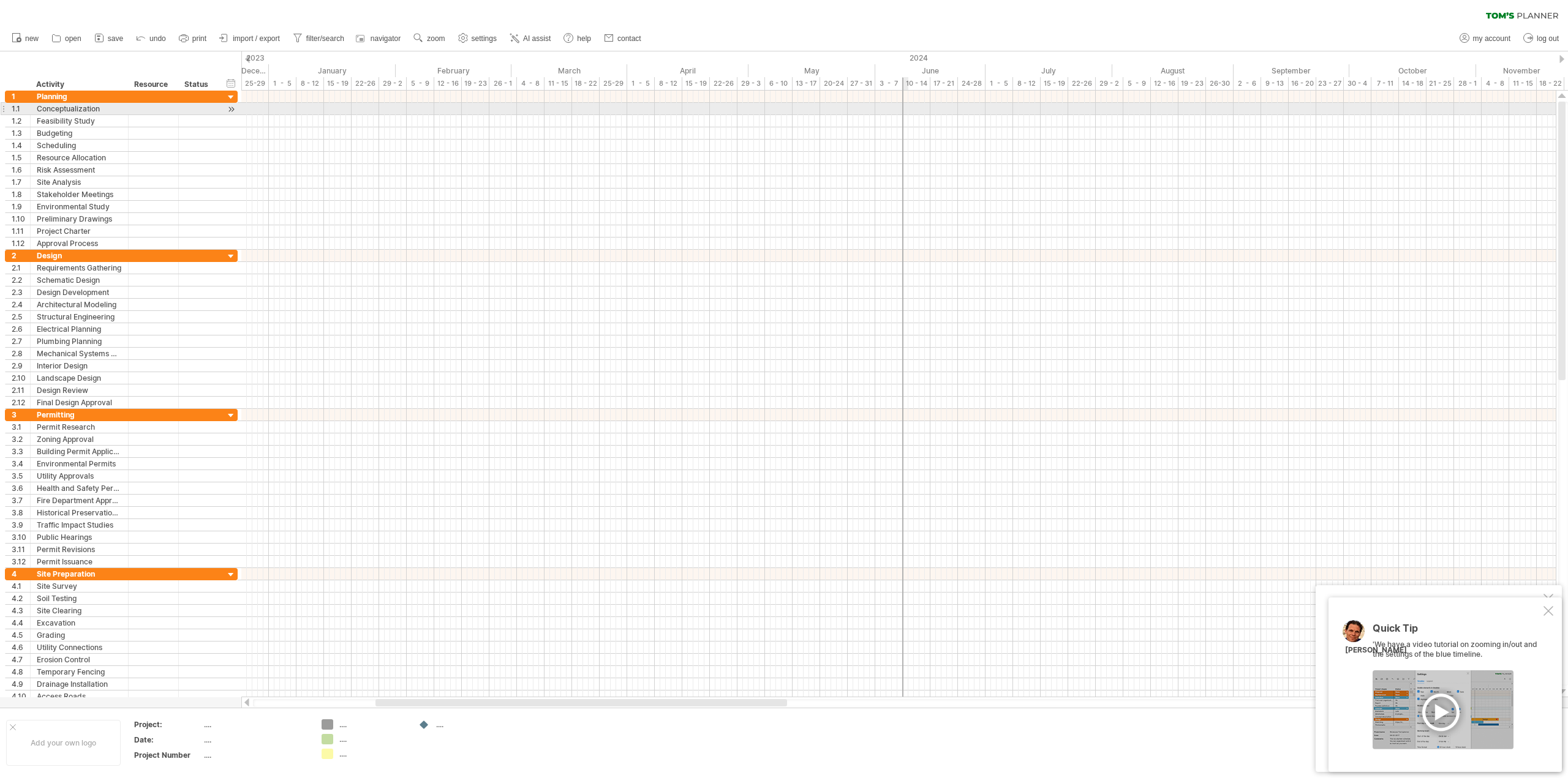
click at [902, 104] on div "example time blocks: start [DATE] - 5.0 days [DATE]" at bounding box center [898, 394] width 1314 height 607
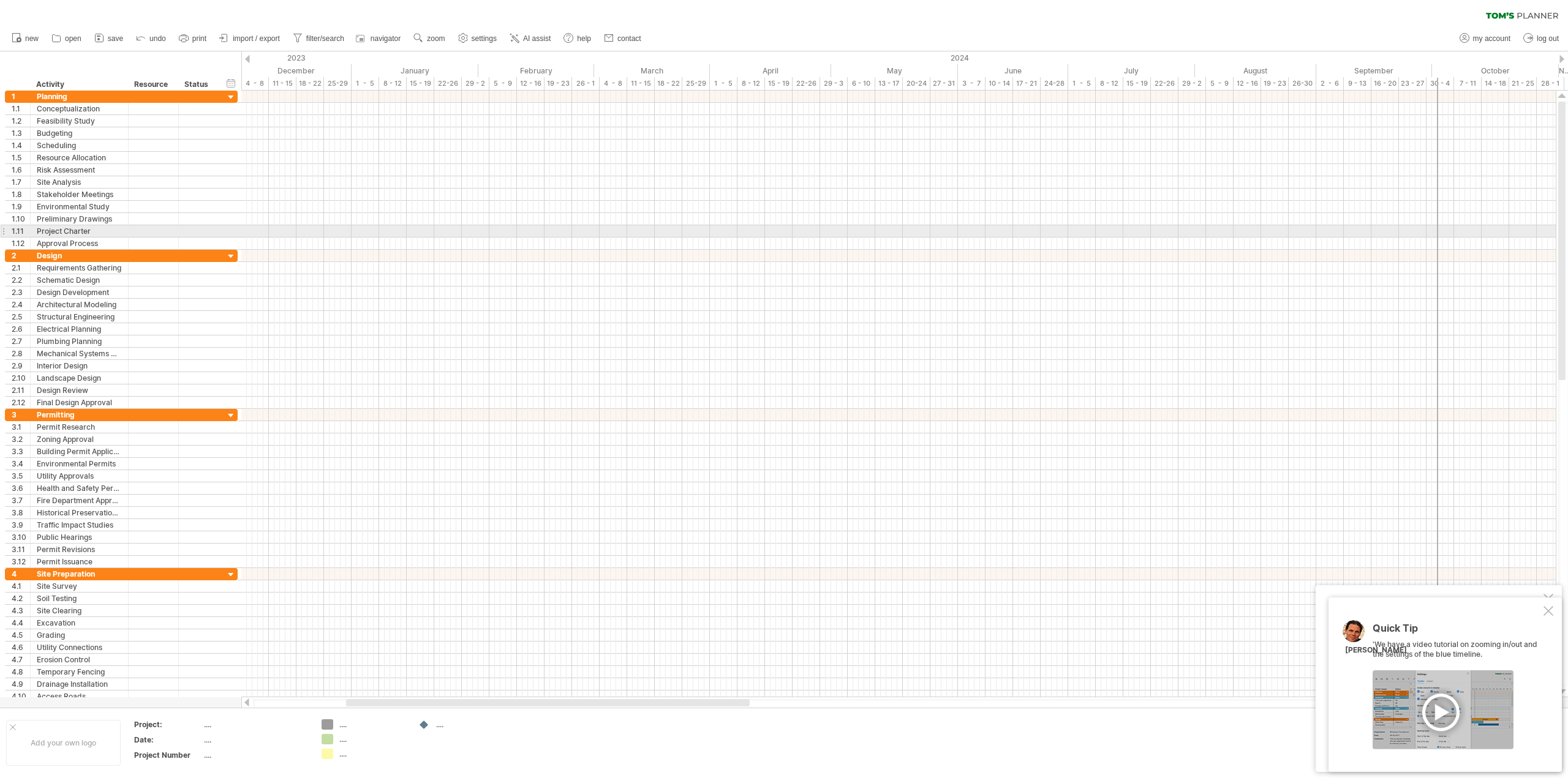
drag, startPoint x: 902, startPoint y: 104, endPoint x: 1410, endPoint y: 221, distance: 521.3
click at [1435, 228] on div "example time blocks: start [DATE] - 5.0 days [DATE]" at bounding box center [898, 394] width 1314 height 607
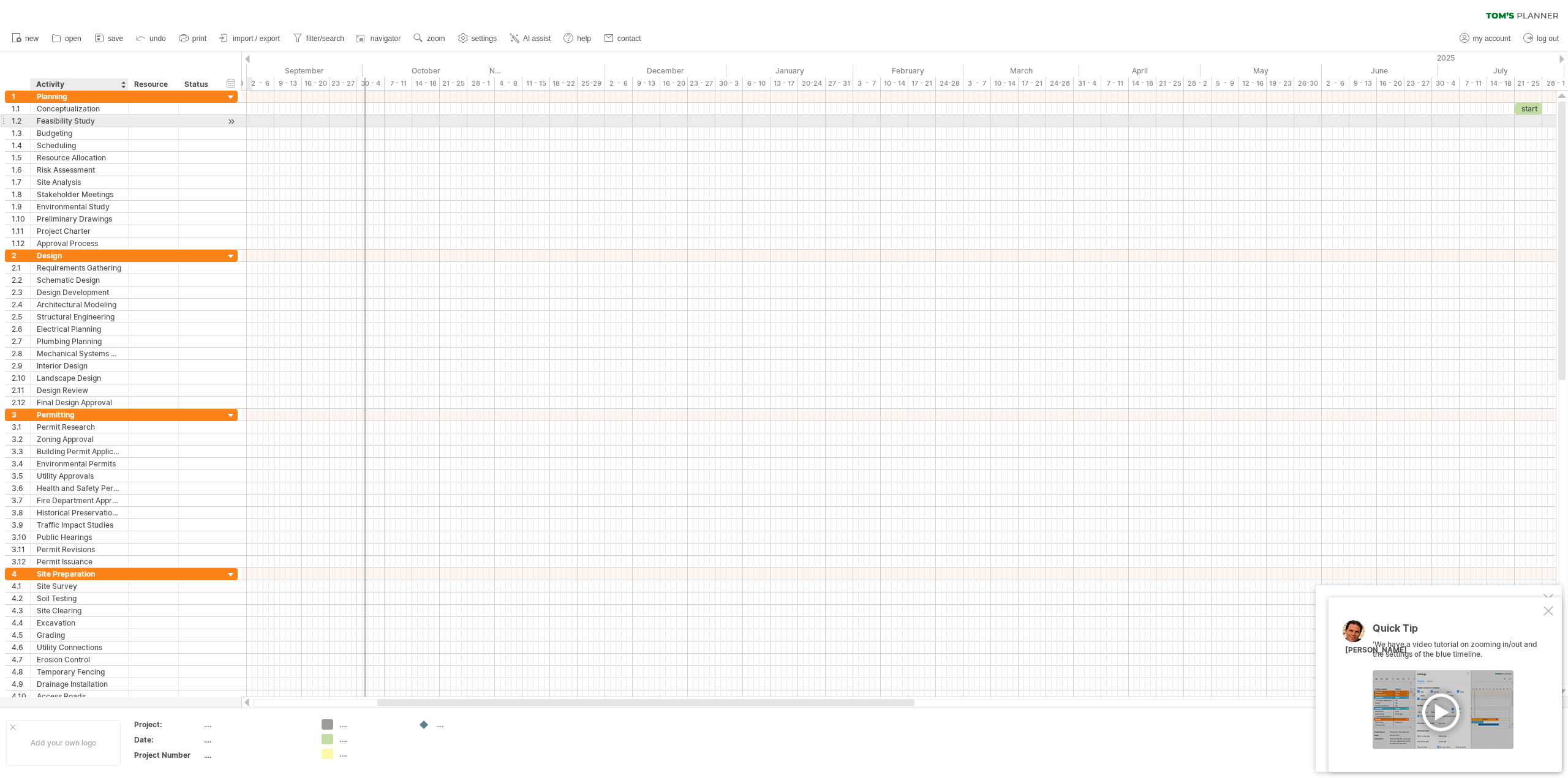
drag, startPoint x: 1174, startPoint y: 85, endPoint x: 55, endPoint y: 122, distance: 1119.6
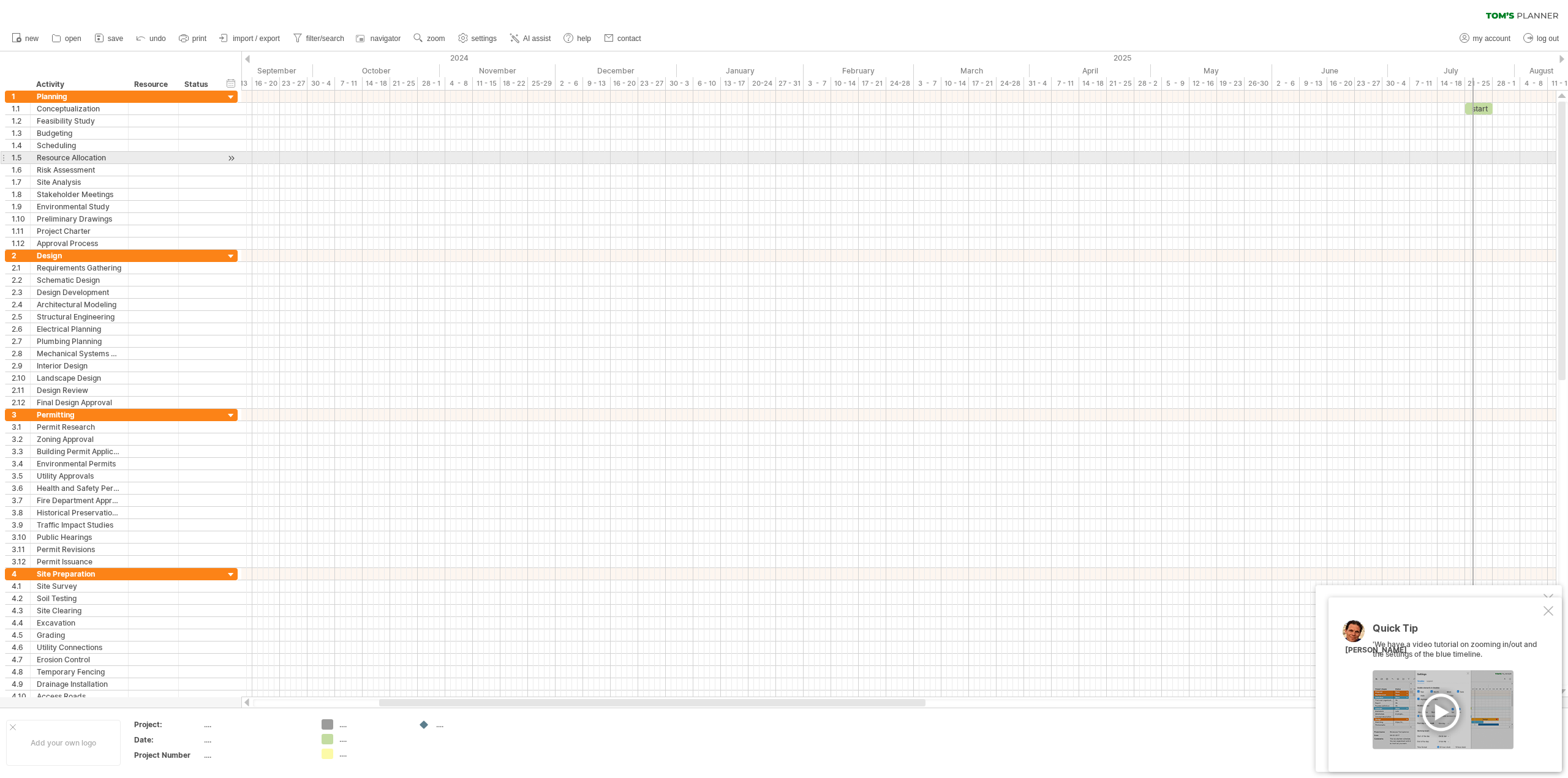
drag, startPoint x: 314, startPoint y: 151, endPoint x: 1473, endPoint y: 153, distance: 1159.0
click at [1473, 153] on div "example time blocks: start [DATE] - 5.0 days [DATE]" at bounding box center [898, 394] width 1314 height 607
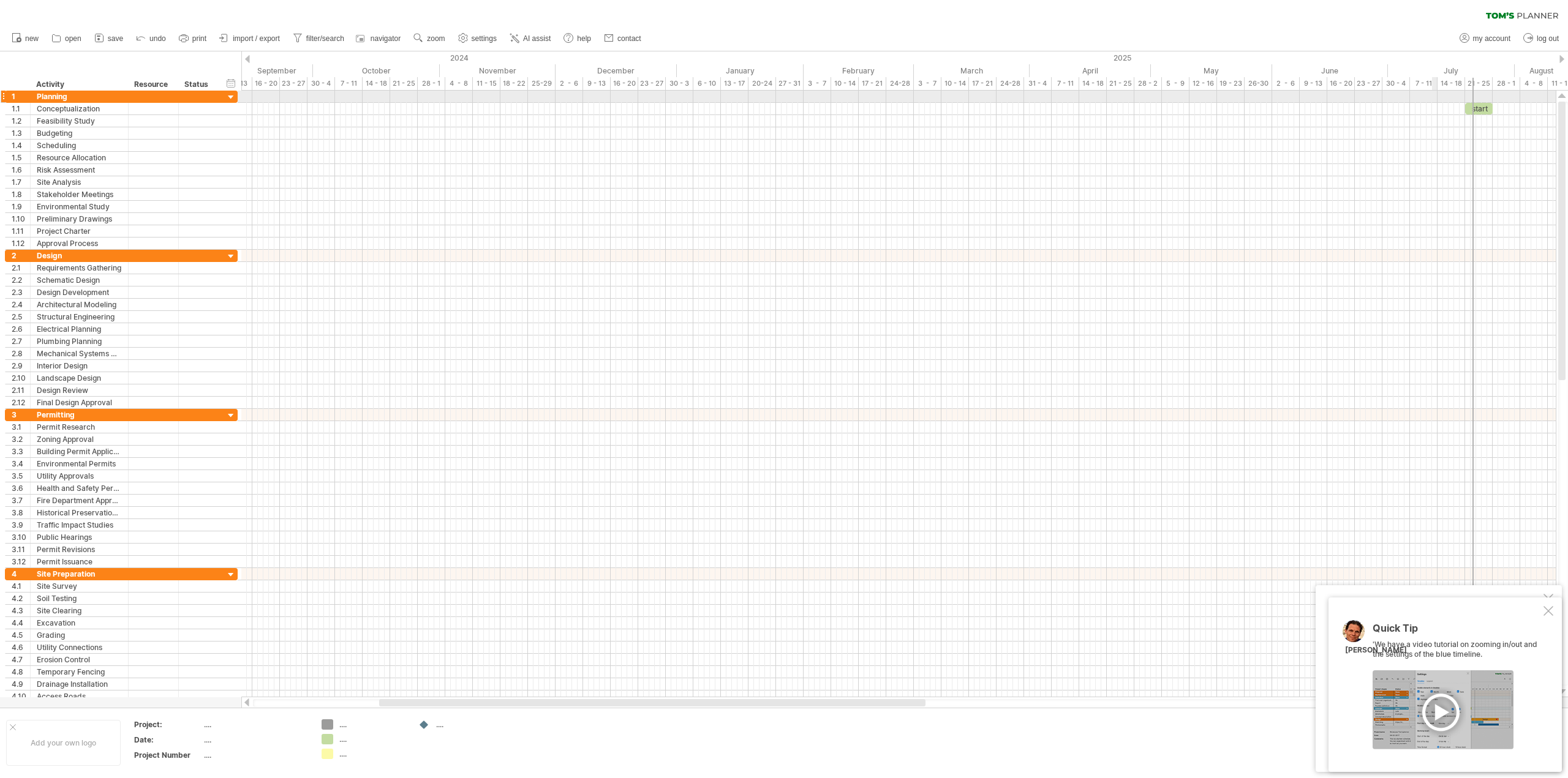
drag, startPoint x: 1436, startPoint y: 96, endPoint x: 1403, endPoint y: 96, distance: 33.0
click at [1403, 96] on div at bounding box center [898, 97] width 1314 height 12
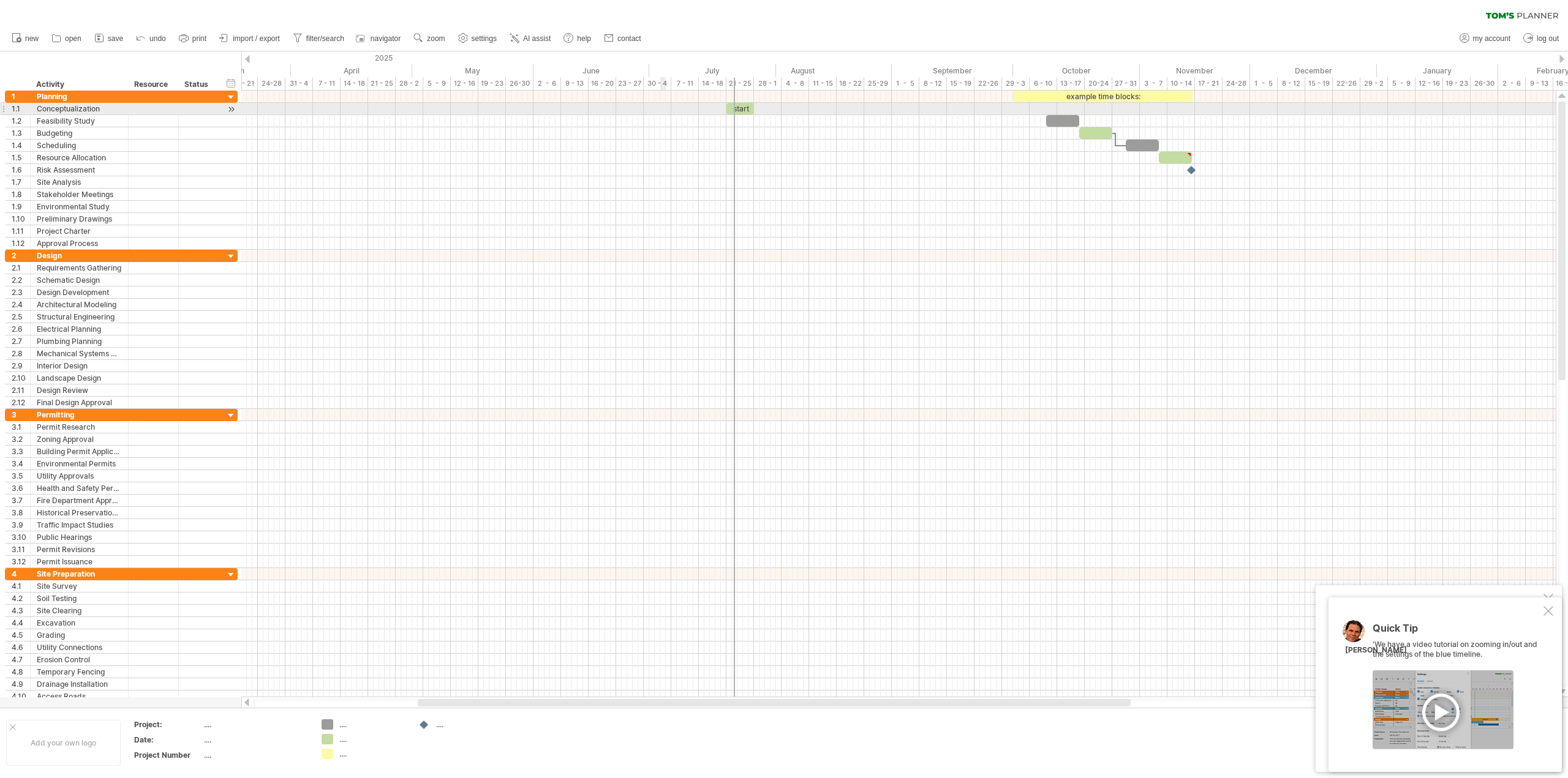
drag, startPoint x: 1403, startPoint y: 86, endPoint x: 643, endPoint y: 111, distance: 760.4
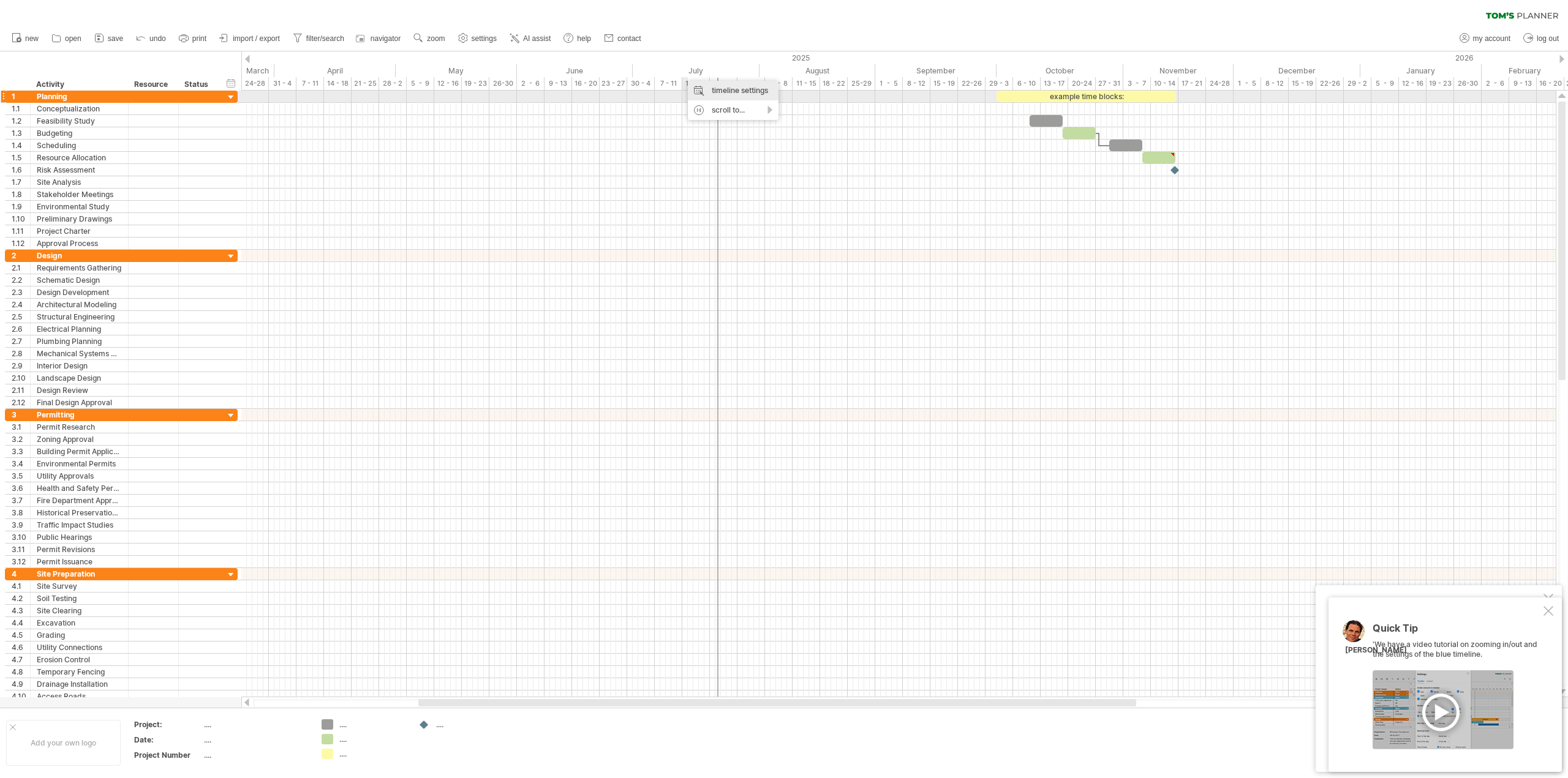
click at [699, 96] on div "timeline settings" at bounding box center [733, 90] width 90 height 19
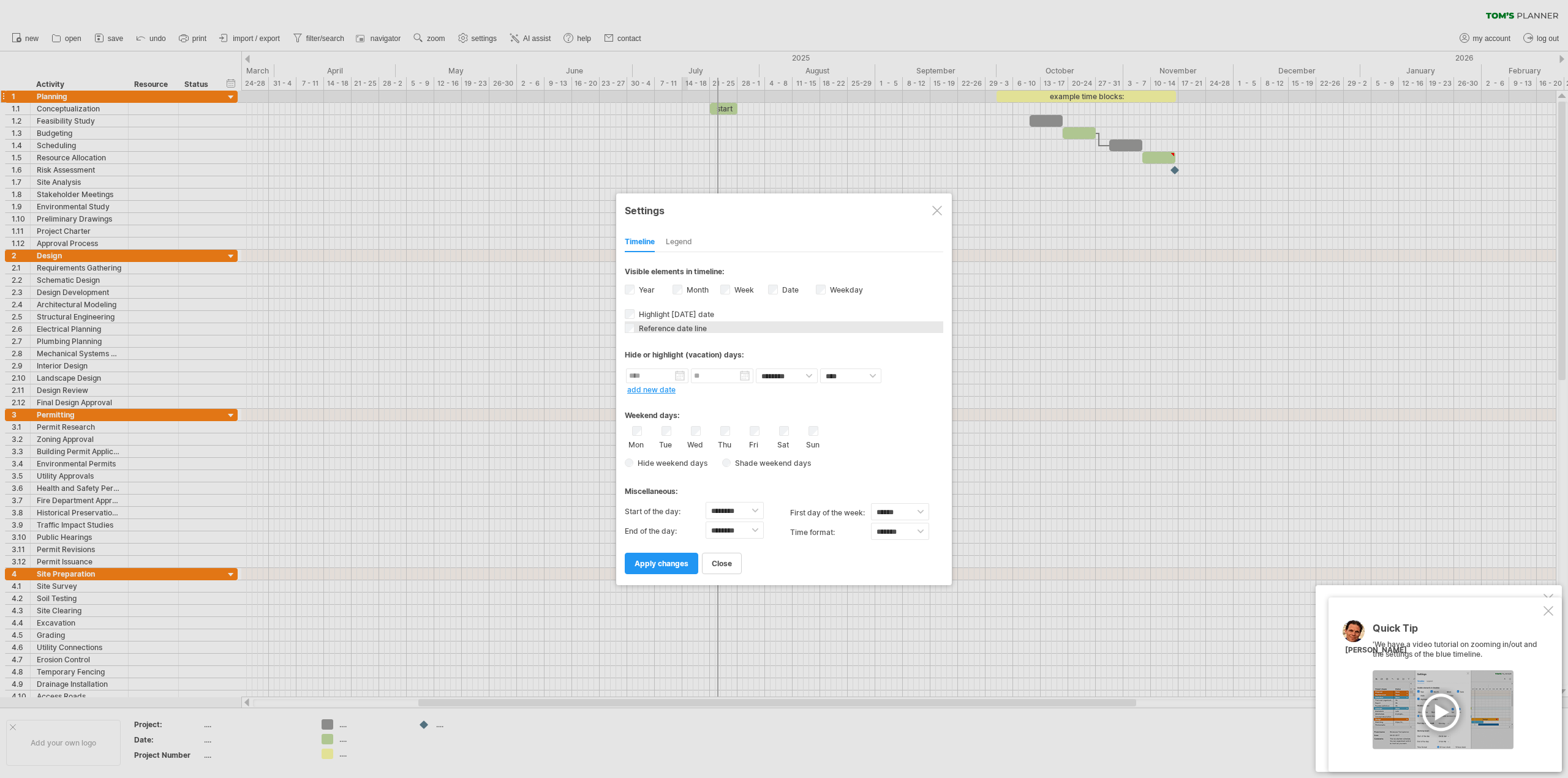
click at [675, 331] on span "Reference date line" at bounding box center [671, 328] width 71 height 9
click at [654, 567] on span "apply changes" at bounding box center [661, 563] width 54 height 9
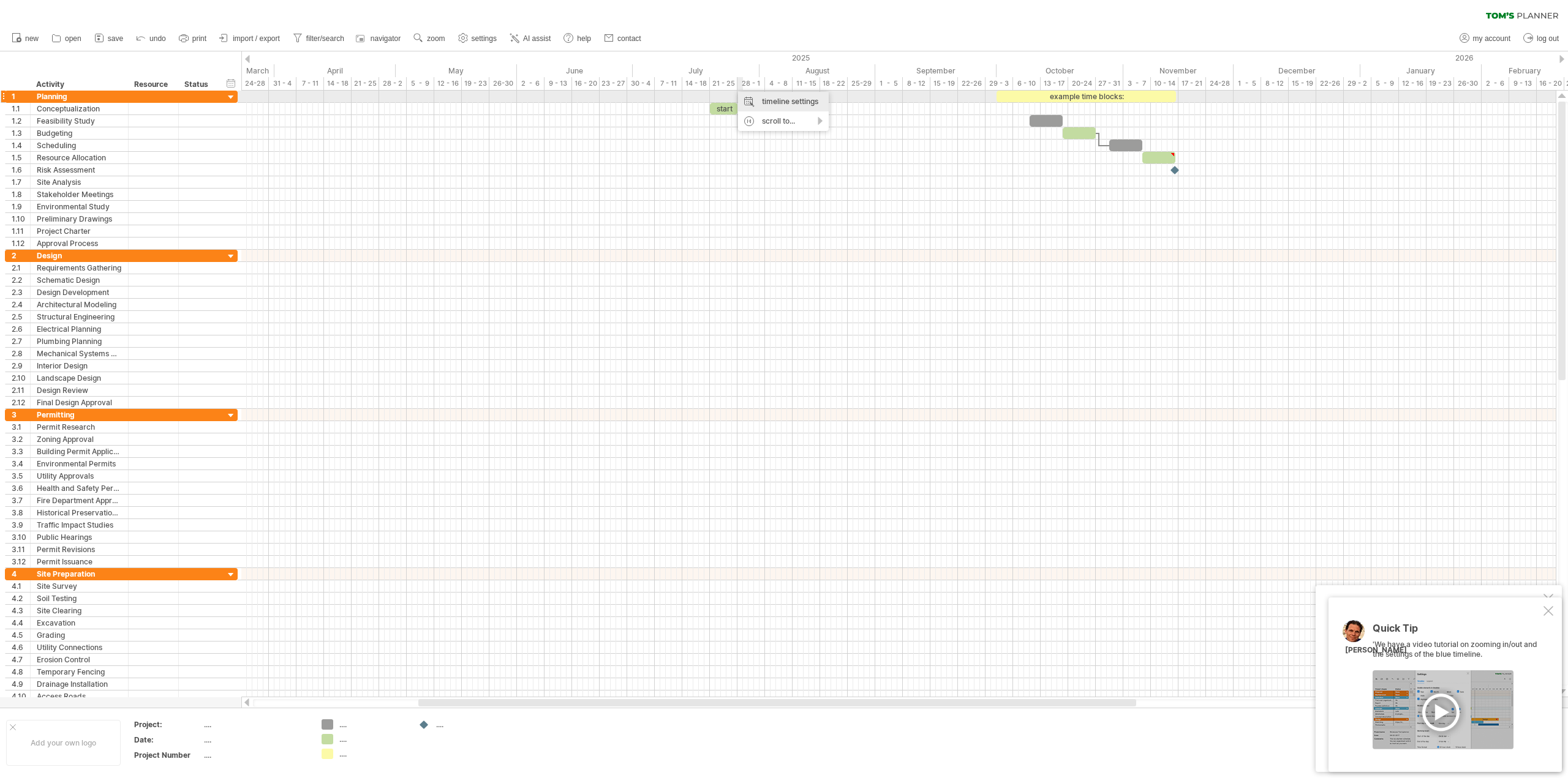
click at [748, 96] on div "timeline settings" at bounding box center [783, 101] width 90 height 19
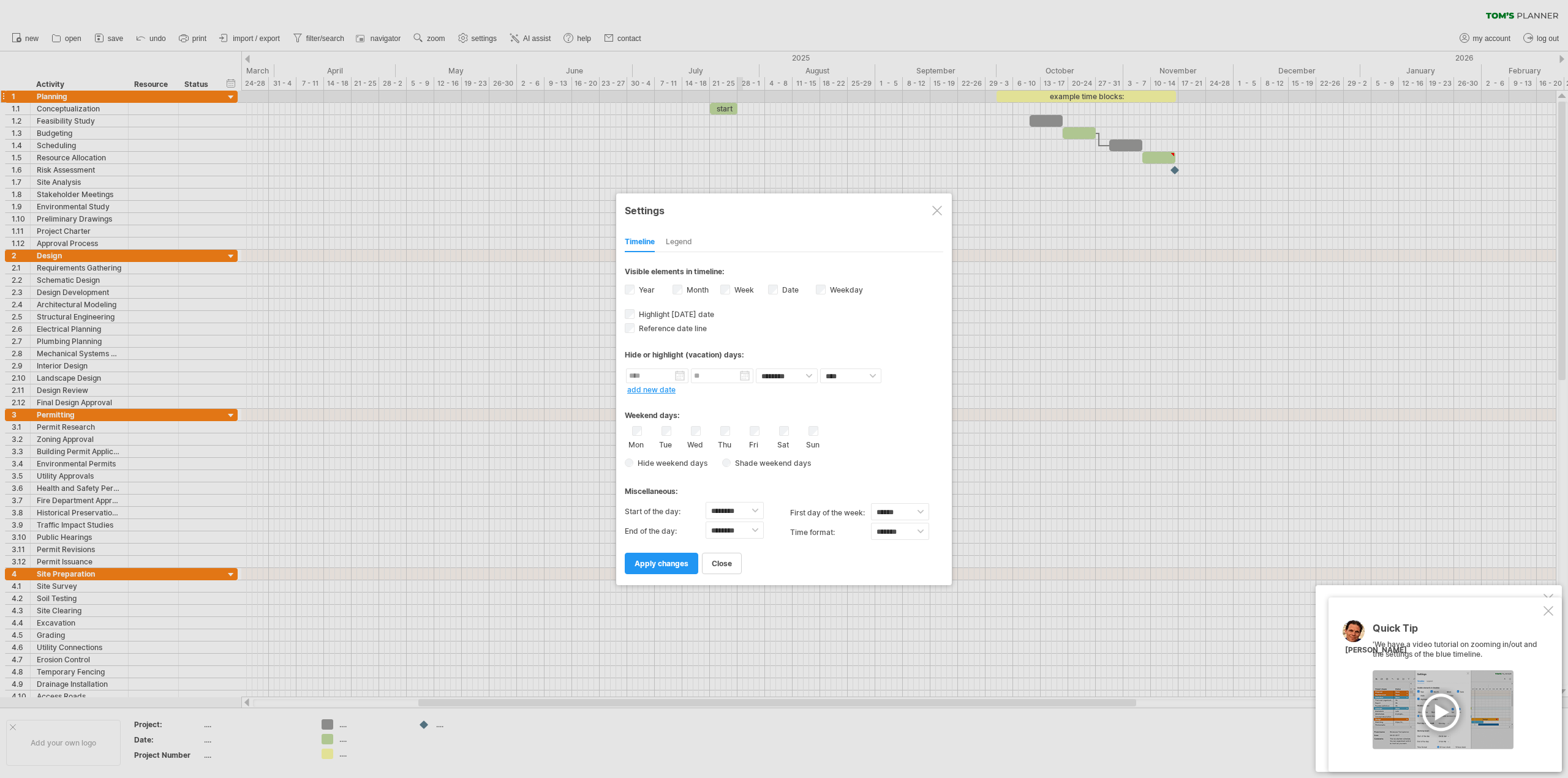
click at [933, 208] on div at bounding box center [937, 211] width 10 height 10
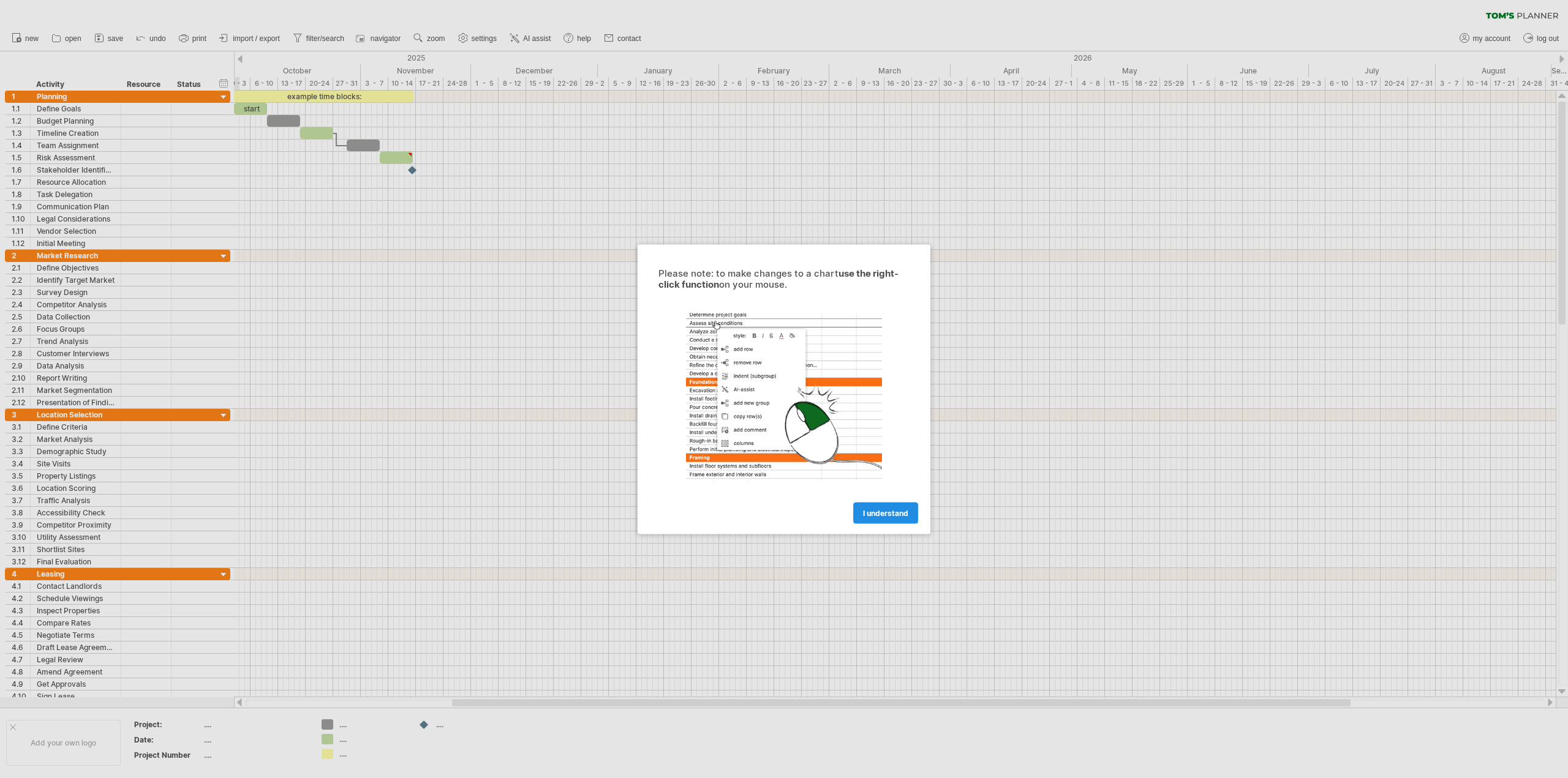
click at [891, 513] on span "I understand" at bounding box center [885, 513] width 46 height 9
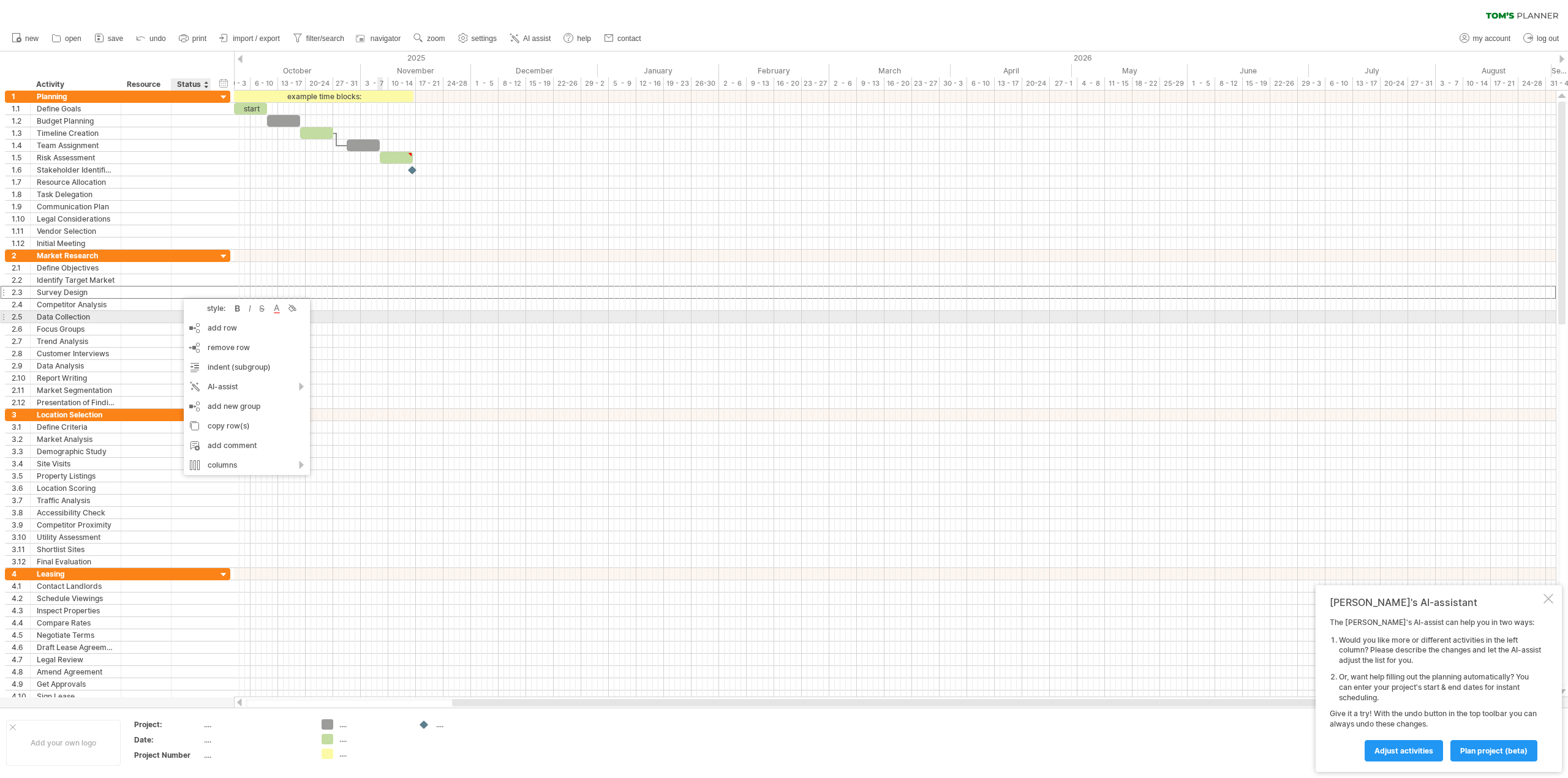
click at [392, 317] on div at bounding box center [895, 318] width 1322 height 12
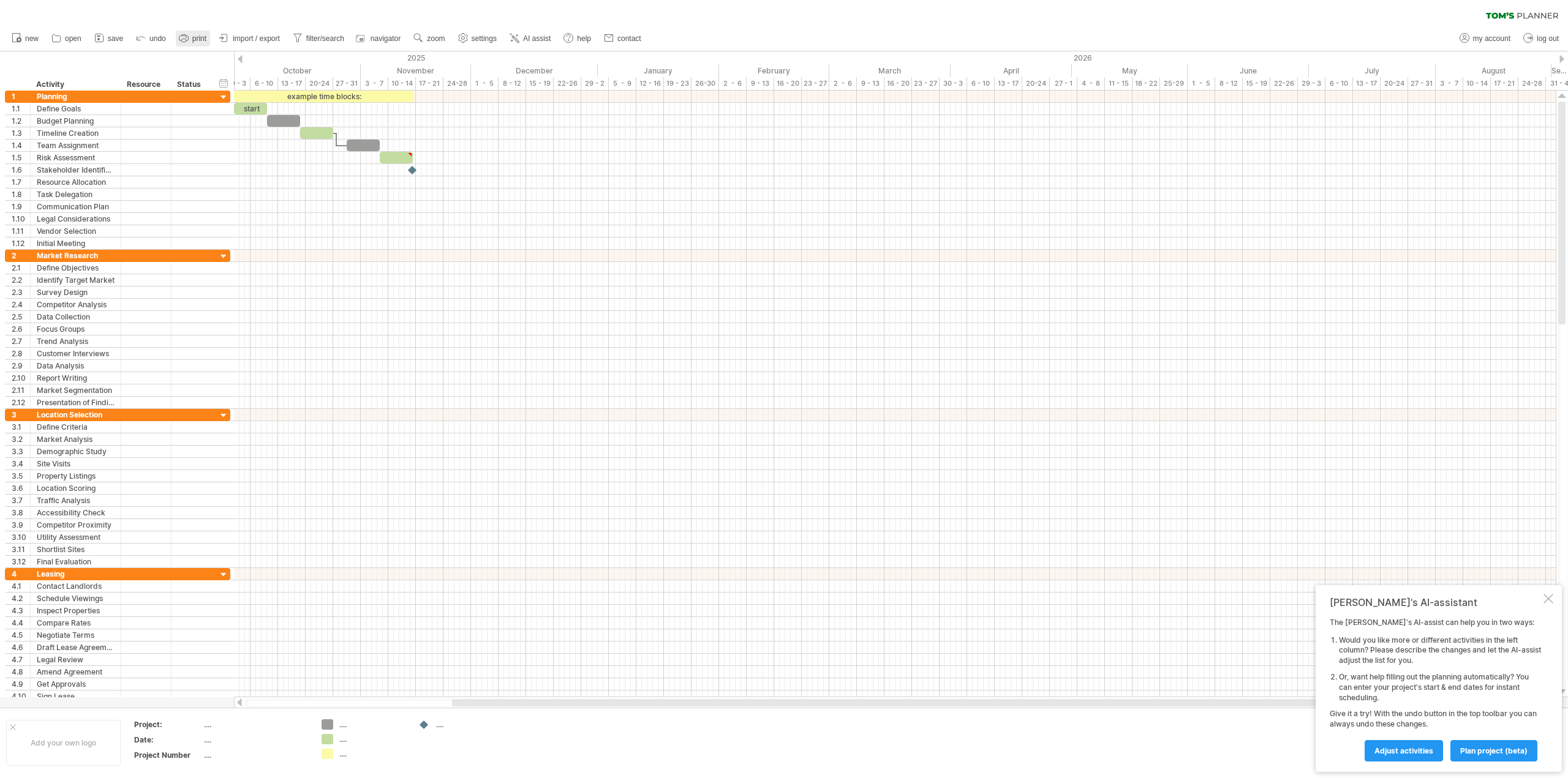
click at [205, 38] on span "print" at bounding box center [199, 39] width 14 height 9
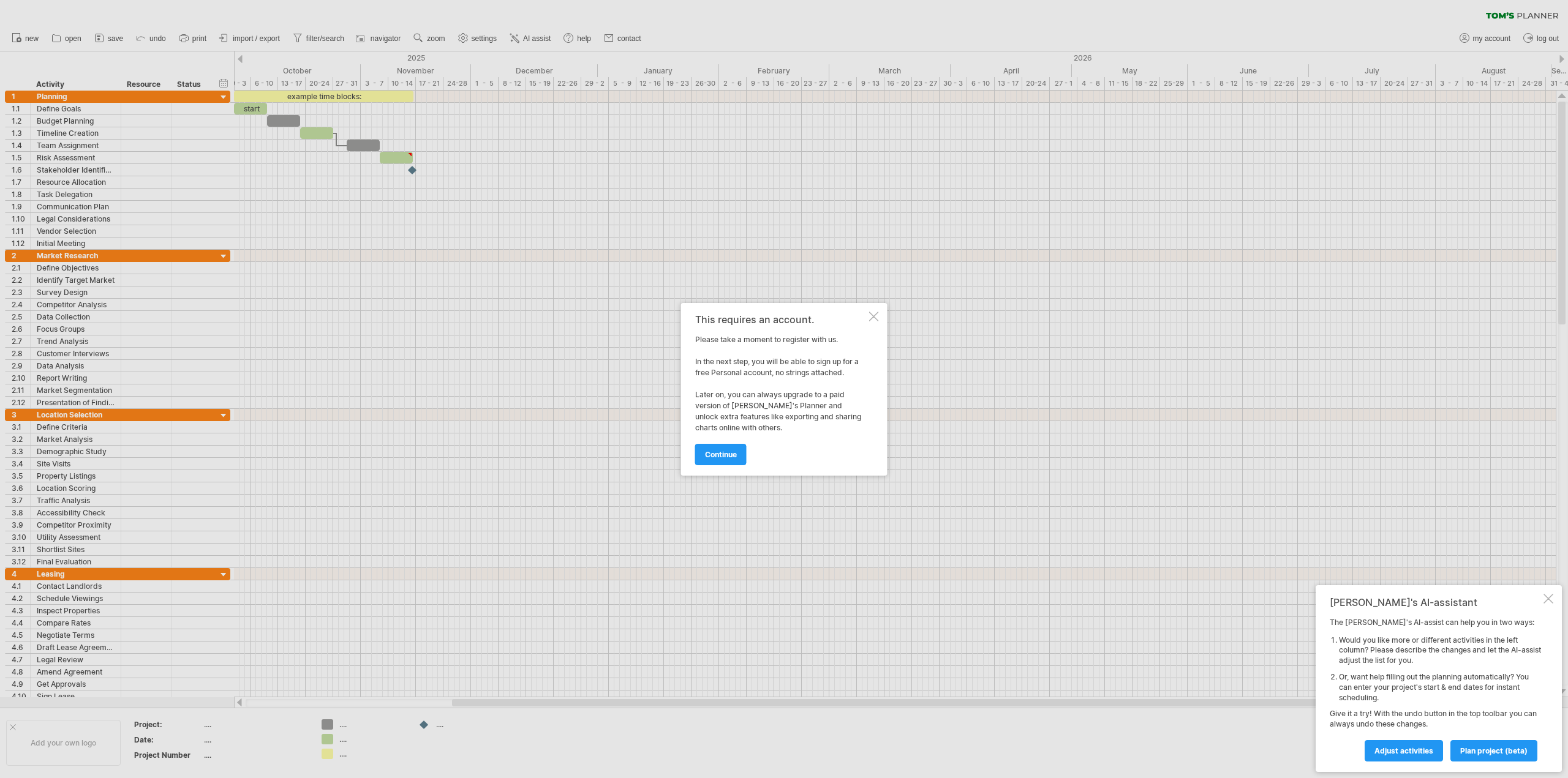
click at [871, 322] on div "This requires an account. Please take a moment to register with us. In the next…" at bounding box center [784, 389] width 207 height 173
click at [872, 319] on div at bounding box center [874, 317] width 10 height 10
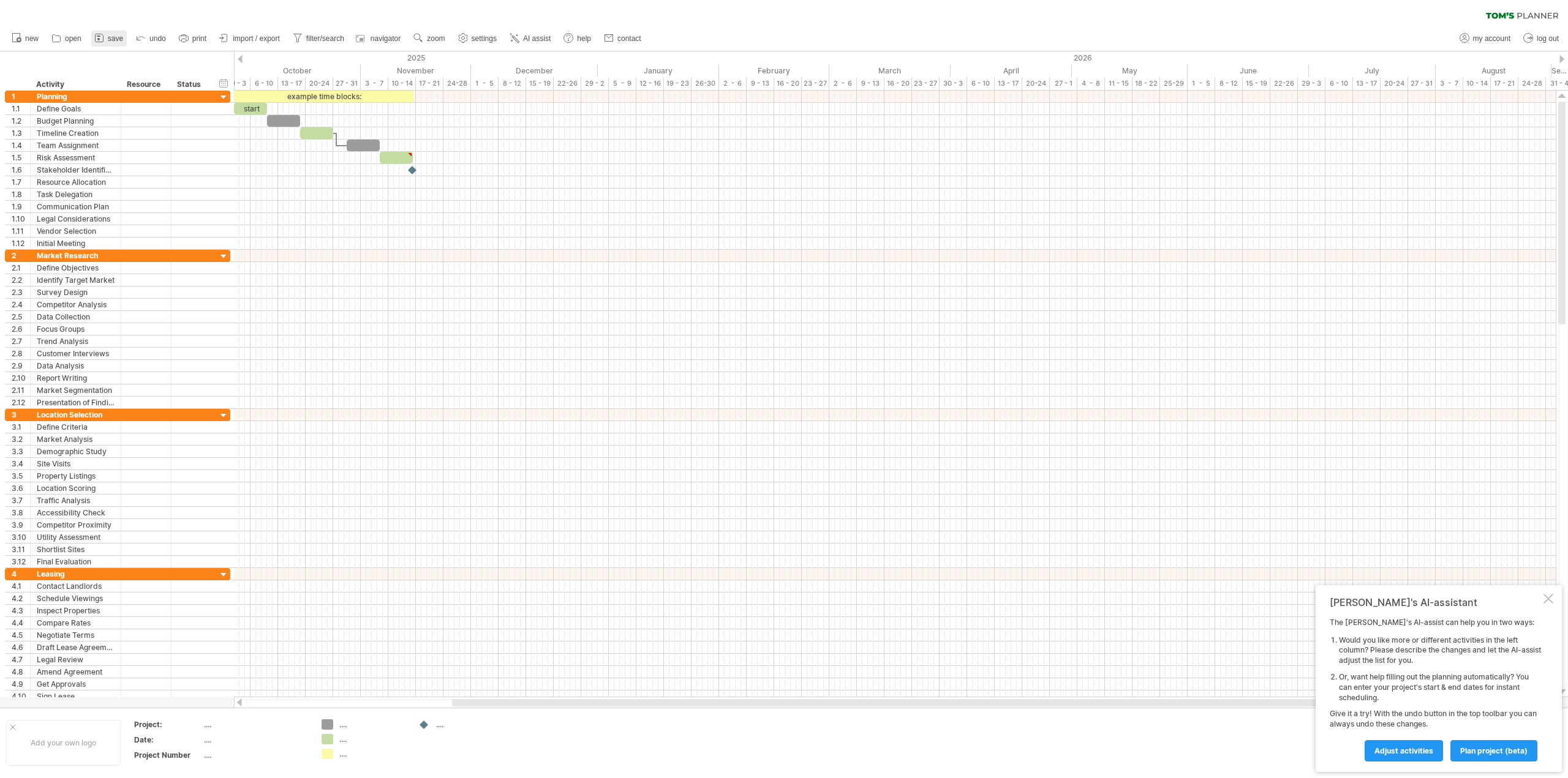
click at [123, 40] on link "save" at bounding box center [109, 39] width 36 height 16
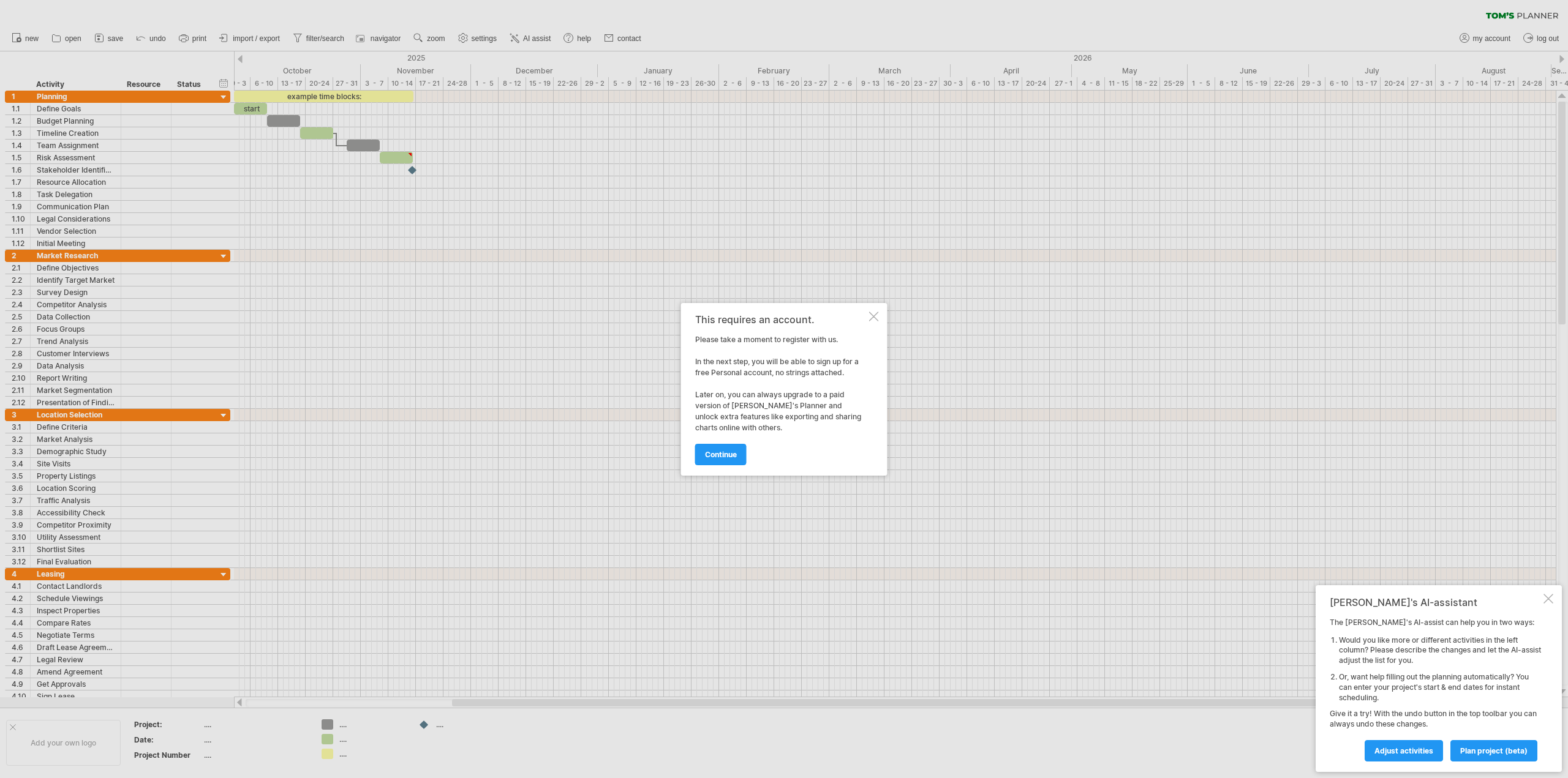
click at [877, 318] on div at bounding box center [874, 317] width 10 height 10
